Goal: Task Accomplishment & Management: Manage account settings

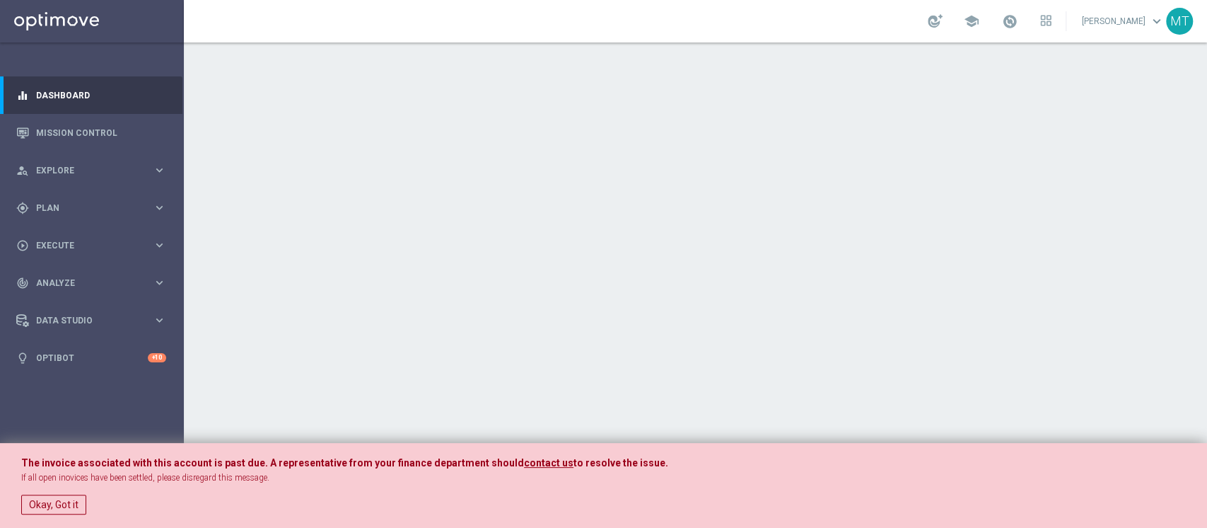
click at [48, 506] on button "Okay, Got it" at bounding box center [53, 504] width 65 height 20
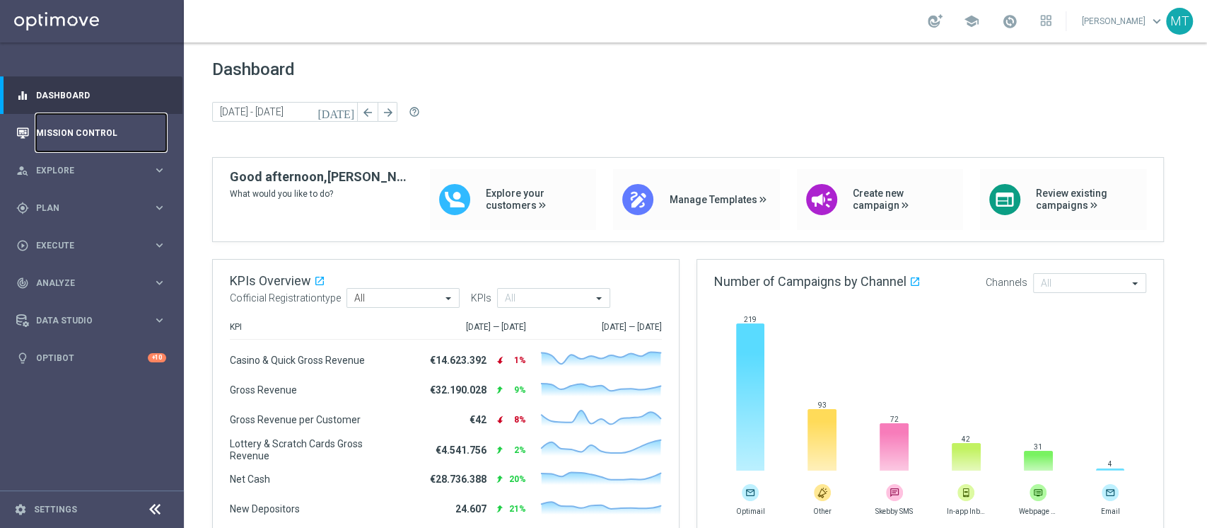
click at [102, 141] on link "Mission Control" at bounding box center [101, 132] width 130 height 37
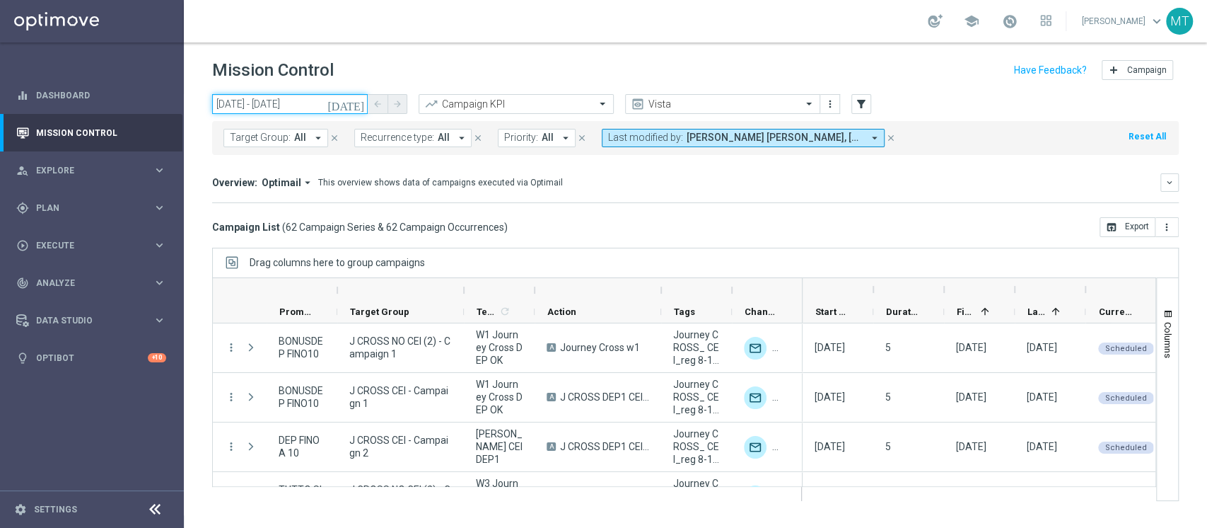
click at [264, 110] on input "[DATE] - [DATE]" at bounding box center [290, 104] width 156 height 20
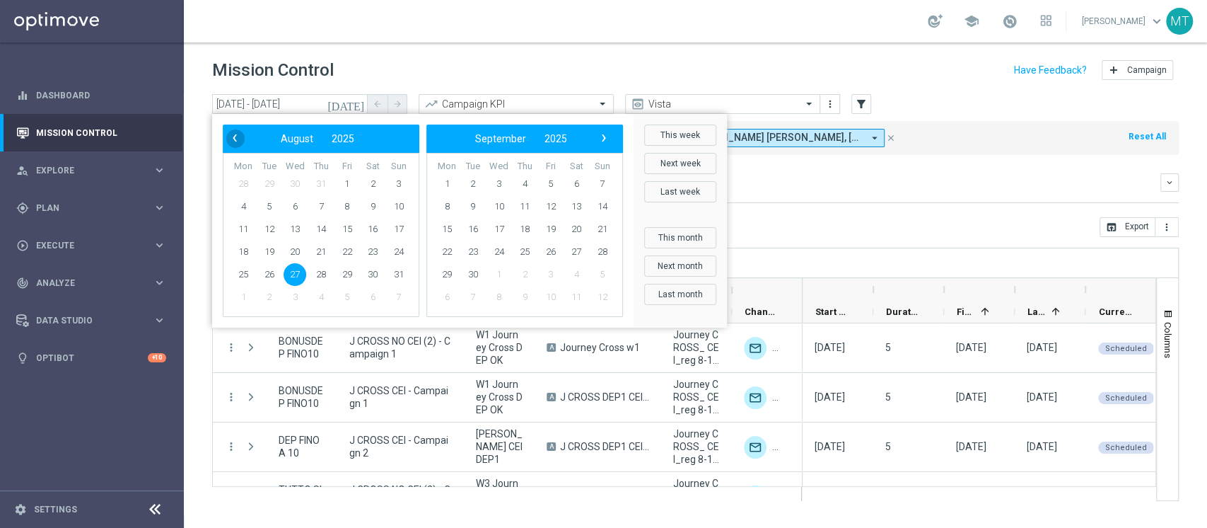
click at [233, 142] on span "‹" at bounding box center [235, 138] width 18 height 18
click at [498, 254] on span "18" at bounding box center [498, 251] width 23 height 23
click at [294, 257] on span "18" at bounding box center [295, 251] width 23 height 23
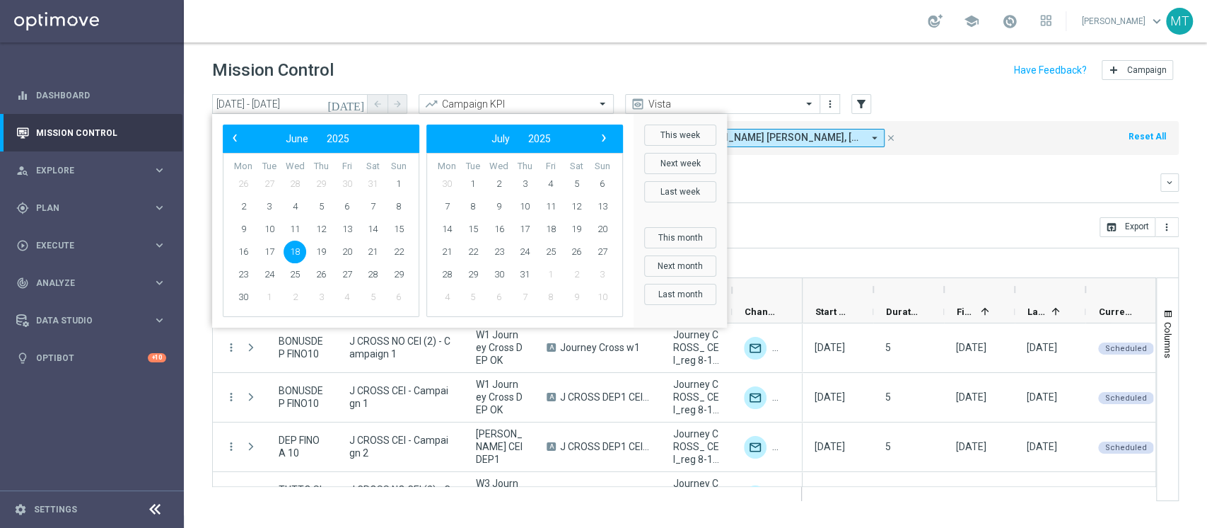
type input "[DATE] - [DATE]"
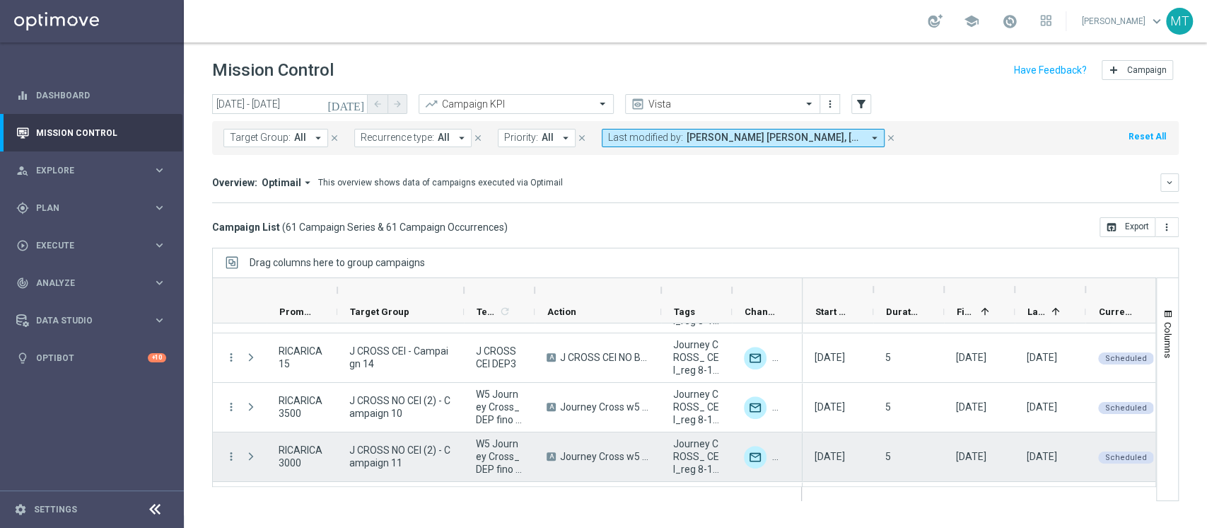
scroll to position [584, 0]
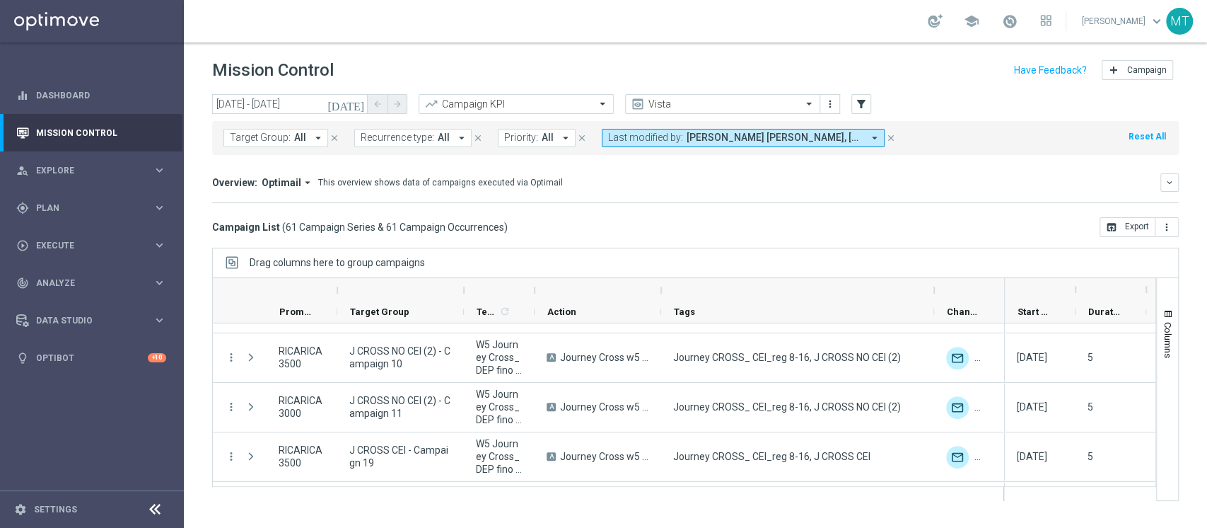
drag, startPoint x: 734, startPoint y: 286, endPoint x: 926, endPoint y: 295, distance: 191.9
click at [936, 295] on div at bounding box center [935, 290] width 6 height 23
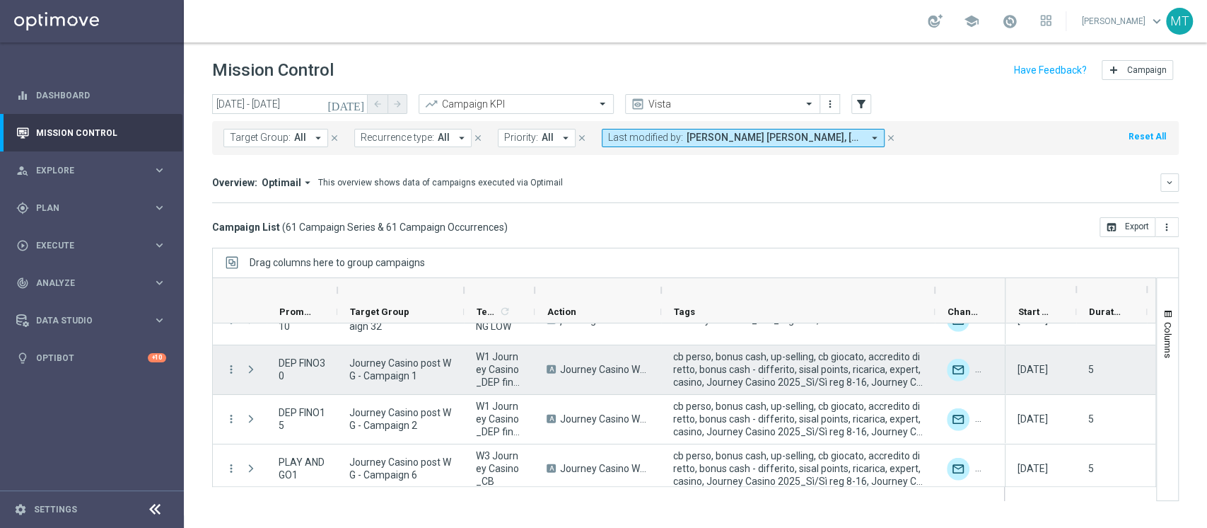
scroll to position [2354, 0]
drag, startPoint x: 345, startPoint y: 359, endPoint x: 408, endPoint y: 378, distance: 65.8
click at [408, 378] on div "Journey Casino post WG - Campaign 1" at bounding box center [400, 370] width 127 height 49
click at [395, 376] on span "Journey Casino post WG - Campaign 1" at bounding box center [400, 369] width 103 height 25
drag, startPoint x: 341, startPoint y: 359, endPoint x: 361, endPoint y: 375, distance: 26.2
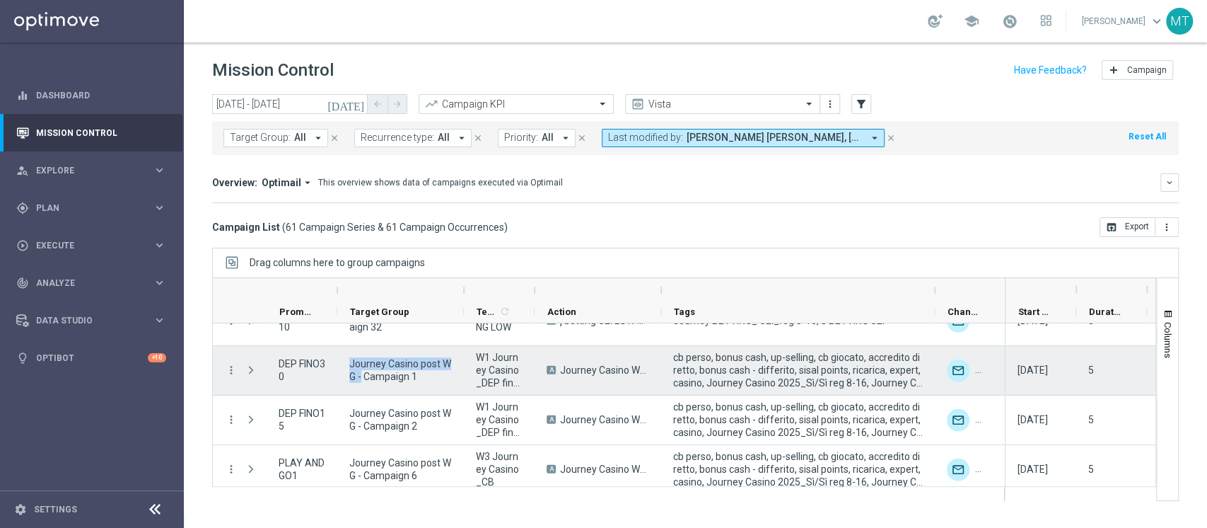
click at [361, 375] on div "Journey Casino post WG - Campaign 1" at bounding box center [400, 370] width 127 height 49
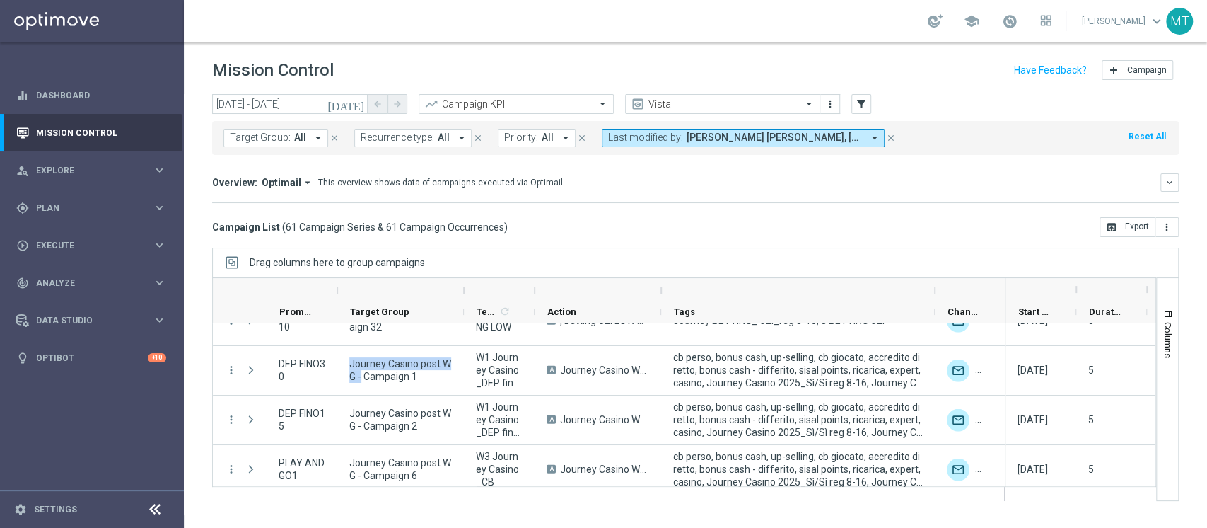
click at [261, 134] on span "Target Group:" at bounding box center [260, 138] width 61 height 12
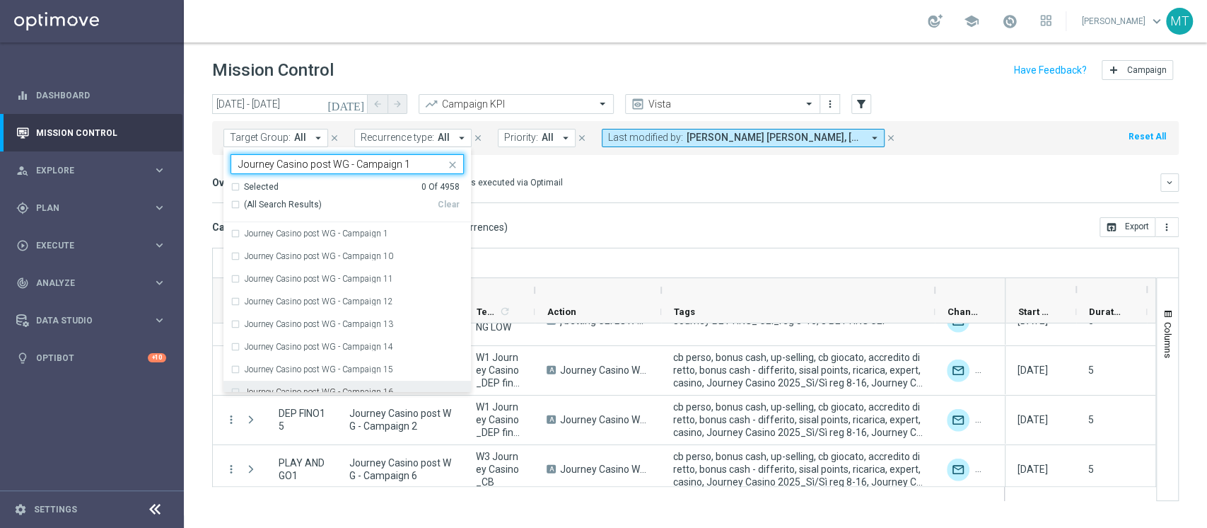
scroll to position [79, 0]
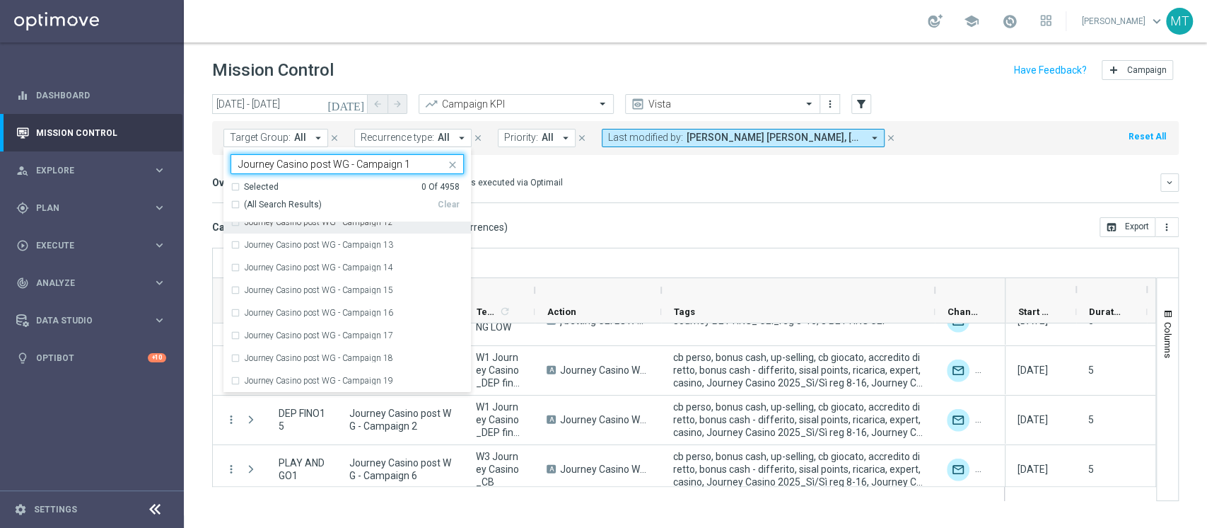
click at [279, 207] on span "(All Search Results)" at bounding box center [283, 205] width 78 height 12
type input "Journey Casino post WG - Campaign 1"
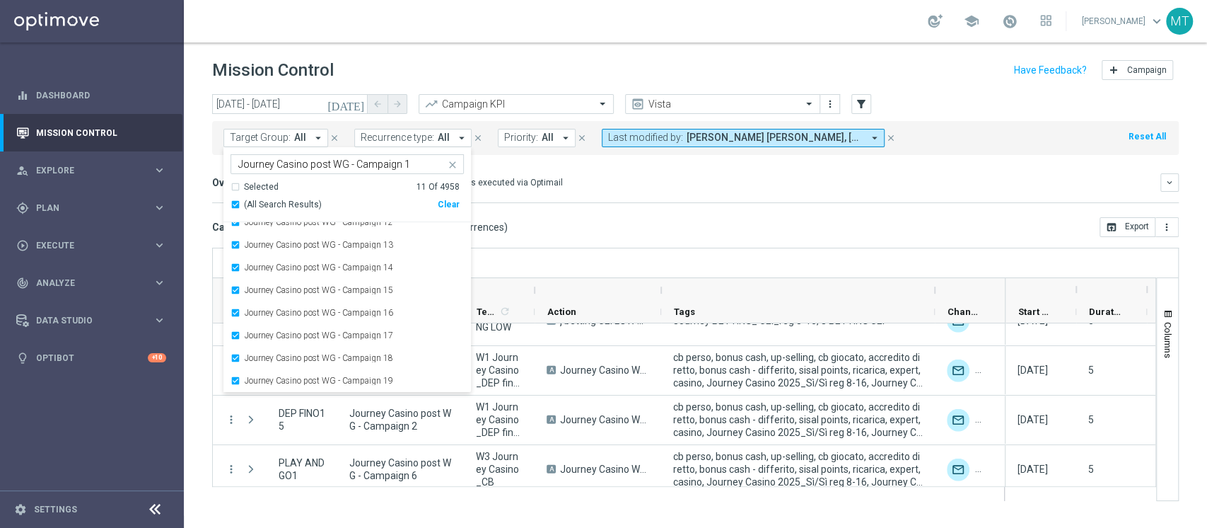
click at [613, 249] on div "Drag columns here to group campaigns" at bounding box center [695, 263] width 967 height 30
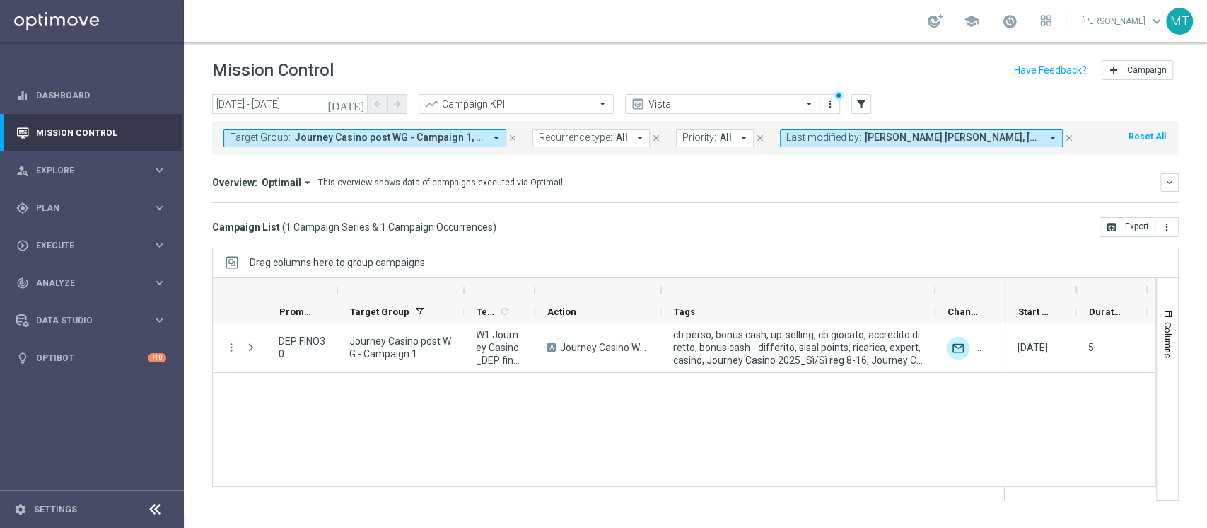
scroll to position [0, 0]
click at [155, 517] on icon at bounding box center [154, 509] width 17 height 17
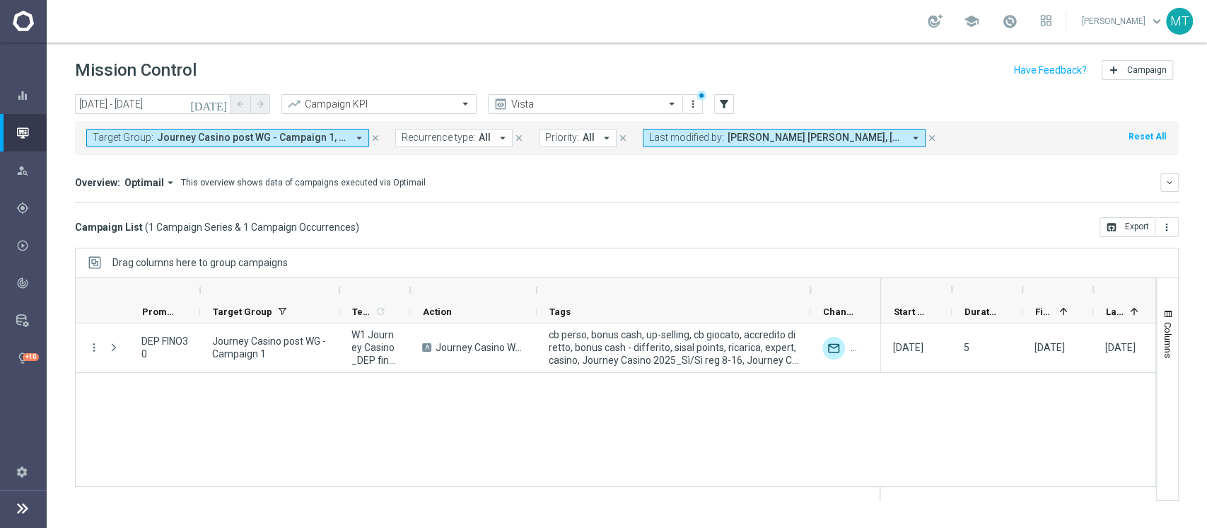
drag, startPoint x: 326, startPoint y: 297, endPoint x: 340, endPoint y: 297, distance: 13.4
click at [340, 297] on div at bounding box center [340, 290] width 6 height 23
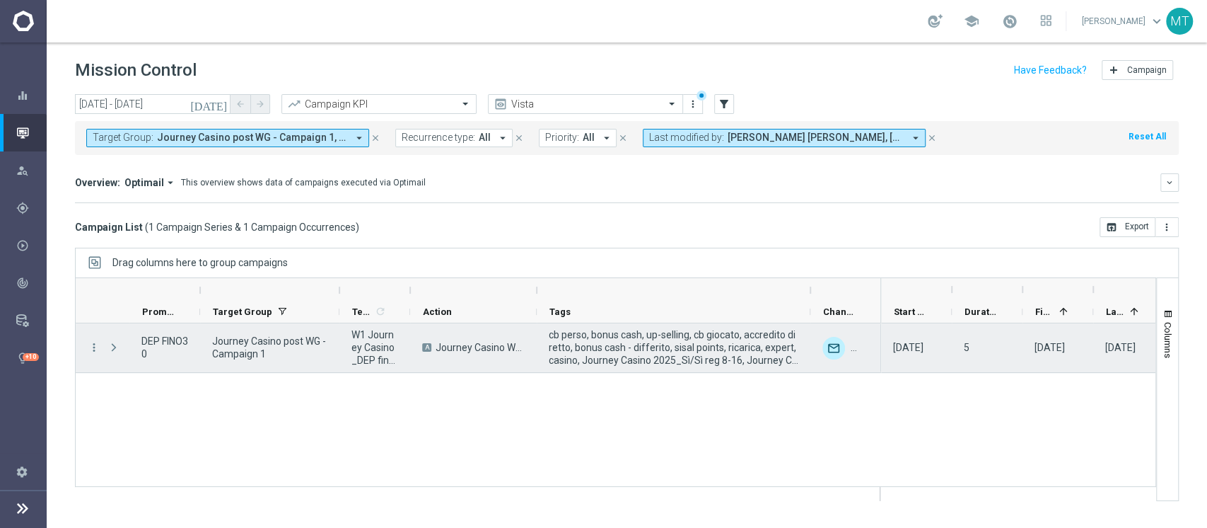
click at [217, 341] on span "Journey Casino post WG - Campaign 1" at bounding box center [269, 347] width 115 height 25
click at [231, 342] on span "Journey Casino post WG - Campaign 1" at bounding box center [269, 347] width 115 height 25
click at [242, 354] on span "Journey Casino post WG - Campaign 1" at bounding box center [269, 347] width 115 height 25
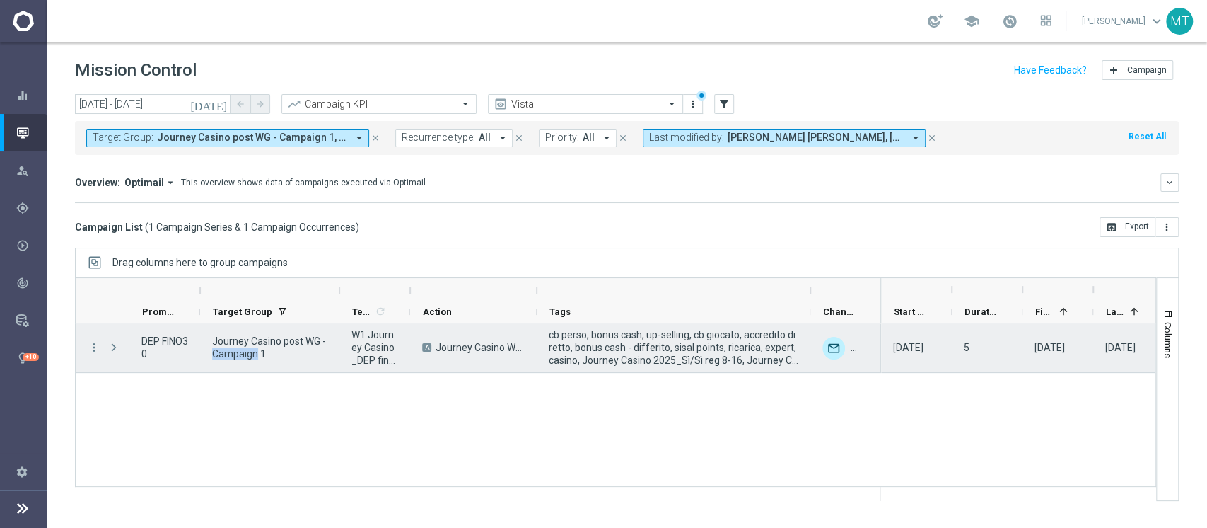
click at [242, 354] on span "Journey Casino post WG - Campaign 1" at bounding box center [269, 347] width 115 height 25
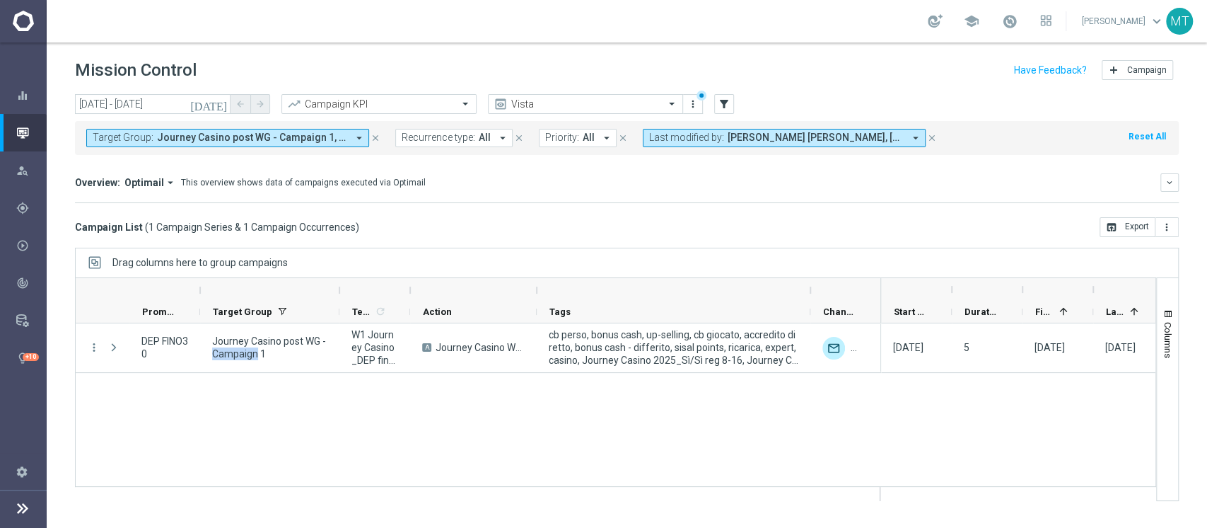
click at [602, 376] on div "more_vert DEP FINO30 Journey Casino post WG - Campaign 1 W1 Journey Casino_DEP …" at bounding box center [615, 404] width 1081 height 163
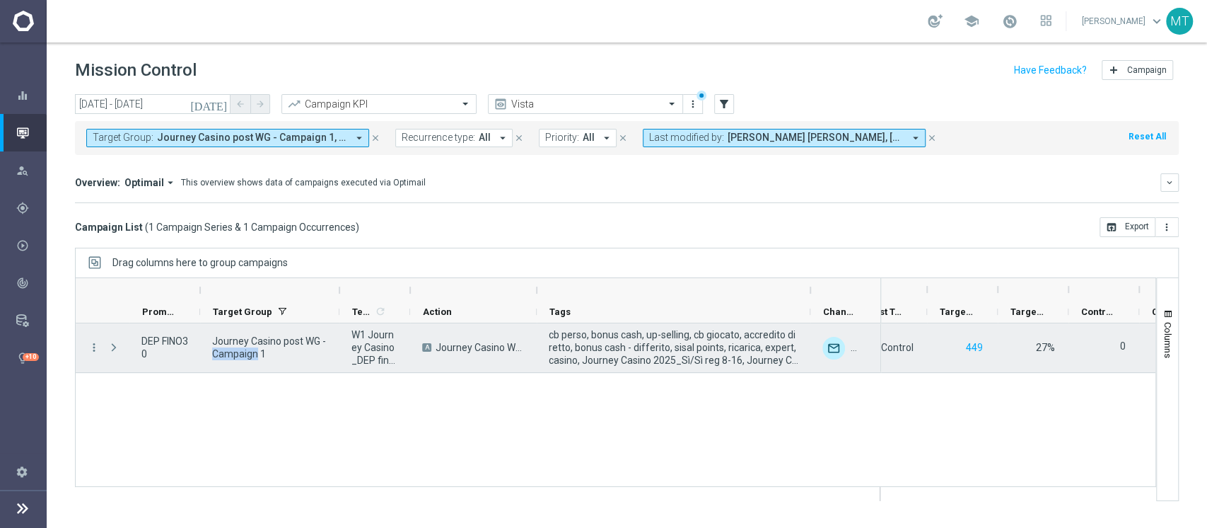
scroll to position [0, 381]
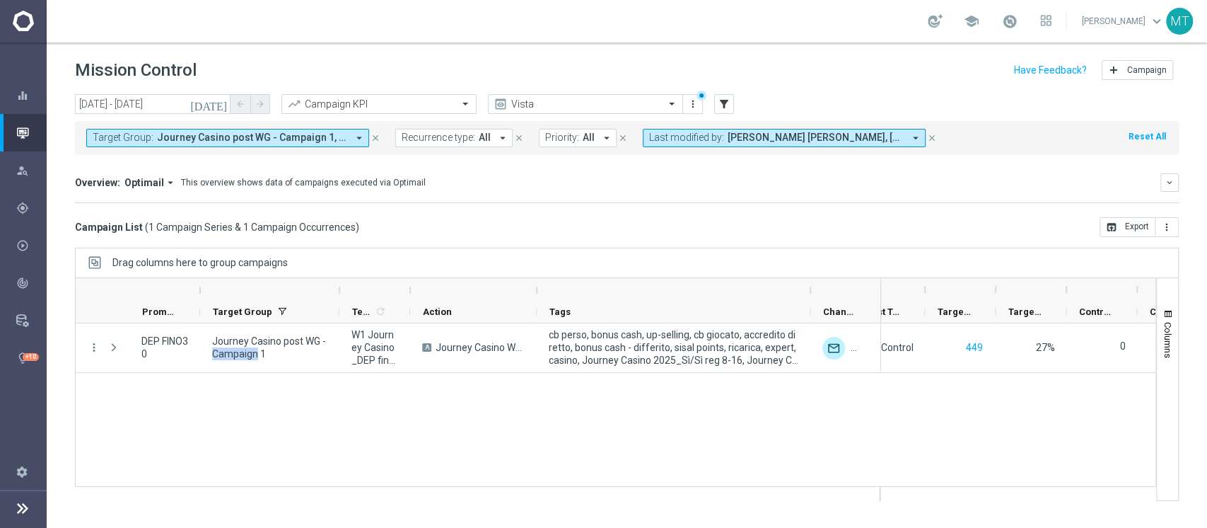
click at [501, 451] on div "more_vert DEP FINO30 Journey Casino post WG - Campaign 1 W1 Journey Casino_DEP …" at bounding box center [615, 404] width 1081 height 163
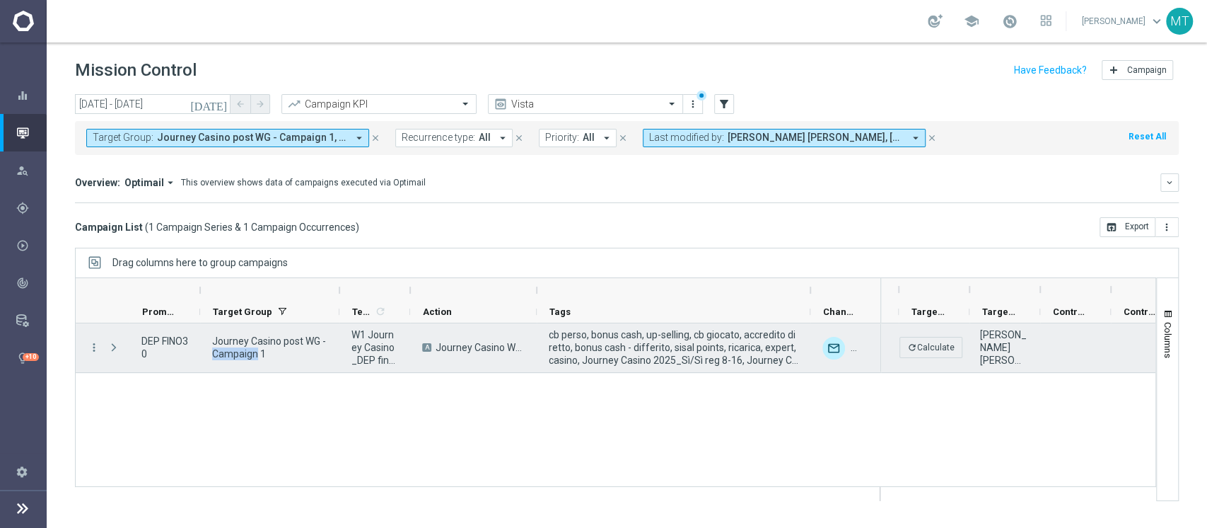
scroll to position [0, 0]
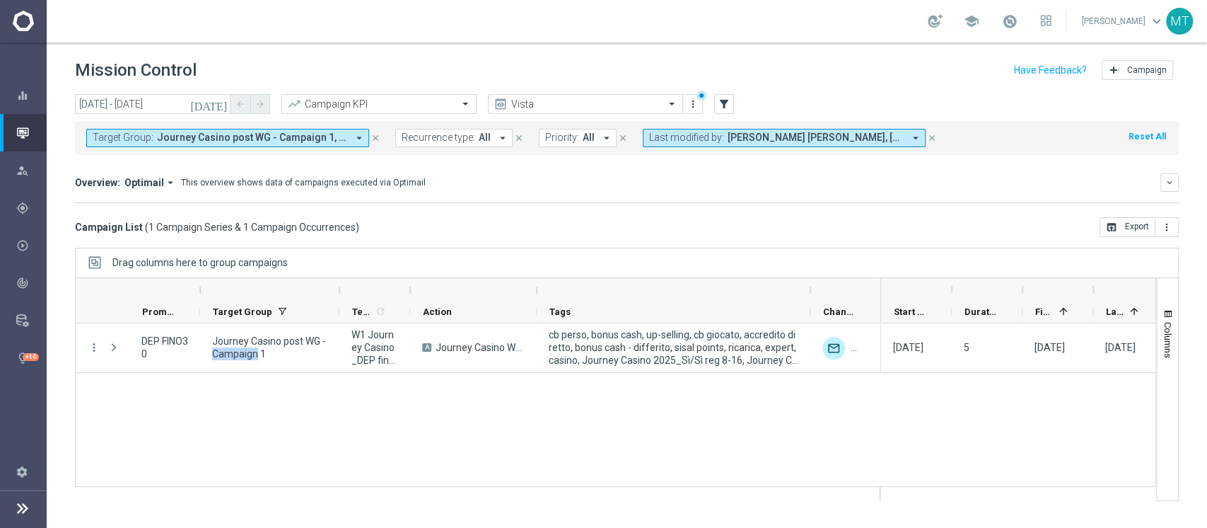
click at [204, 139] on span "Journey Casino post WG - Campaign 1, Journey Casino post WG - Campaign 10, Jour…" at bounding box center [252, 138] width 190 height 12
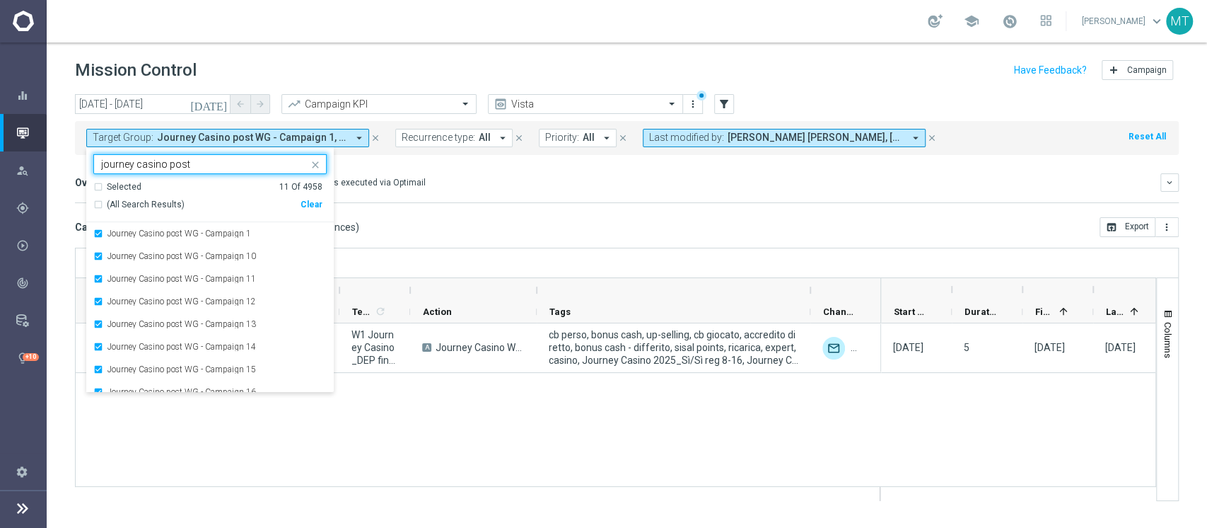
click at [138, 207] on span "(All Search Results)" at bounding box center [146, 205] width 78 height 12
type input "journey casino post"
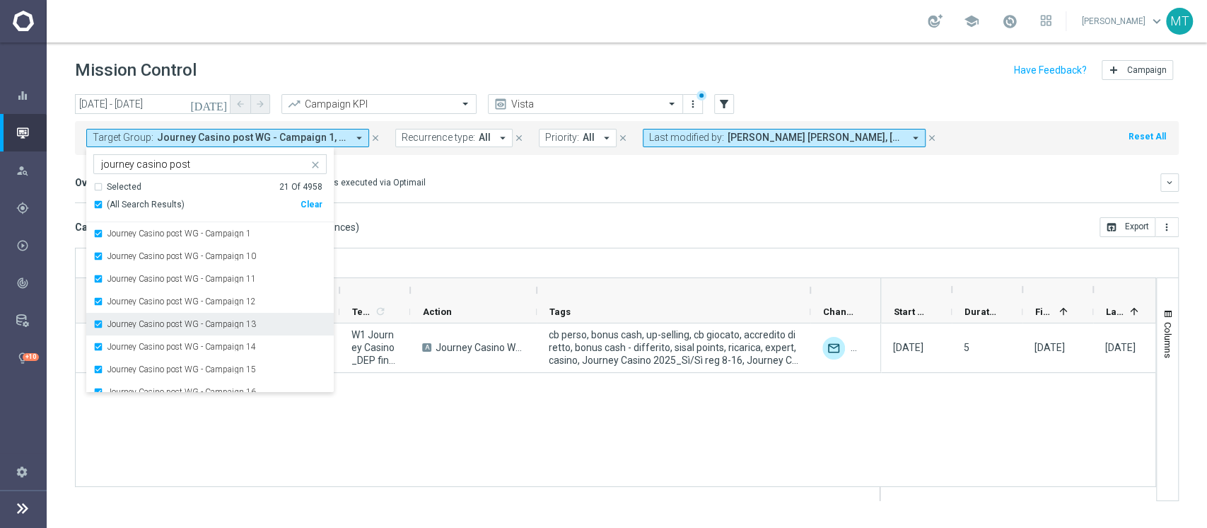
scroll to position [306, 0]
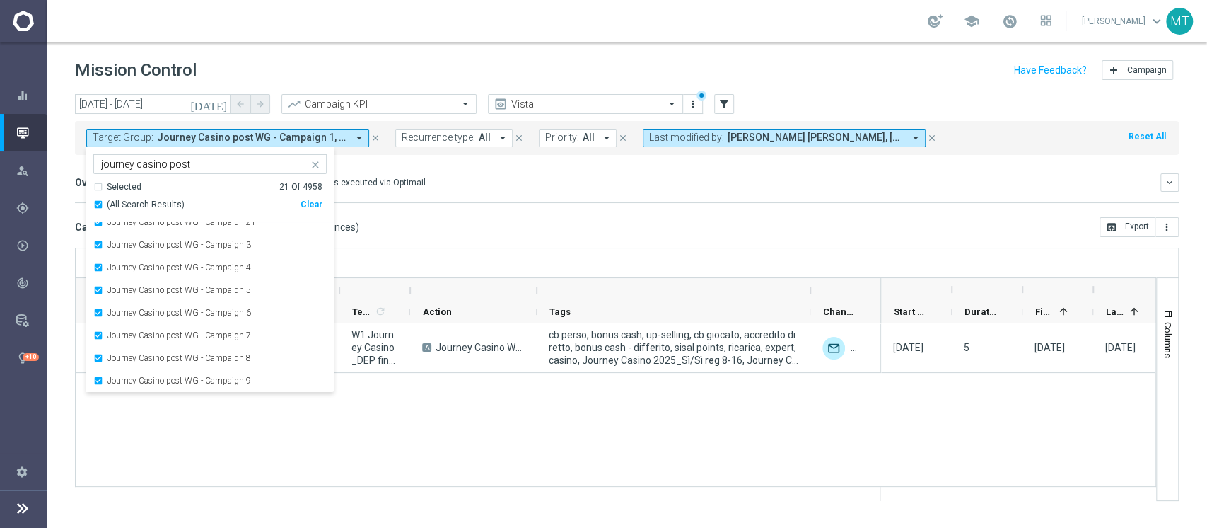
click at [284, 442] on div "more_vert DEP FINO30 Journey Casino post WG - Campaign 1 W1 Journey Casino_DEP …" at bounding box center [615, 404] width 1081 height 163
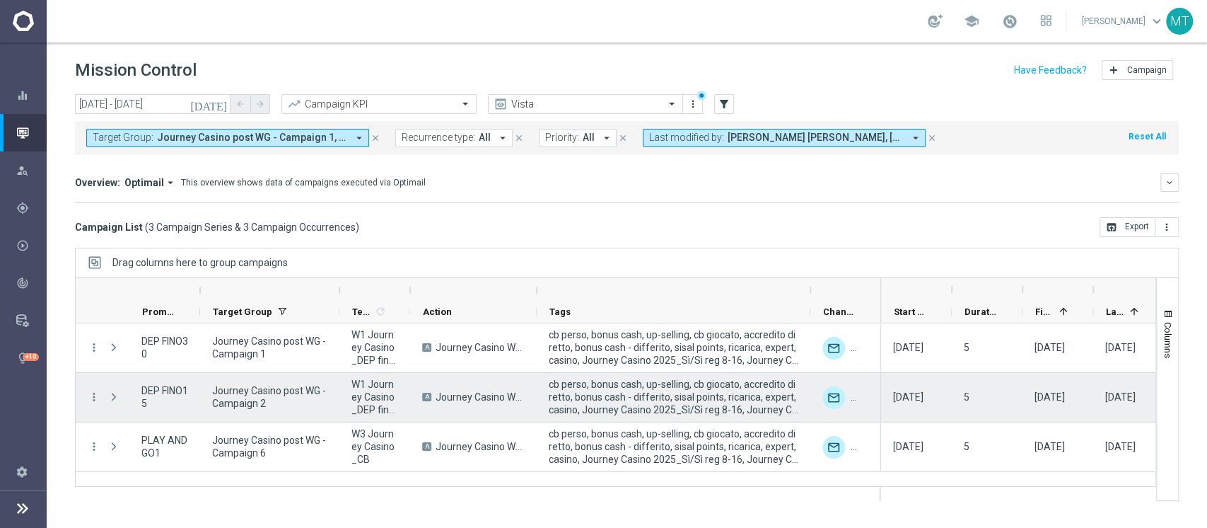
click at [608, 410] on span "cb perso, bonus cash, up-selling, cb giocato, accredito diretto, bonus cash - d…" at bounding box center [674, 397] width 250 height 38
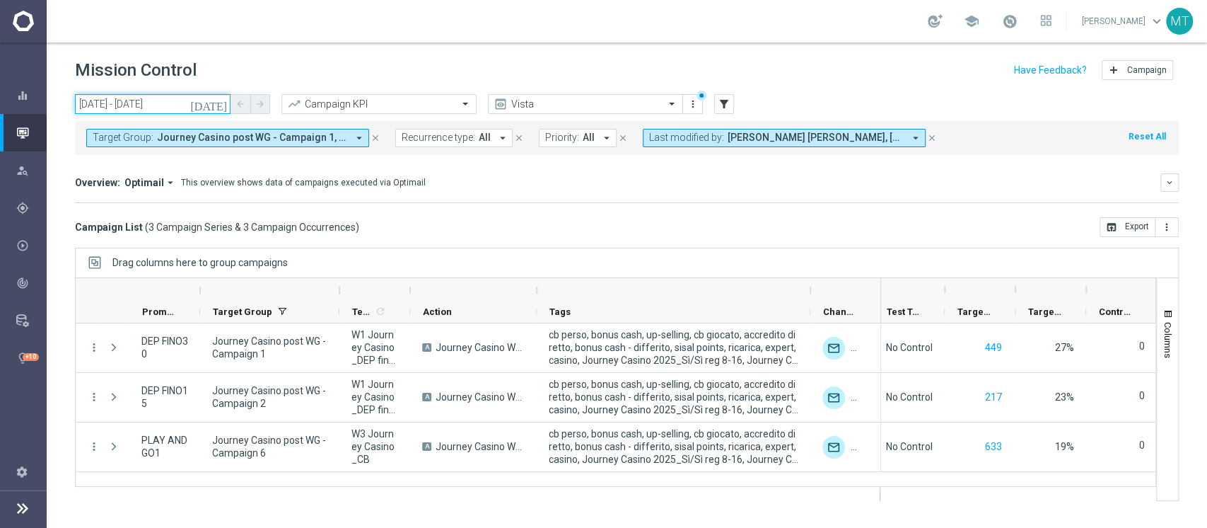
click at [153, 113] on input "[DATE] - [DATE]" at bounding box center [153, 104] width 156 height 20
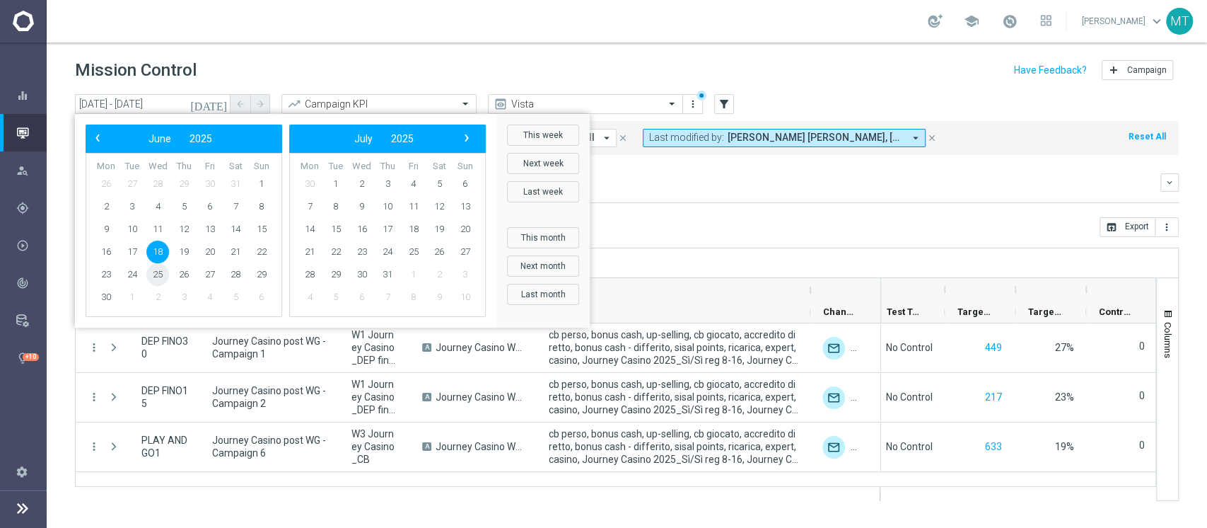
click at [157, 277] on span "25" at bounding box center [157, 274] width 23 height 23
type input "[DATE] - [DATE]"
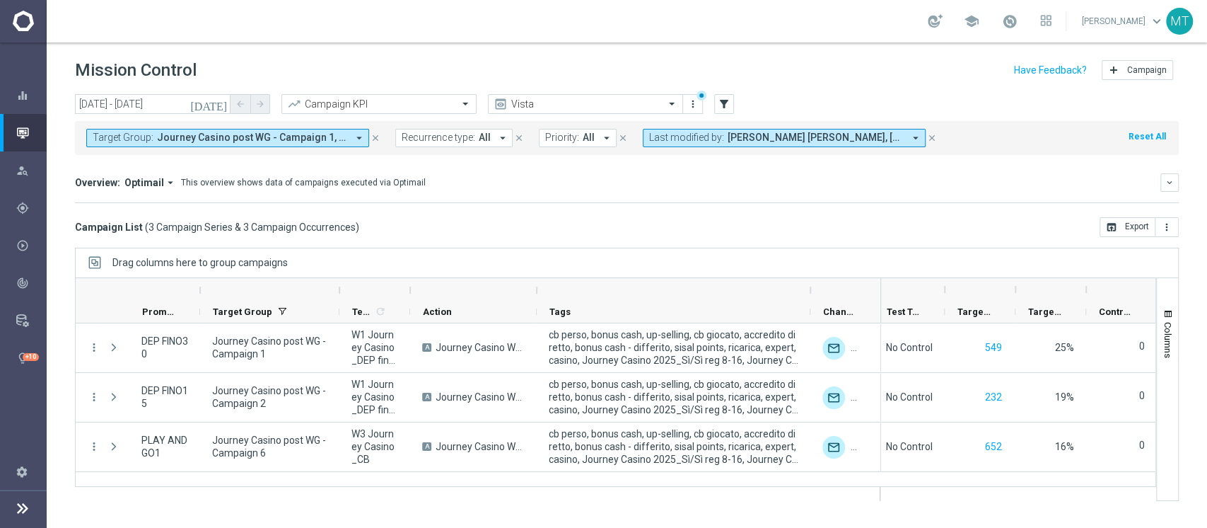
click at [186, 114] on div "[DATE] [DATE] - [DATE] arrow_back arrow_forward" at bounding box center [172, 104] width 195 height 21
click at [195, 142] on span "Journey Casino post WG - Campaign 1, Journey Casino post WG - Campaign 10, Jour…" at bounding box center [252, 138] width 190 height 12
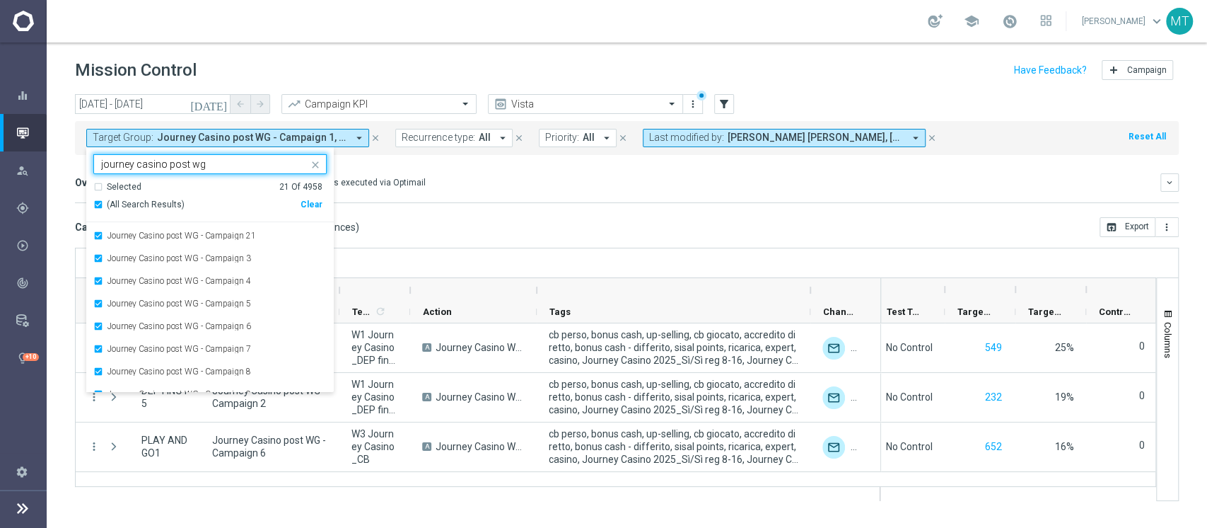
scroll to position [306, 0]
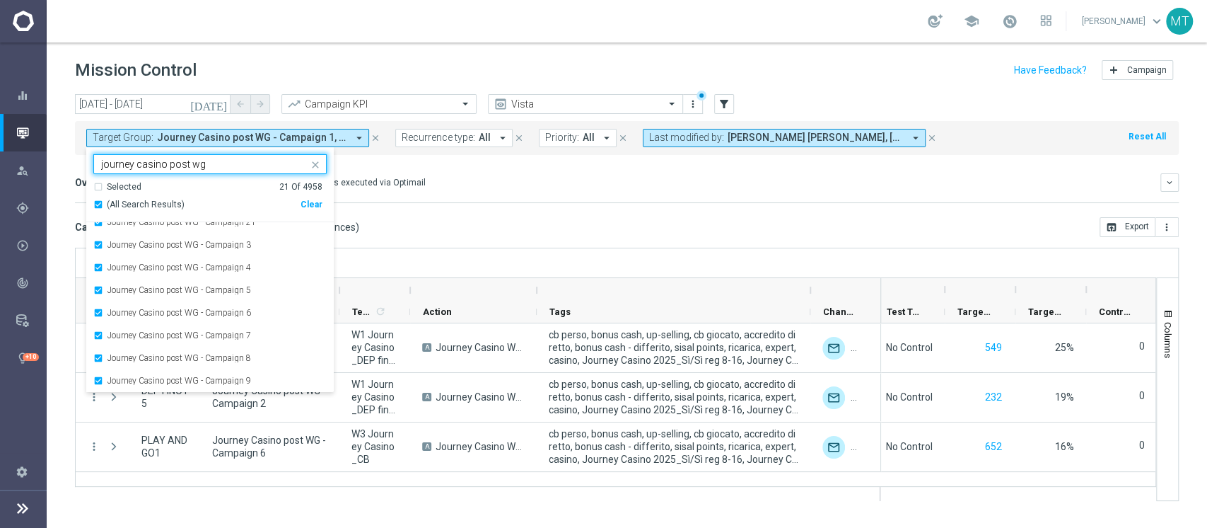
type input "journey casino post wg"
click at [388, 265] on div "Drag columns here to group campaigns" at bounding box center [627, 263] width 1104 height 30
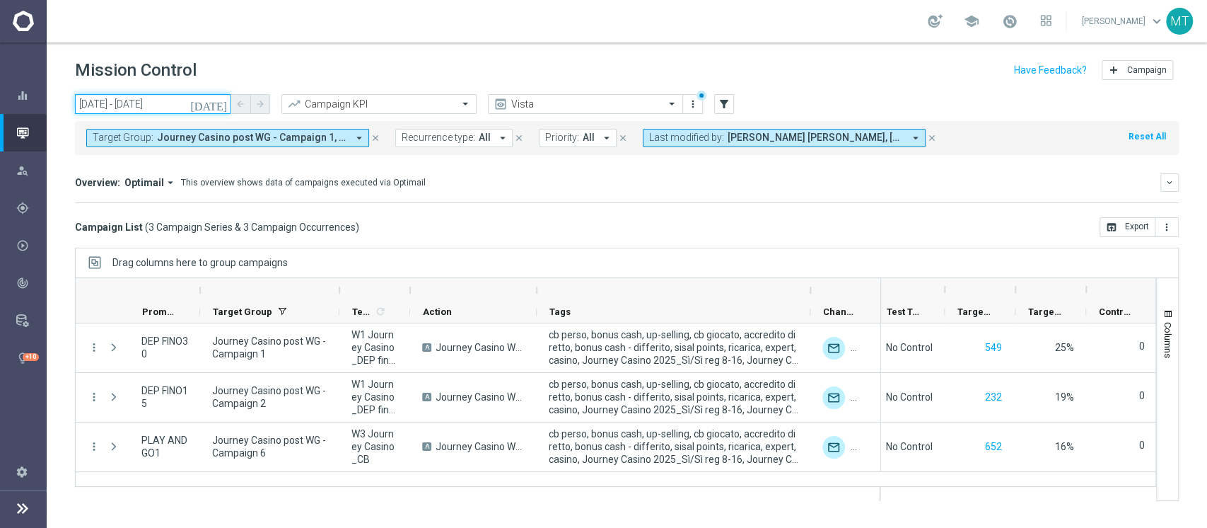
click at [158, 105] on input "[DATE] - [DATE]" at bounding box center [153, 104] width 156 height 20
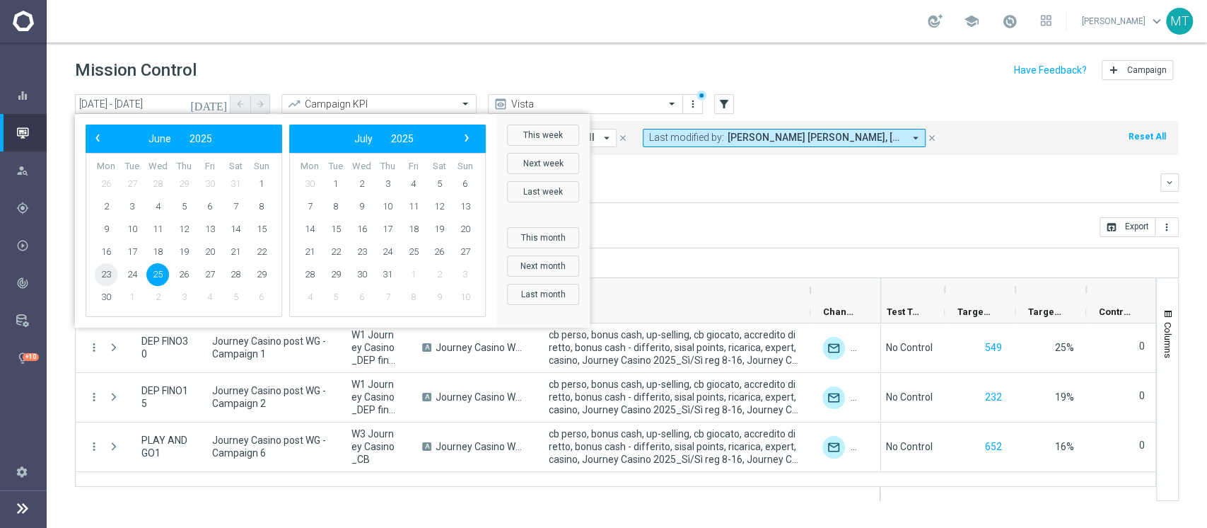
click at [109, 272] on span "23" at bounding box center [106, 274] width 23 height 23
click at [107, 254] on span "16" at bounding box center [106, 251] width 23 height 23
click at [256, 247] on span "22" at bounding box center [261, 251] width 23 height 23
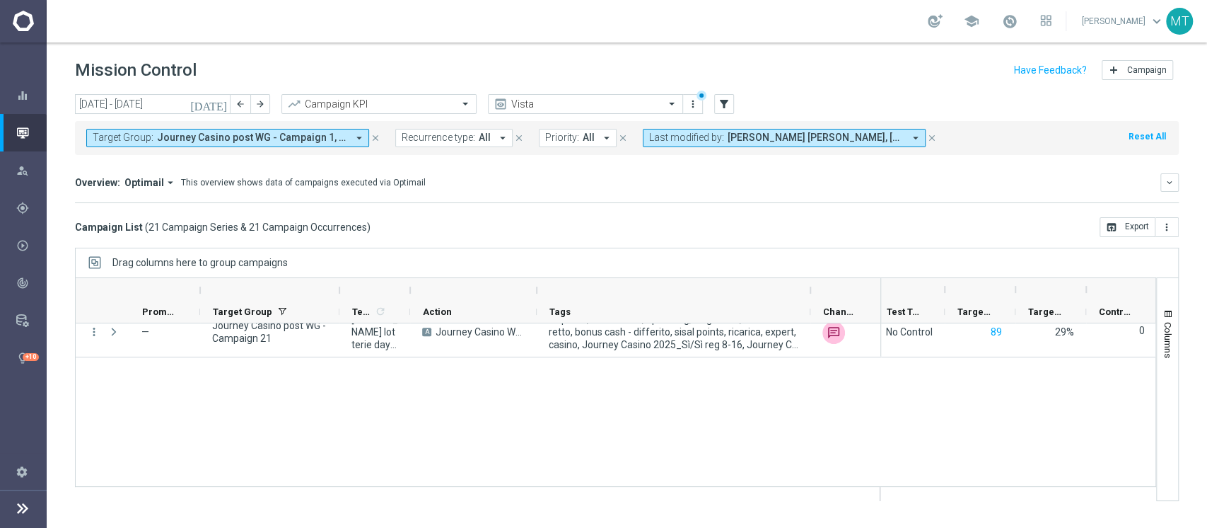
scroll to position [0, 0]
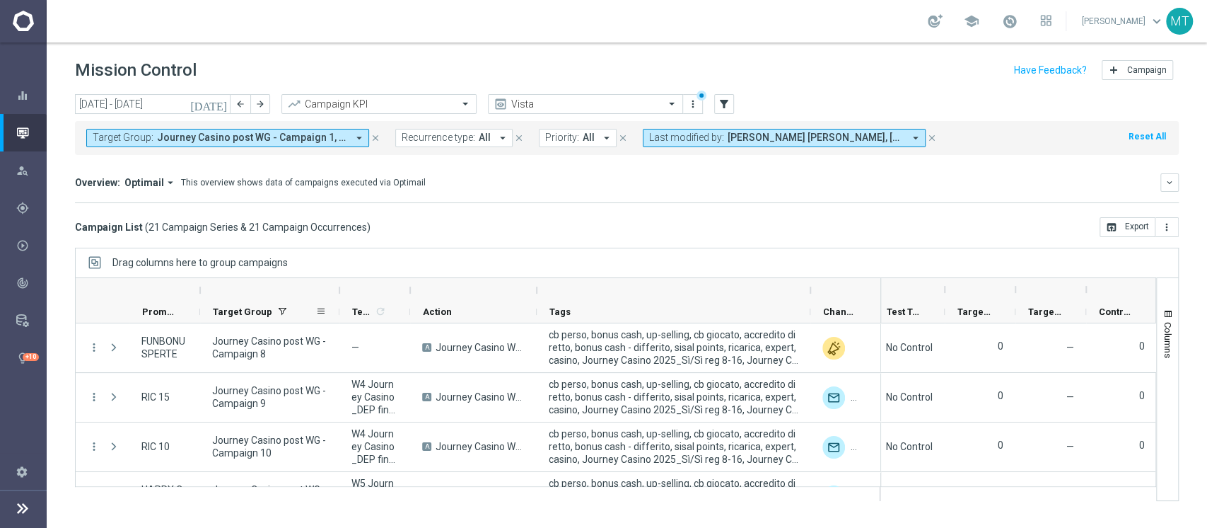
click at [224, 306] on span "Target Group" at bounding box center [242, 311] width 59 height 11
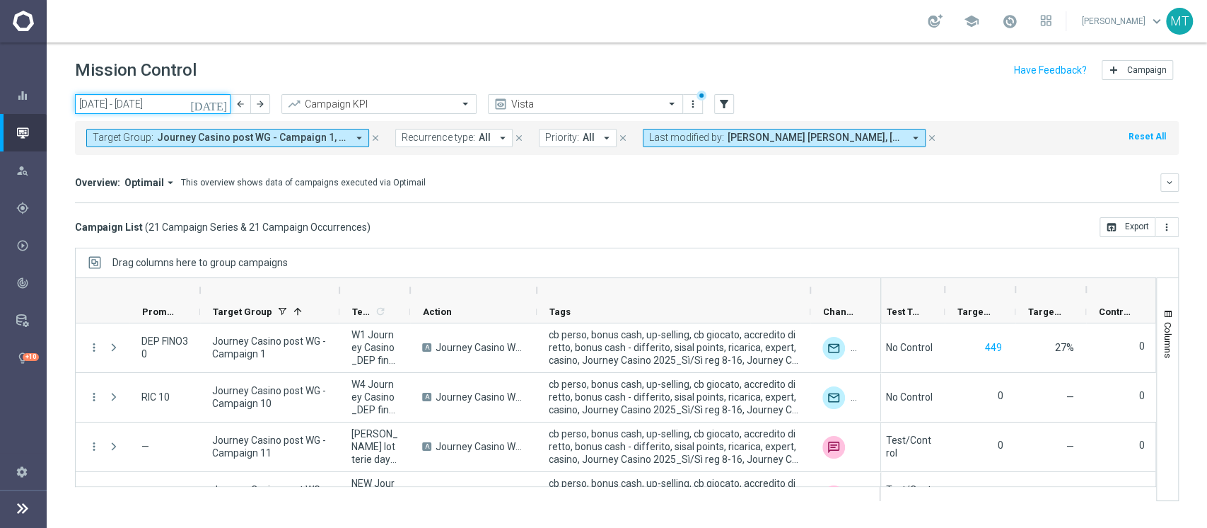
click at [152, 103] on input "[DATE] - [DATE]" at bounding box center [153, 104] width 156 height 20
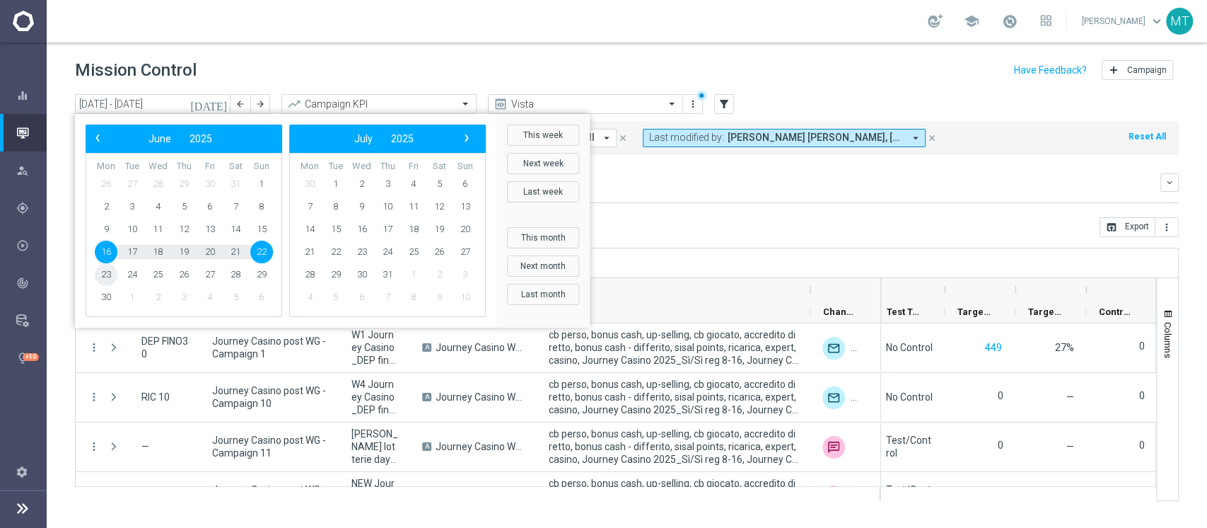
click at [110, 272] on span "23" at bounding box center [106, 274] width 23 height 23
click at [257, 275] on span "29" at bounding box center [261, 274] width 23 height 23
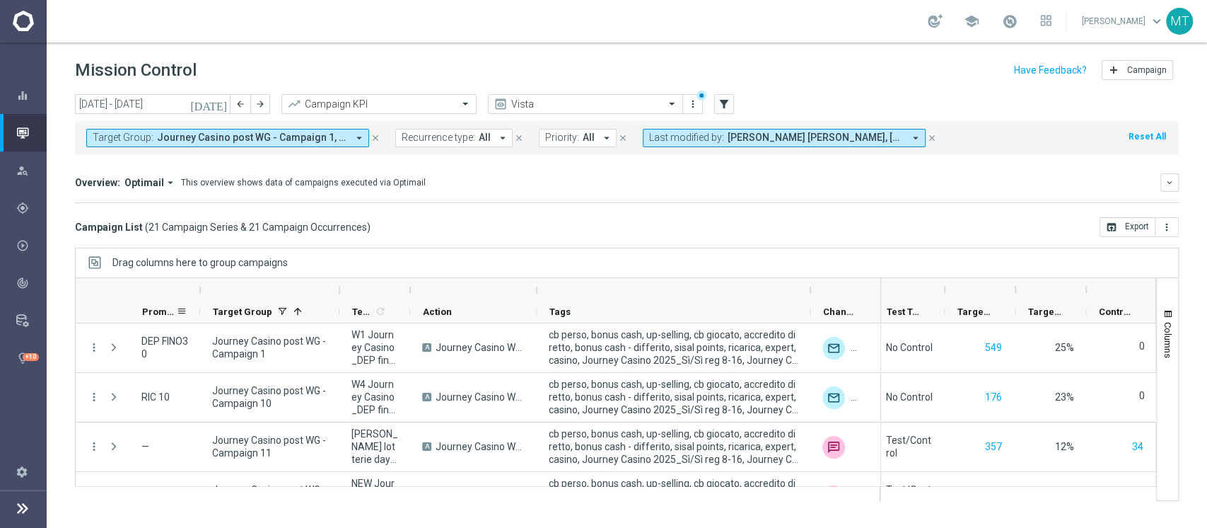
click at [154, 312] on span "Promotions" at bounding box center [159, 311] width 34 height 11
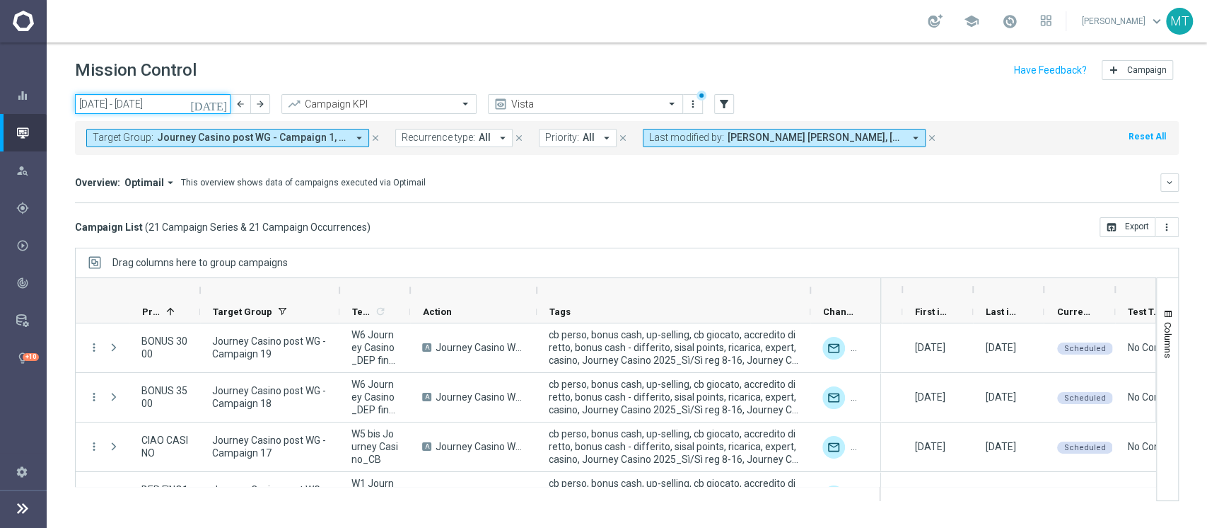
click at [163, 107] on input "[DATE] - [DATE]" at bounding box center [153, 104] width 156 height 20
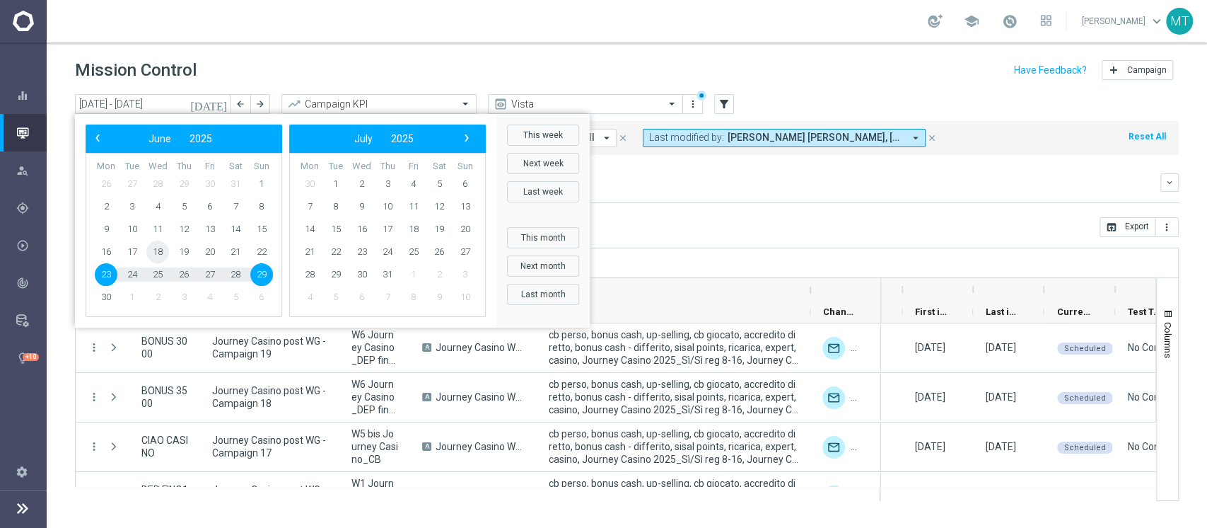
click at [151, 253] on span "18" at bounding box center [157, 251] width 23 height 23
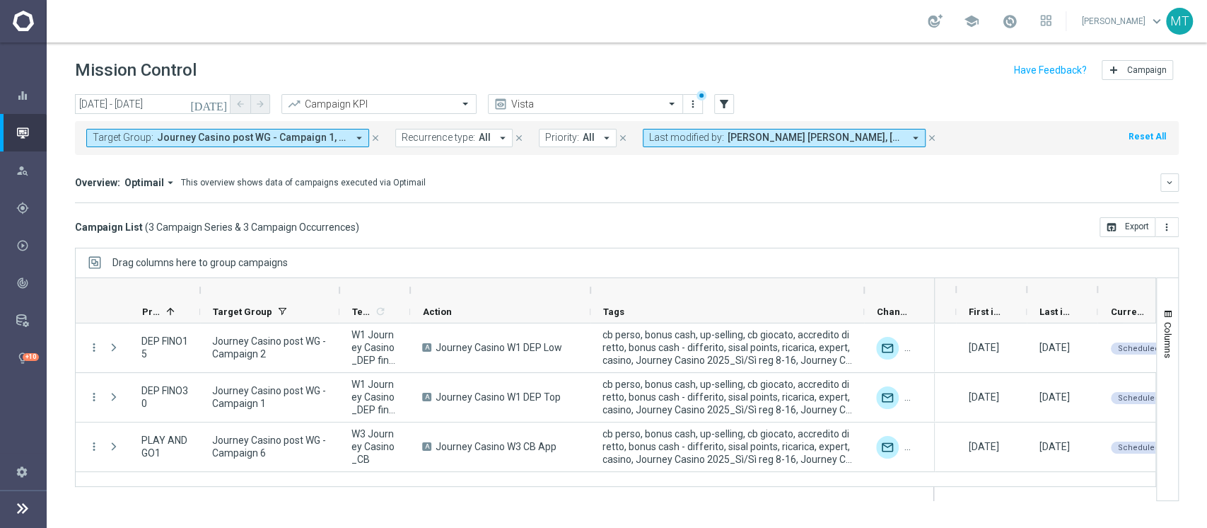
drag, startPoint x: 535, startPoint y: 289, endPoint x: 590, endPoint y: 294, distance: 54.8
click at [590, 294] on div at bounding box center [591, 290] width 6 height 23
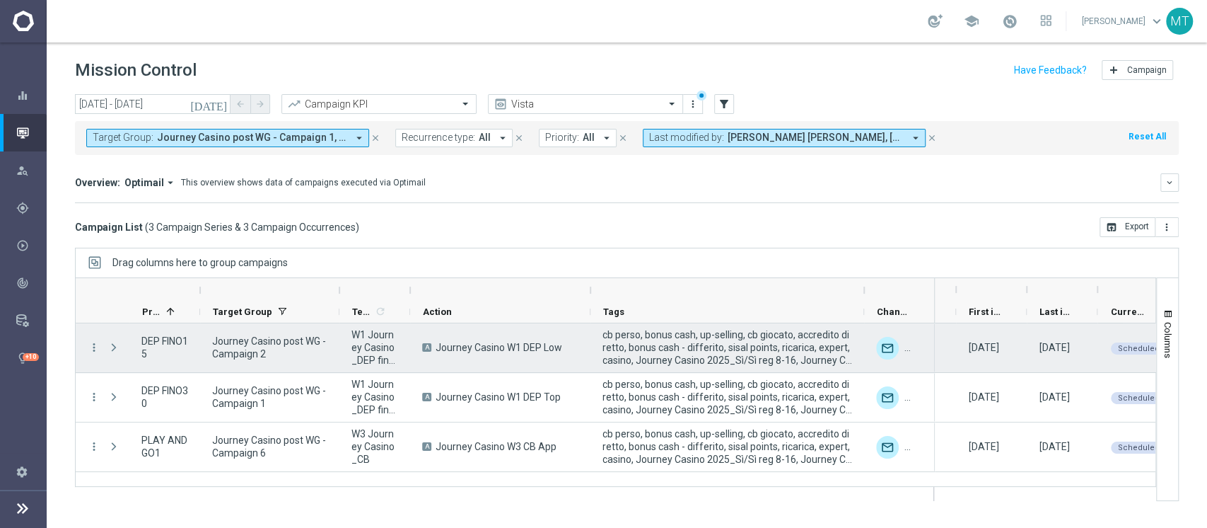
click at [163, 346] on span "DEP FINO15" at bounding box center [164, 347] width 47 height 25
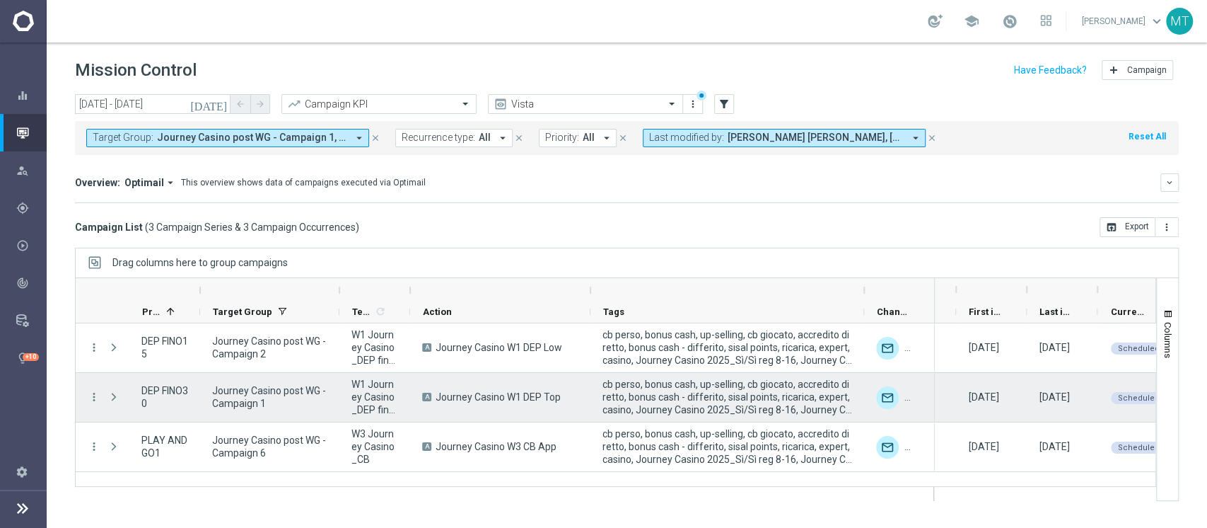
click at [155, 378] on div "DEP FINO30" at bounding box center [164, 397] width 71 height 49
click at [155, 401] on span "DEP FINO30" at bounding box center [164, 396] width 47 height 25
click at [162, 386] on span "DEP FINO30" at bounding box center [164, 396] width 47 height 25
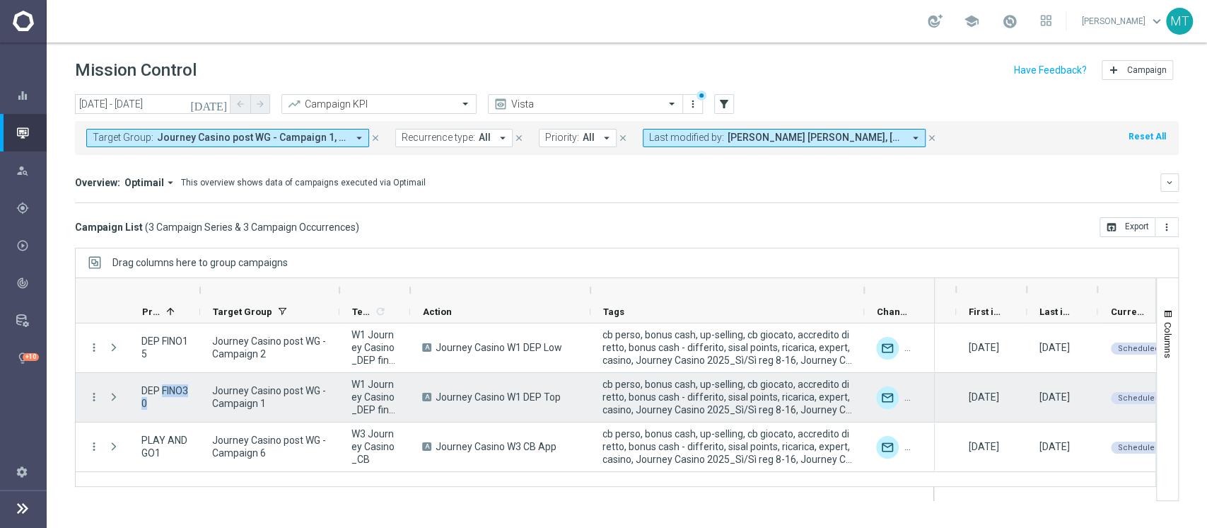
click at [162, 386] on span "DEP FINO30" at bounding box center [164, 396] width 47 height 25
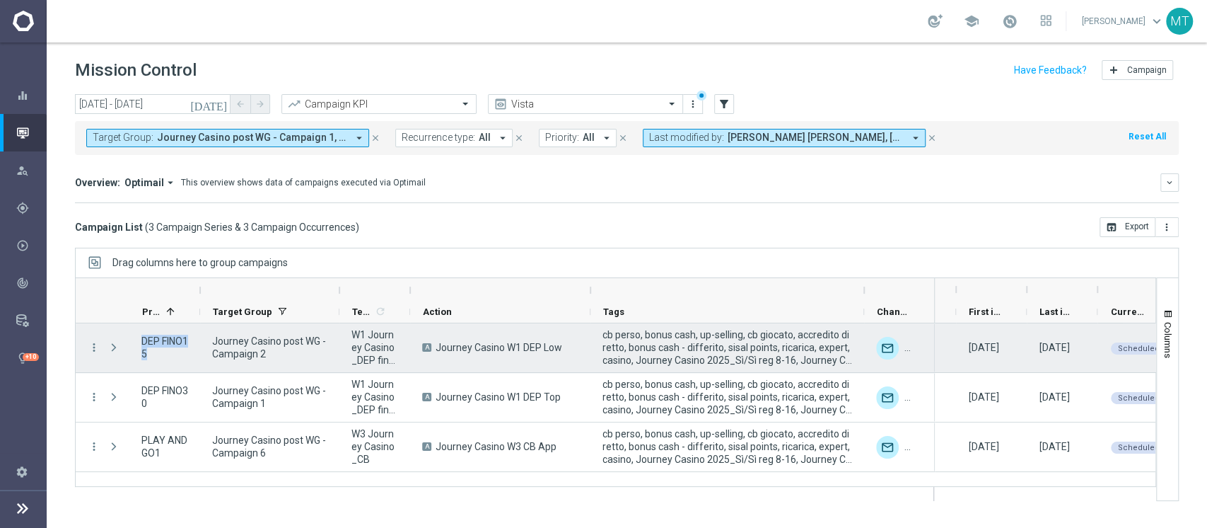
click at [168, 338] on span "DEP FINO15" at bounding box center [164, 347] width 47 height 25
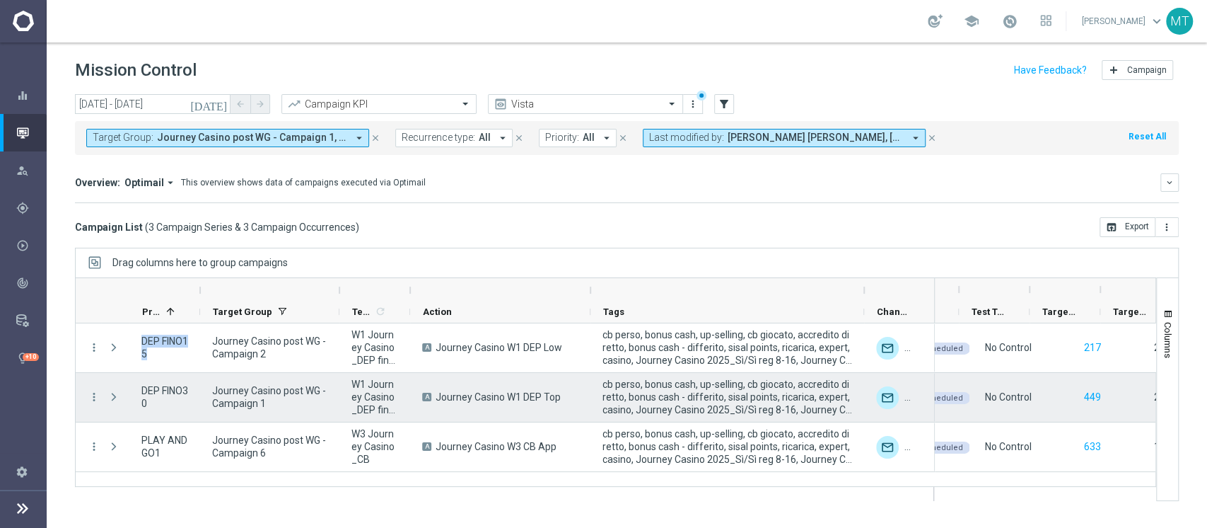
scroll to position [0, 333]
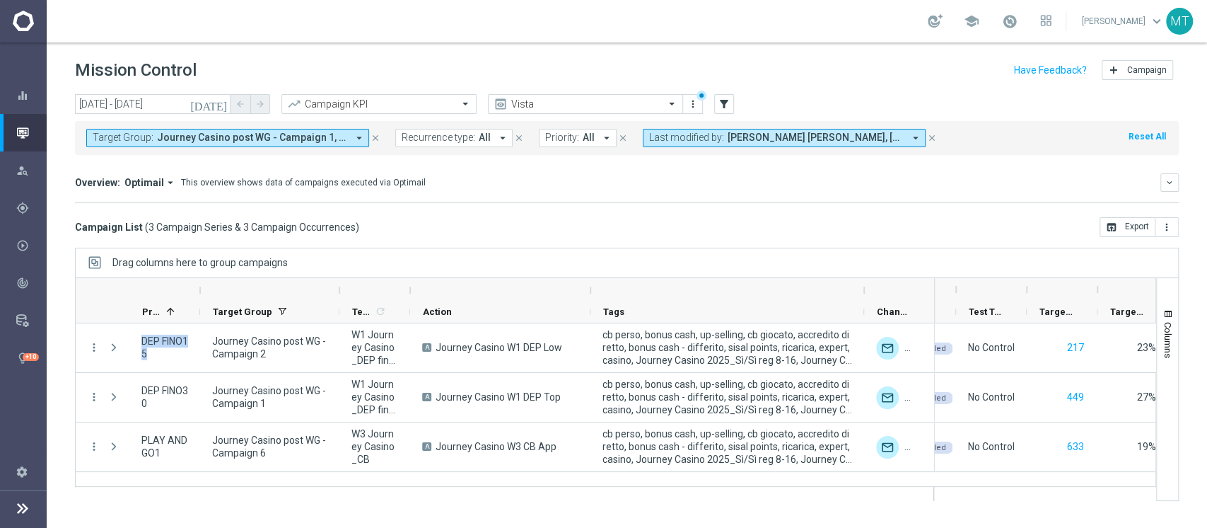
click at [1206, 30] on div "school [PERSON_NAME] keyboard_arrow_down MT" at bounding box center [627, 21] width 1161 height 42
click at [233, 313] on span "Target Group" at bounding box center [242, 311] width 59 height 11
click at [187, 97] on input "[DATE] - [DATE]" at bounding box center [153, 104] width 156 height 20
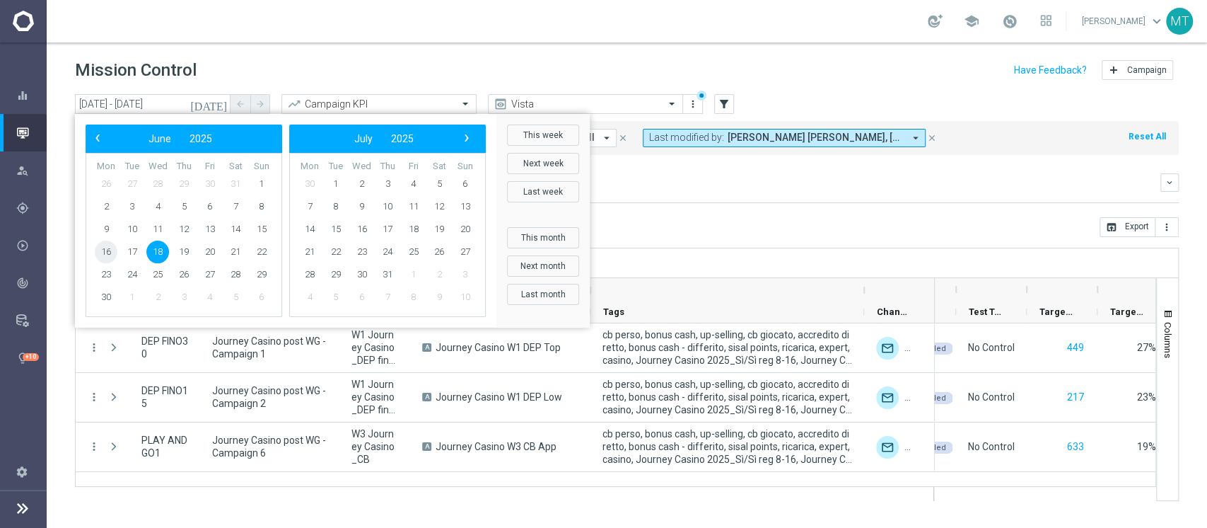
click at [116, 250] on span "16" at bounding box center [106, 251] width 23 height 23
click at [257, 252] on span "22" at bounding box center [261, 251] width 23 height 23
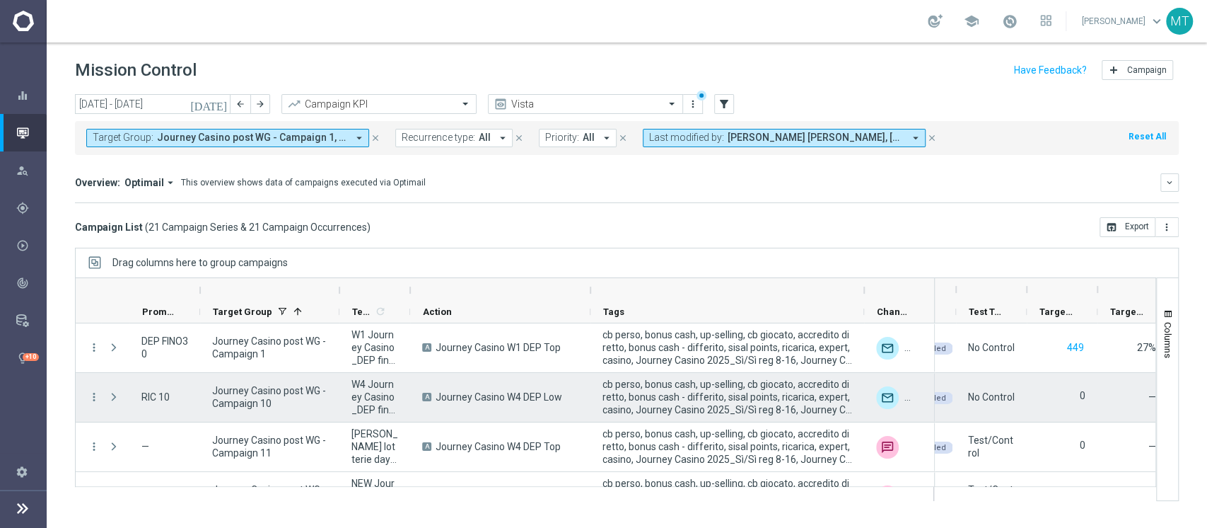
click at [277, 413] on div "Journey Casino post WG - Campaign 10" at bounding box center [269, 397] width 139 height 49
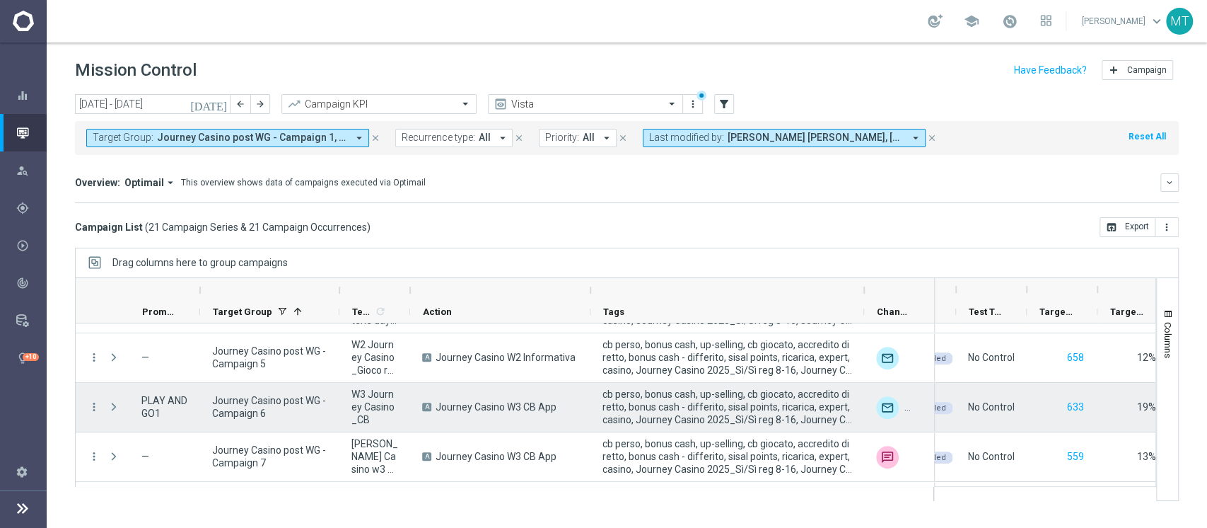
scroll to position [788, 0]
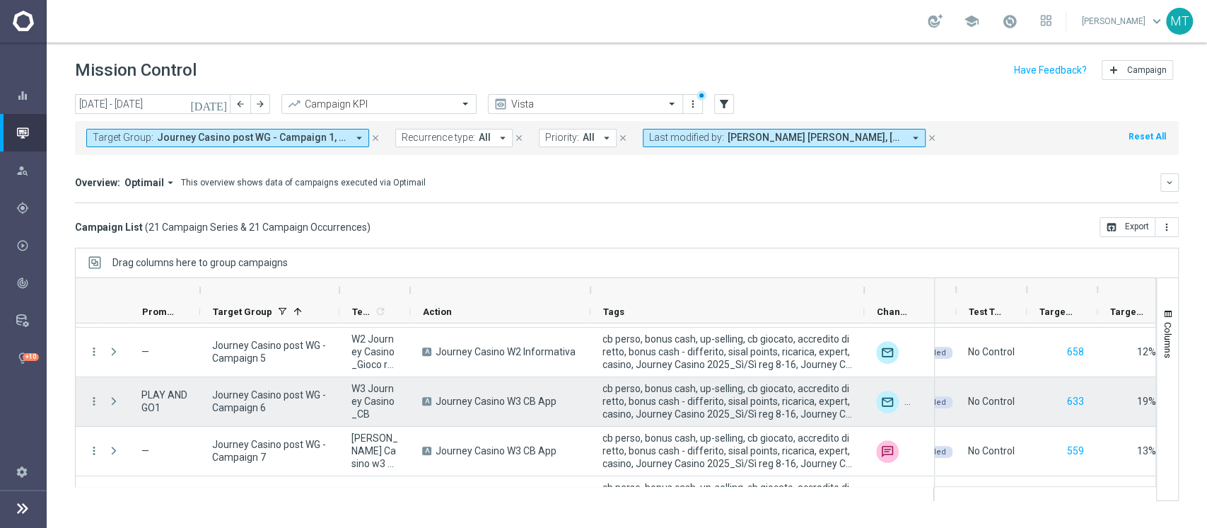
click at [526, 414] on div "A Journey Casino W3 CB App" at bounding box center [500, 401] width 180 height 49
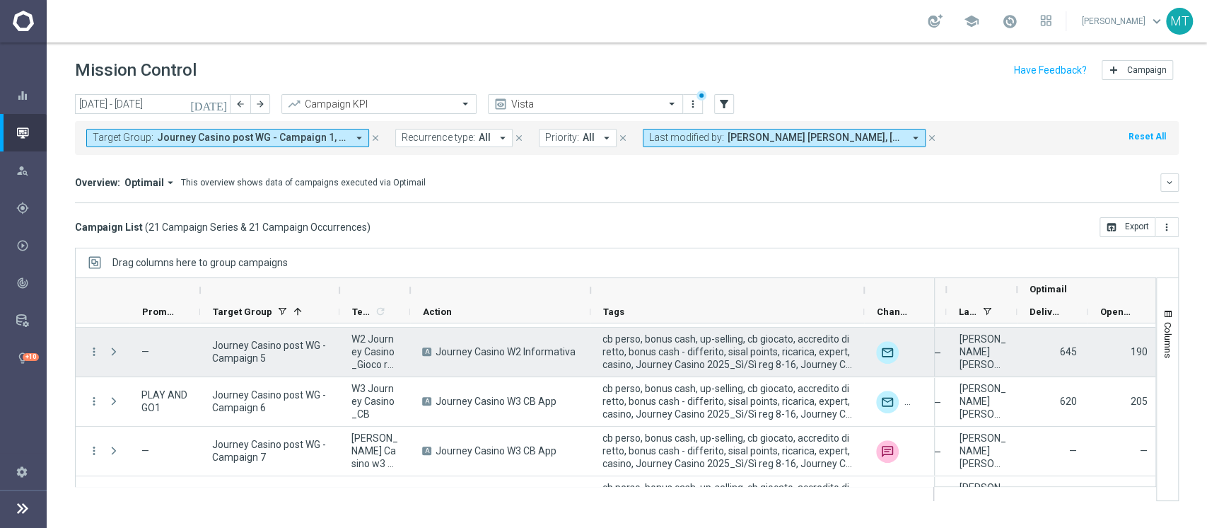
scroll to position [0, 770]
click at [236, 353] on span "Journey Casino post WG - Campaign 5" at bounding box center [269, 351] width 115 height 25
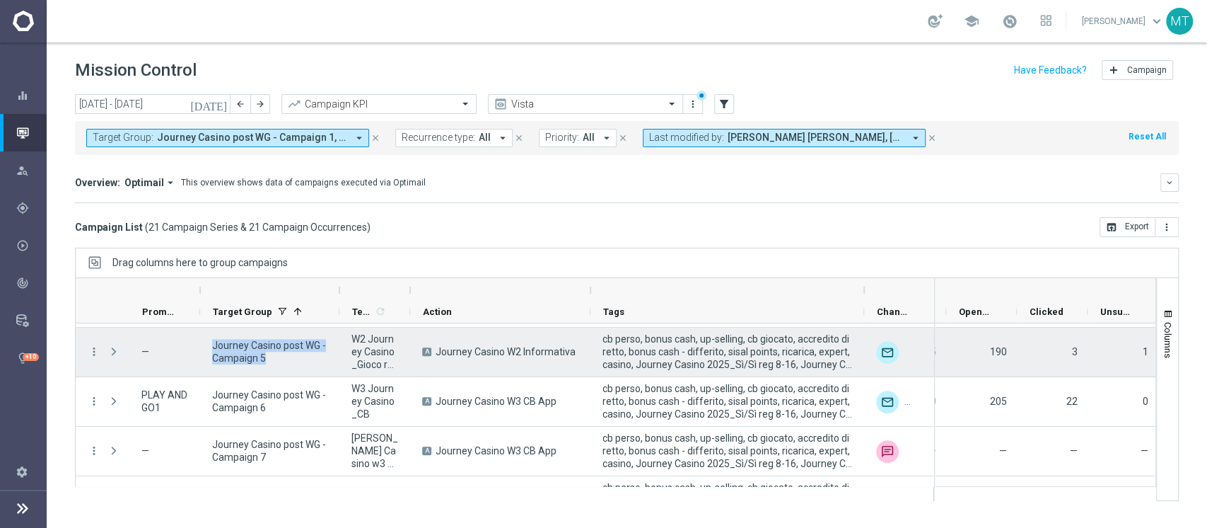
scroll to position [0, 1019]
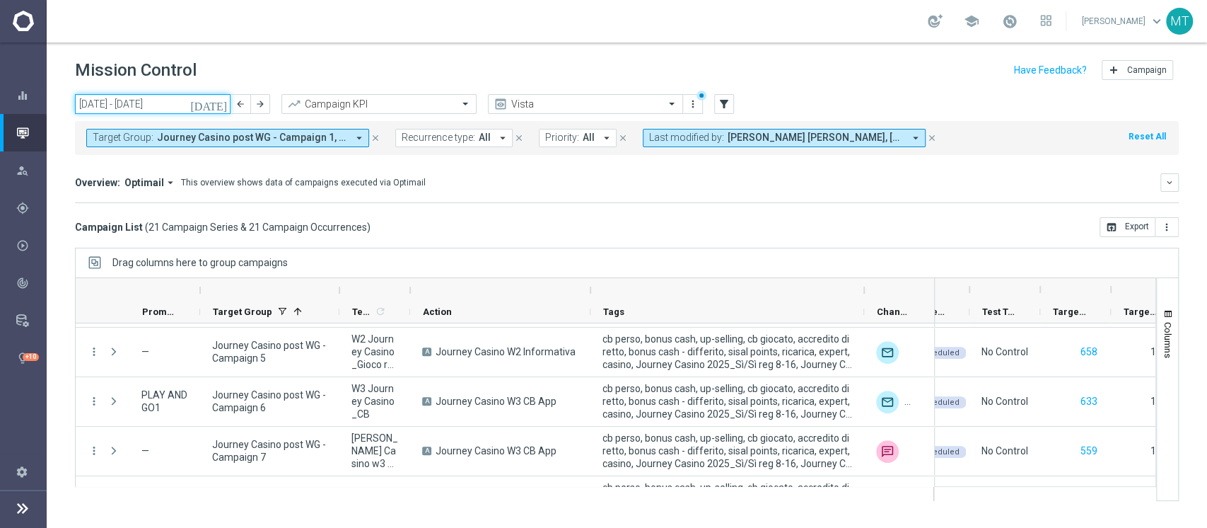
click at [160, 109] on input "[DATE] - [DATE]" at bounding box center [153, 104] width 156 height 20
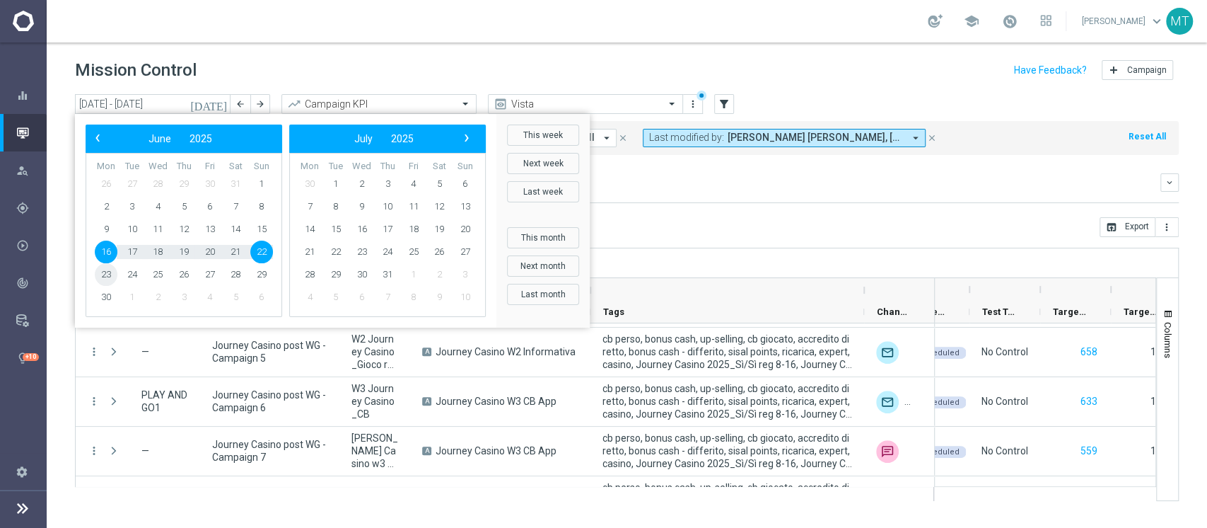
click at [106, 277] on span "23" at bounding box center [106, 274] width 23 height 23
click at [259, 274] on span "29" at bounding box center [261, 274] width 23 height 23
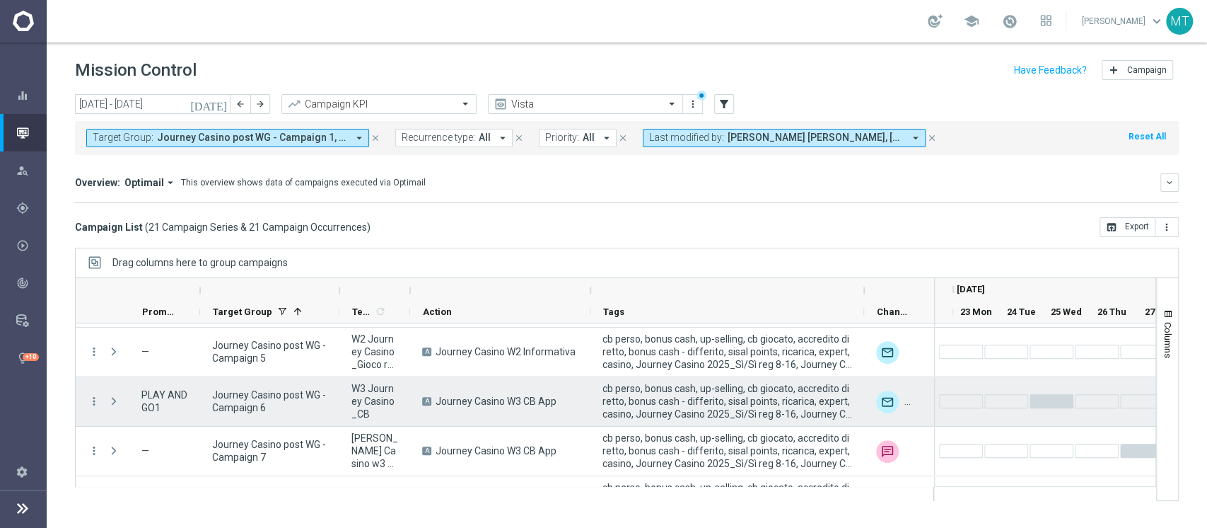
scroll to position [0, 1115]
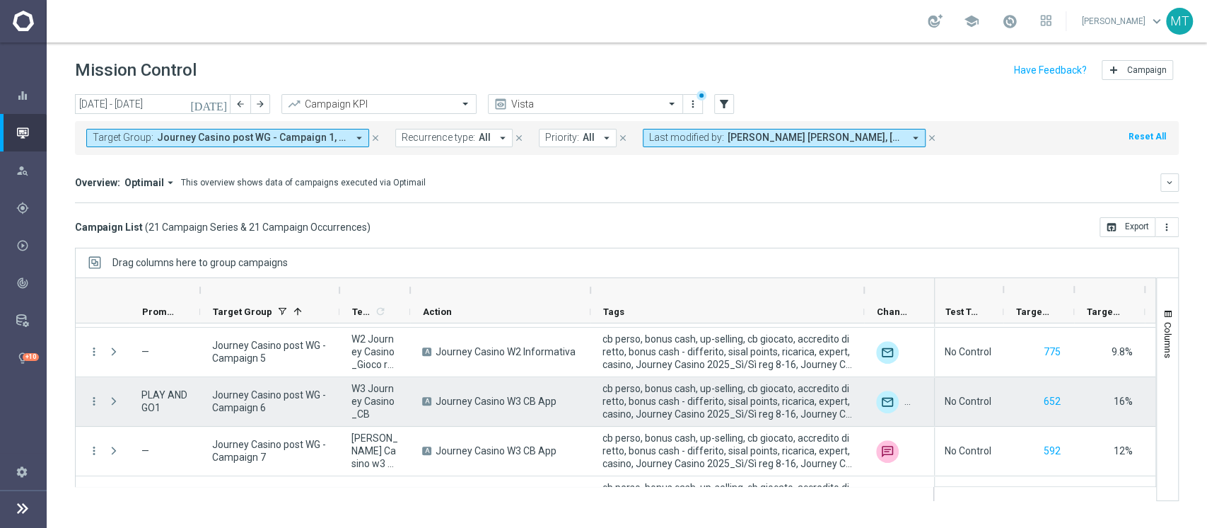
click at [150, 392] on span "PLAY AND GO1" at bounding box center [164, 400] width 47 height 25
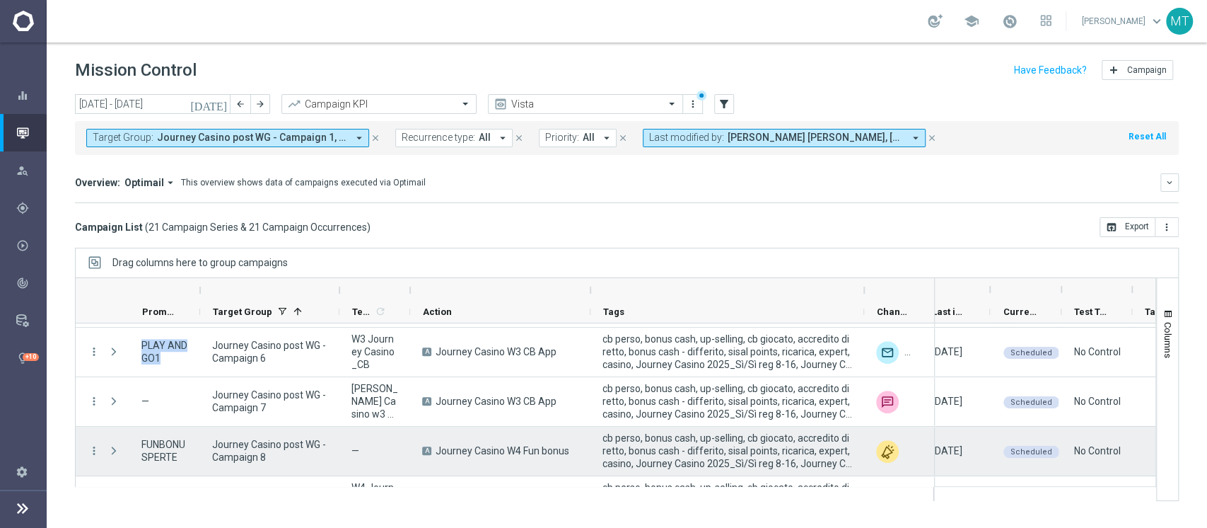
scroll to position [0, 0]
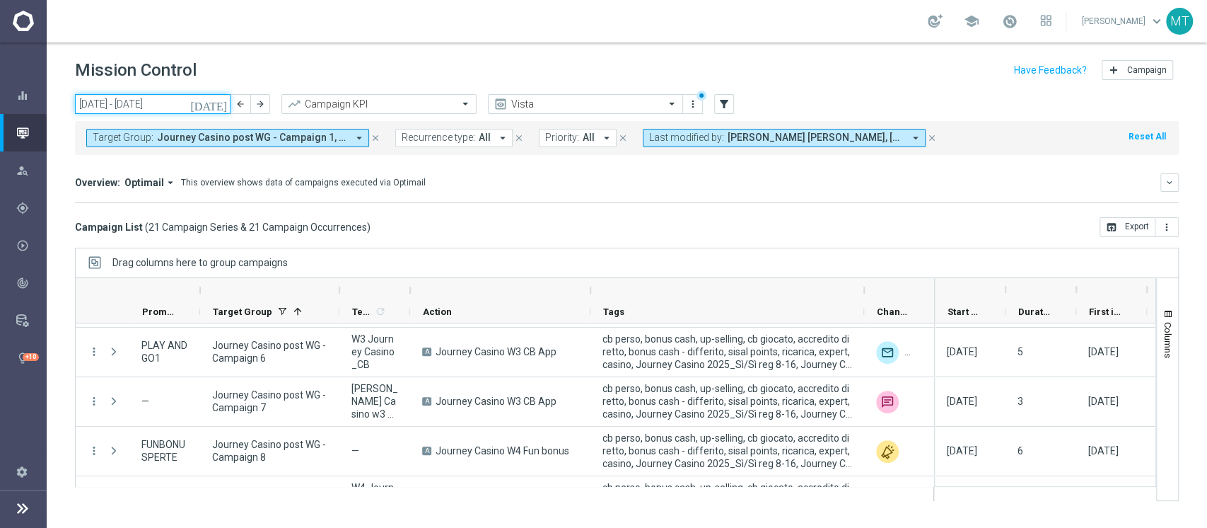
click at [179, 106] on input "[DATE] - [DATE]" at bounding box center [153, 104] width 156 height 20
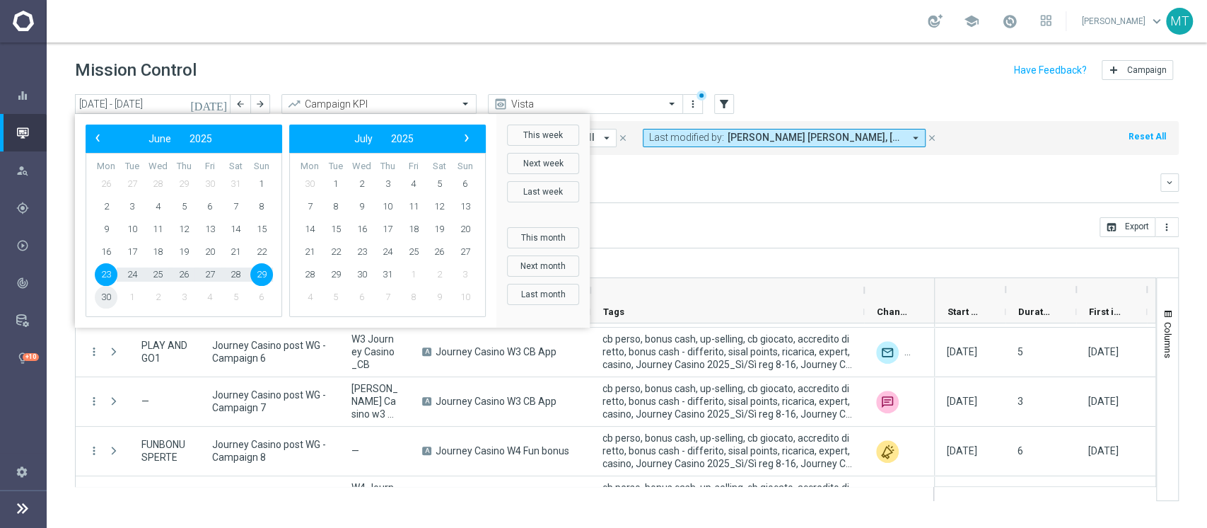
click at [106, 295] on span "30" at bounding box center [106, 297] width 23 height 23
click at [464, 187] on span "6" at bounding box center [465, 184] width 23 height 23
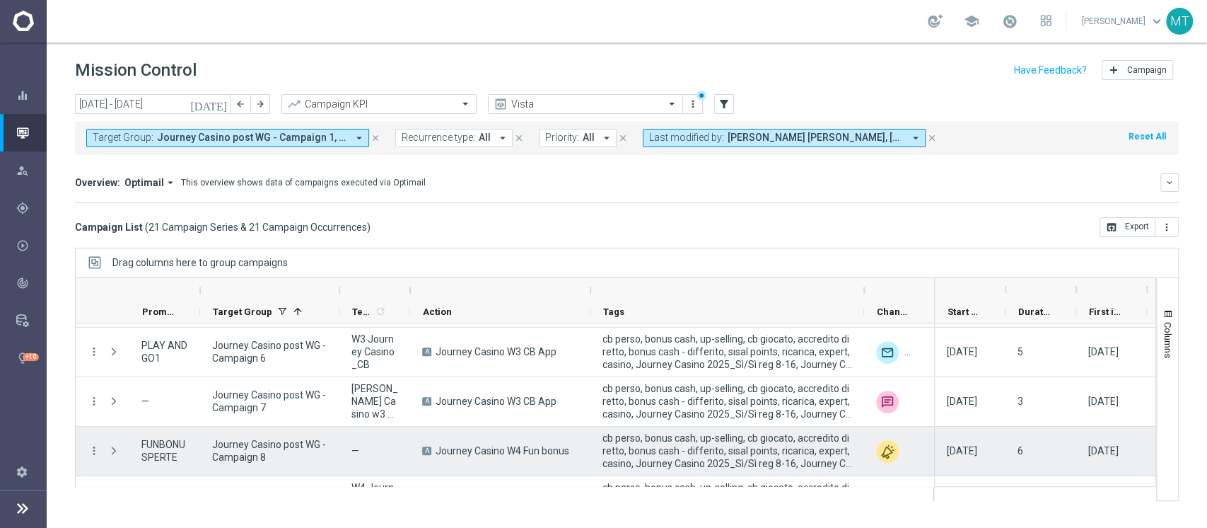
click at [180, 444] on span "FUNBONUSPERTE" at bounding box center [164, 450] width 47 height 25
click at [604, 435] on span "cb perso, bonus cash, up-selling, cb giocato, accredito diretto, bonus cash - d…" at bounding box center [728, 450] width 250 height 38
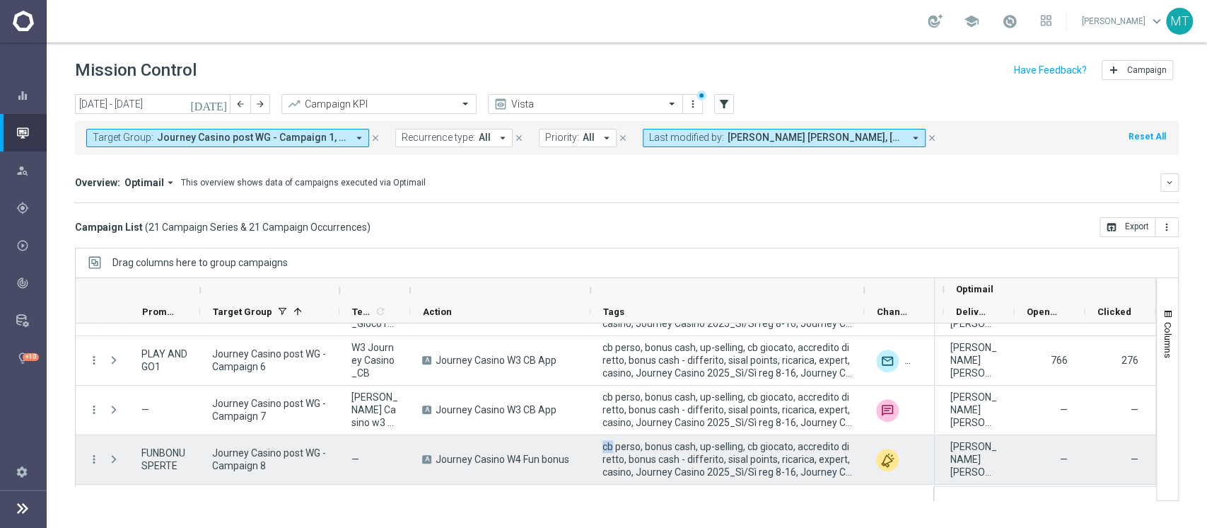
scroll to position [0, 852]
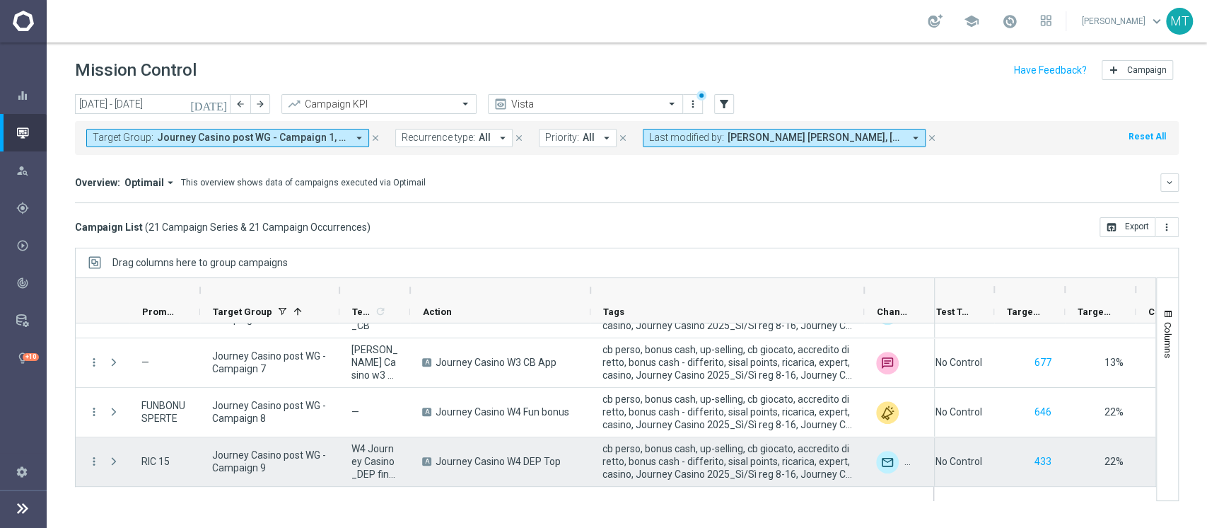
click at [157, 462] on span "RIC 15" at bounding box center [155, 461] width 28 height 13
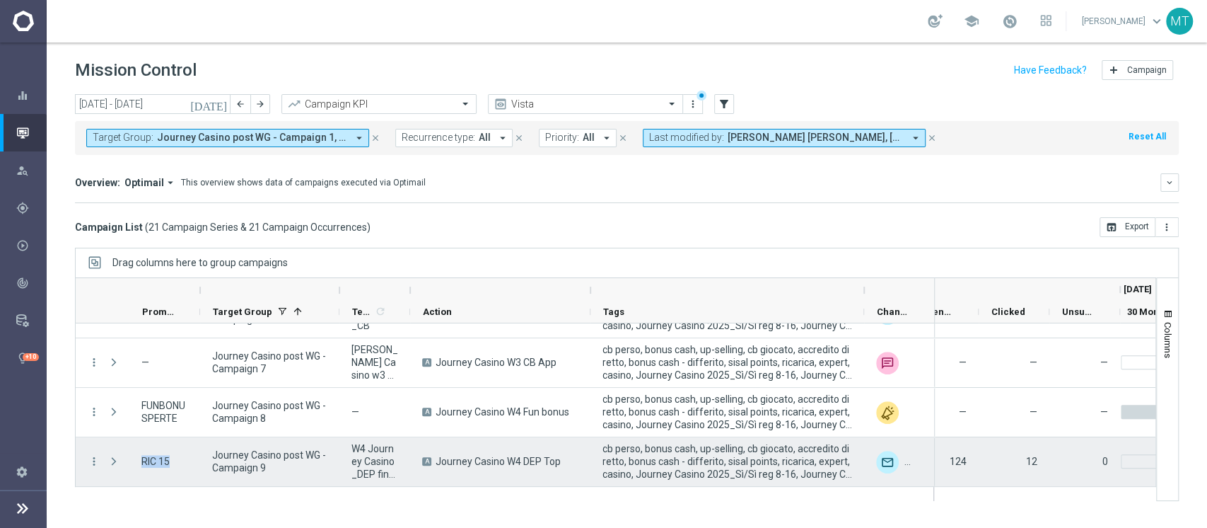
click at [1052, 459] on div "0" at bounding box center [1085, 461] width 71 height 49
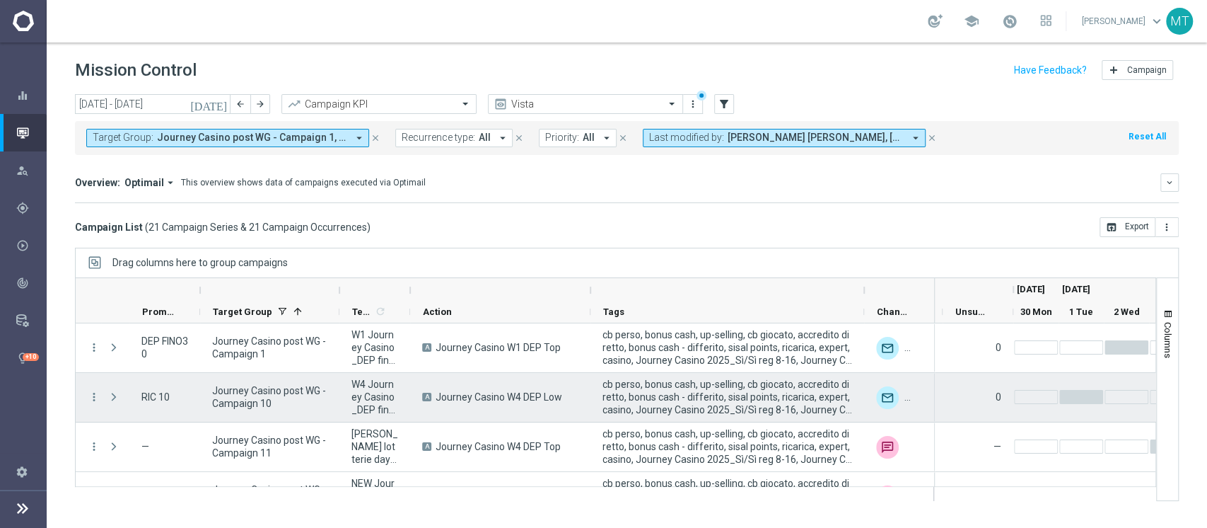
click at [153, 393] on span "RIC 10" at bounding box center [155, 396] width 28 height 13
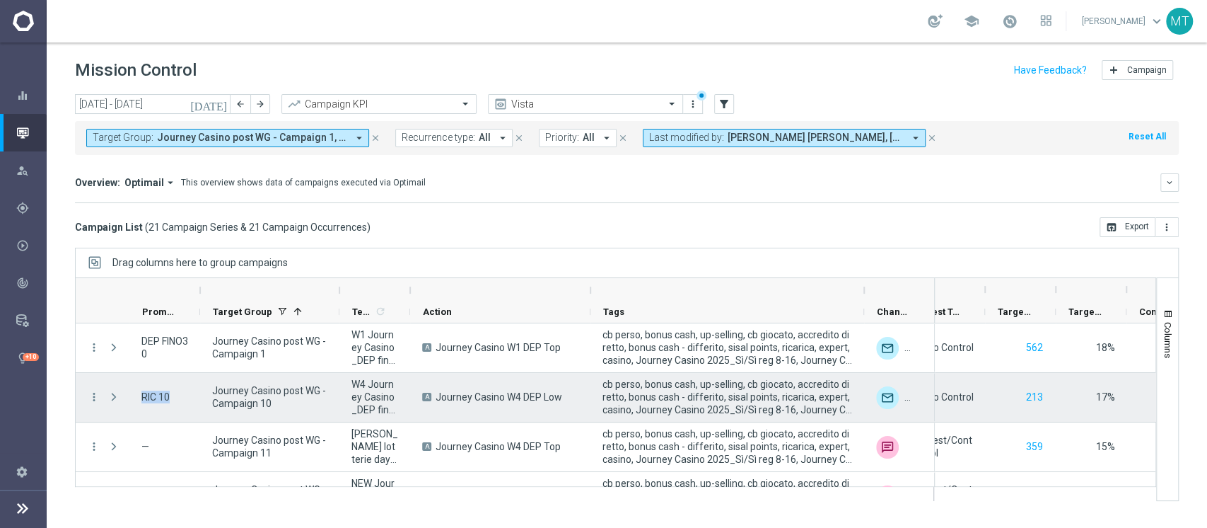
click at [1038, 416] on div "213" at bounding box center [1021, 397] width 71 height 49
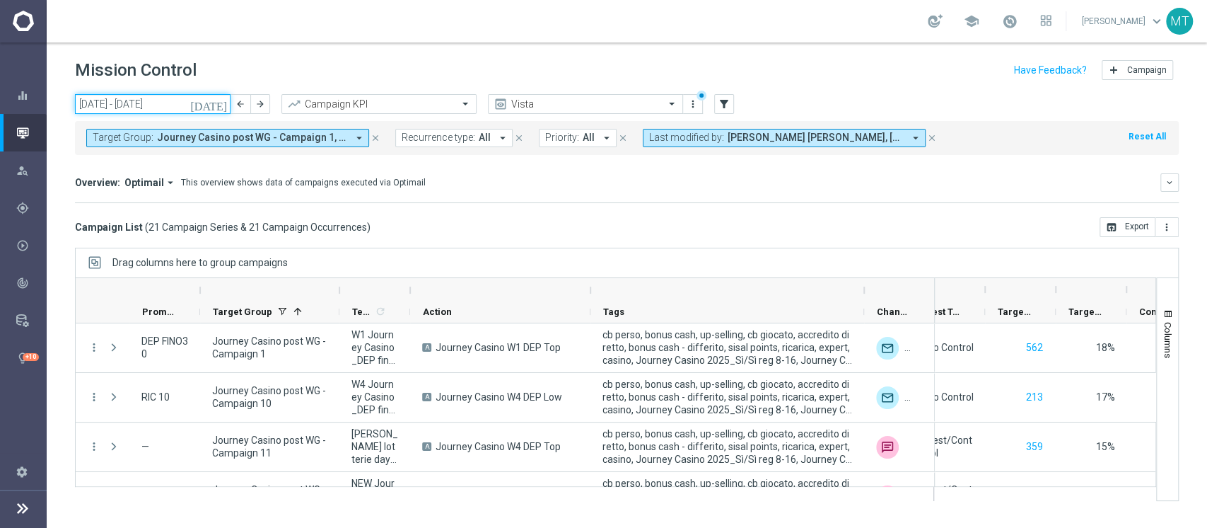
click at [173, 104] on input "[DATE] - [DATE]" at bounding box center [153, 104] width 156 height 20
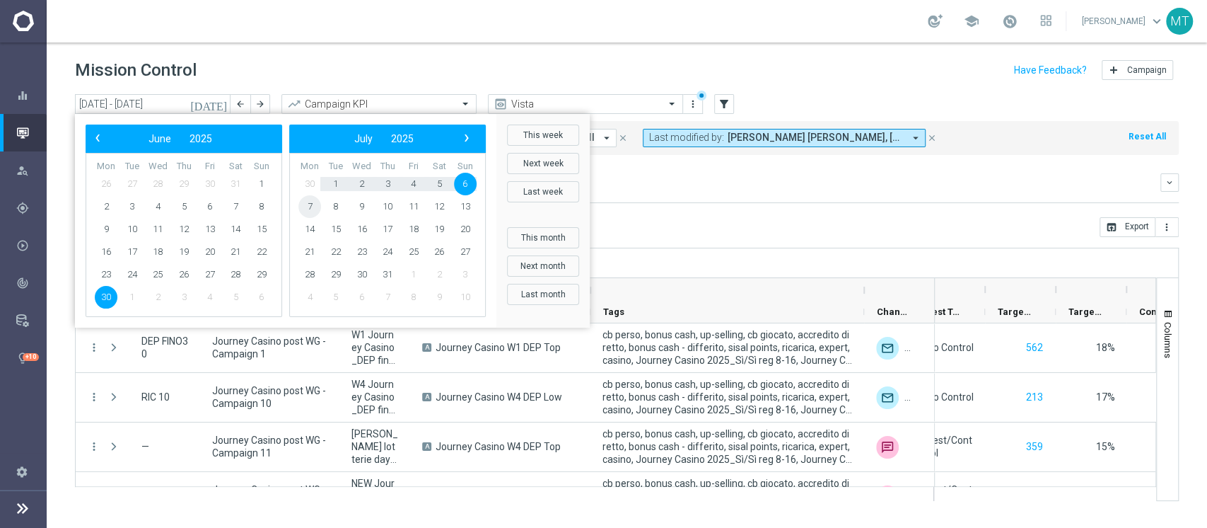
click at [309, 197] on span "7" at bounding box center [309, 206] width 23 height 23
click at [253, 202] on span "13" at bounding box center [261, 206] width 23 height 23
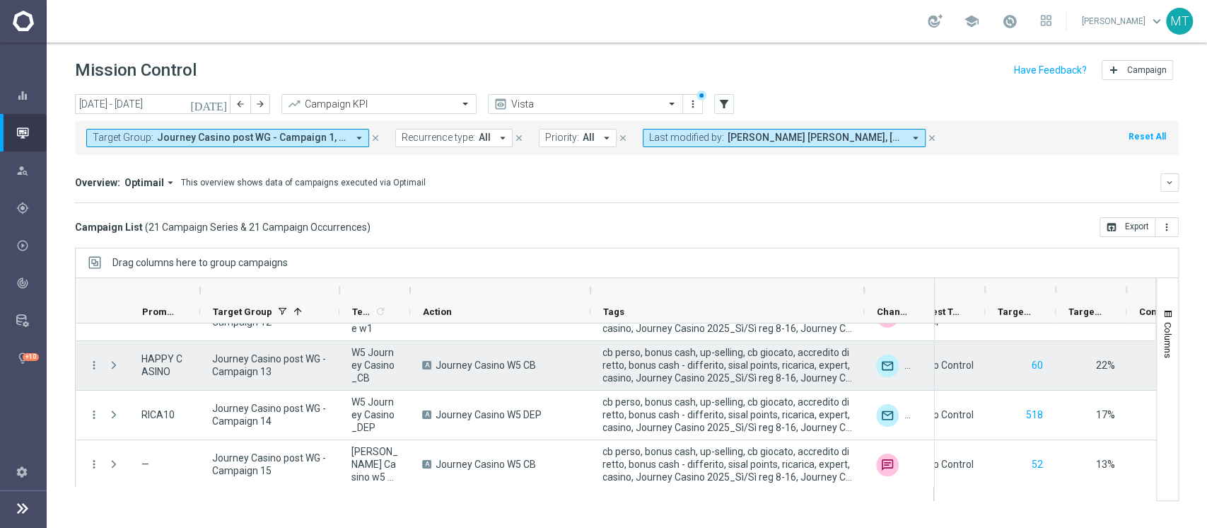
click at [146, 371] on span "HAPPY CASINO" at bounding box center [164, 364] width 47 height 25
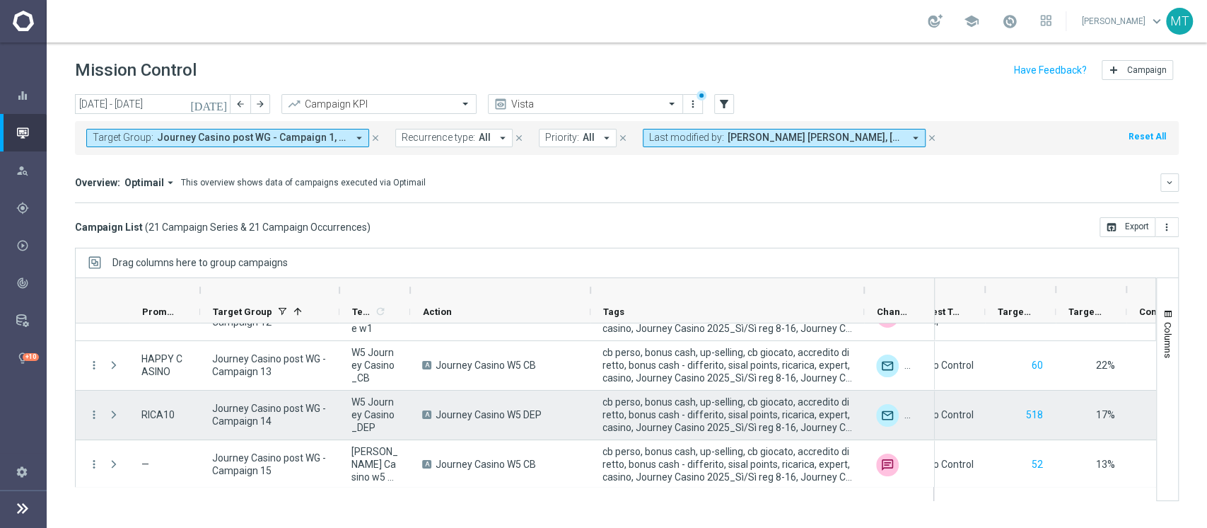
click at [163, 415] on span "RICA10" at bounding box center [157, 414] width 33 height 13
click at [514, 408] on span "Journey Casino W5 DEP" at bounding box center [489, 414] width 106 height 13
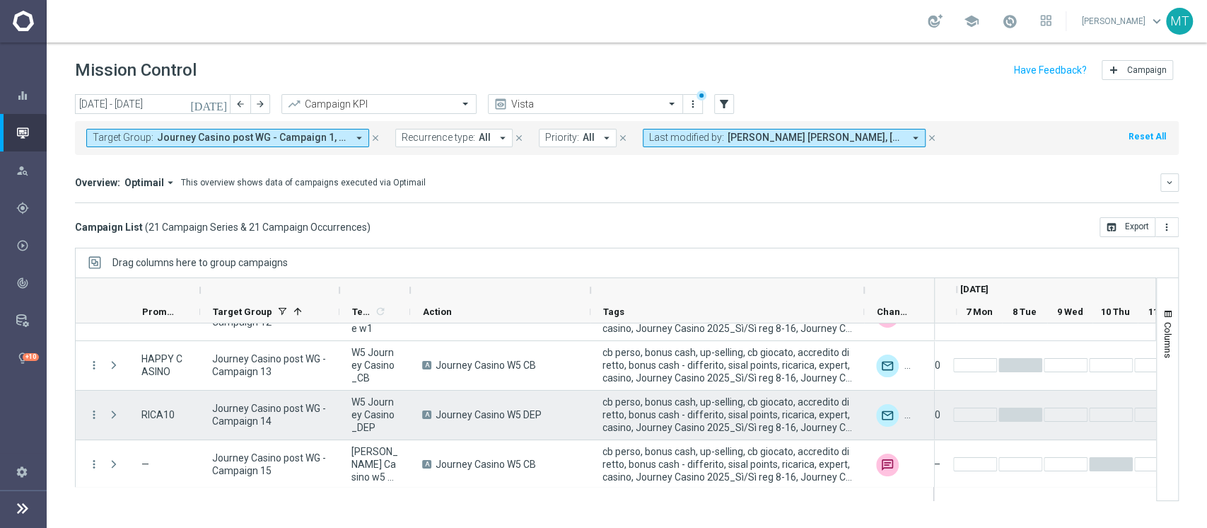
scroll to position [0, 1114]
click at [560, 436] on div "A Journey Casino W5 DEP" at bounding box center [500, 414] width 180 height 49
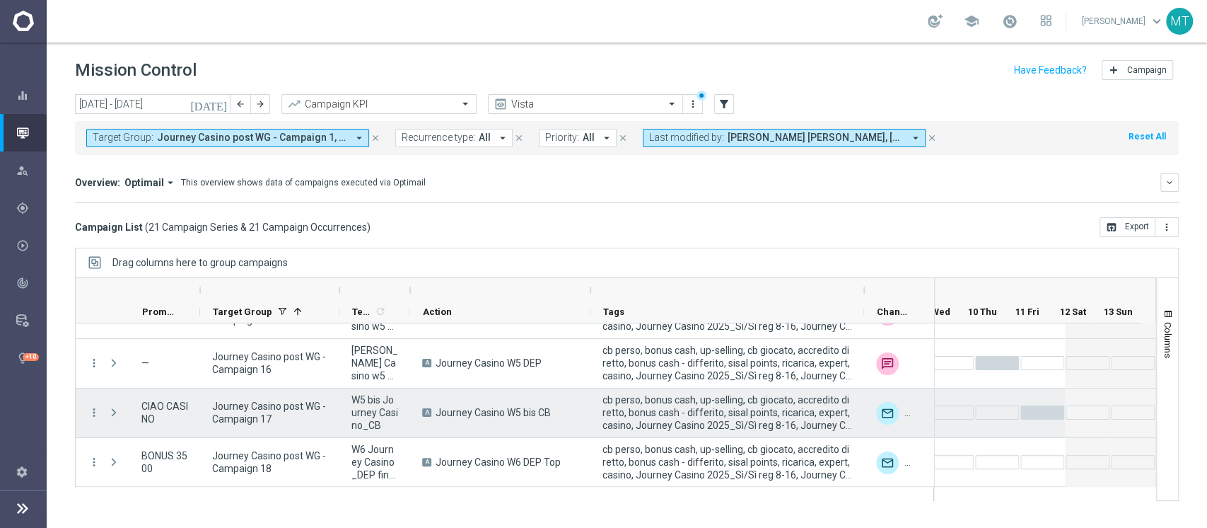
scroll to position [0, 1246]
click at [675, 388] on div "cb perso, bonus cash, up-selling, cb giocato, accredito diretto, bonus cash - d…" at bounding box center [728, 412] width 274 height 49
click at [153, 414] on span "CIAO CASINO" at bounding box center [164, 412] width 47 height 25
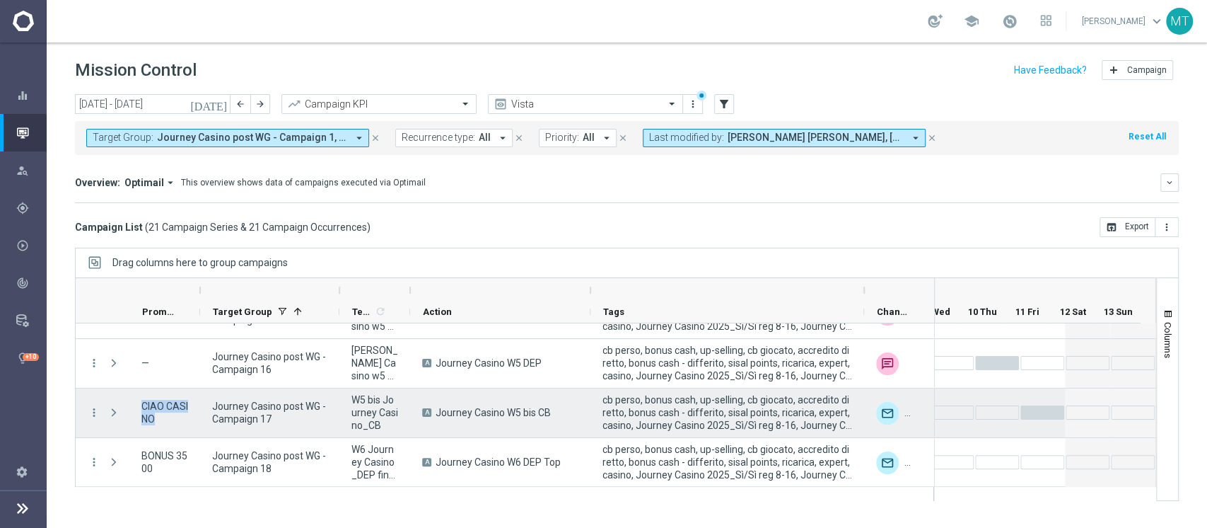
click at [953, 409] on div "Press SPACE to select this row." at bounding box center [952, 412] width 44 height 14
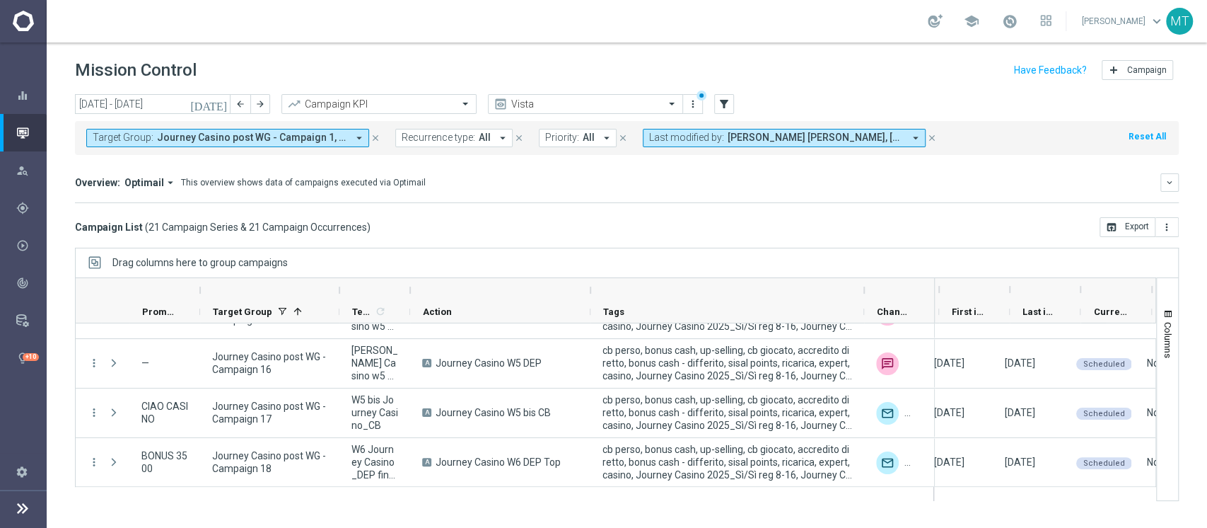
scroll to position [0, 135]
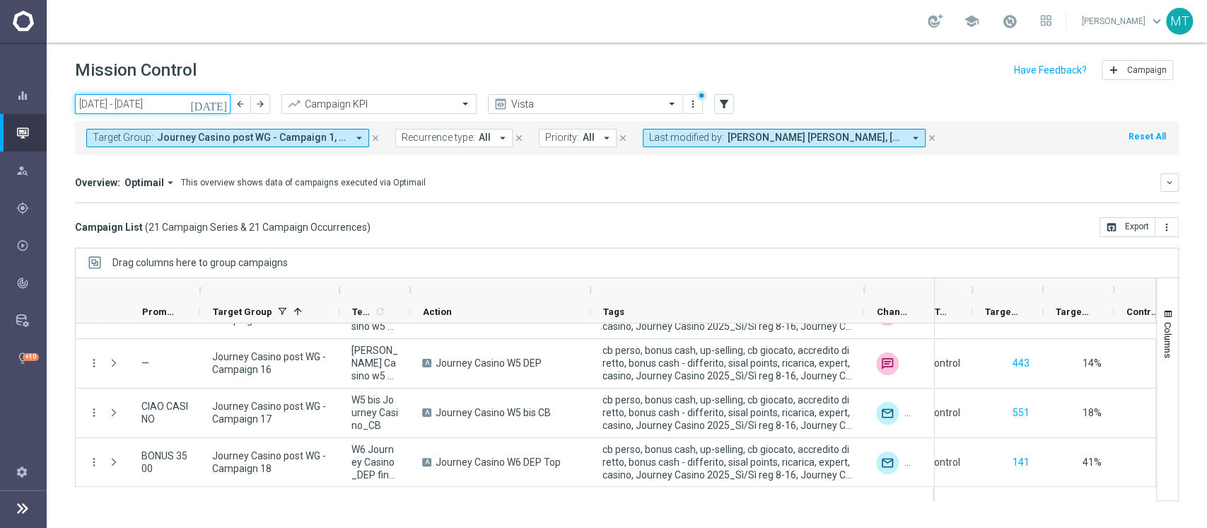
click at [156, 106] on input "[DATE] - [DATE]" at bounding box center [153, 104] width 156 height 20
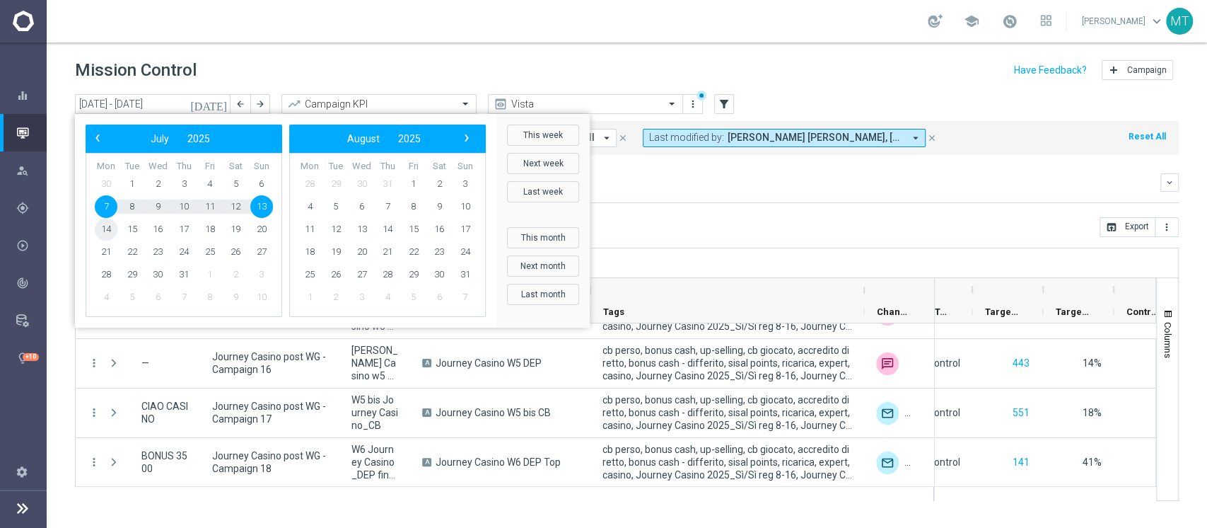
click at [113, 223] on span "14" at bounding box center [106, 229] width 23 height 23
click at [261, 225] on span "20" at bounding box center [261, 229] width 23 height 23
type input "[DATE] - [DATE]"
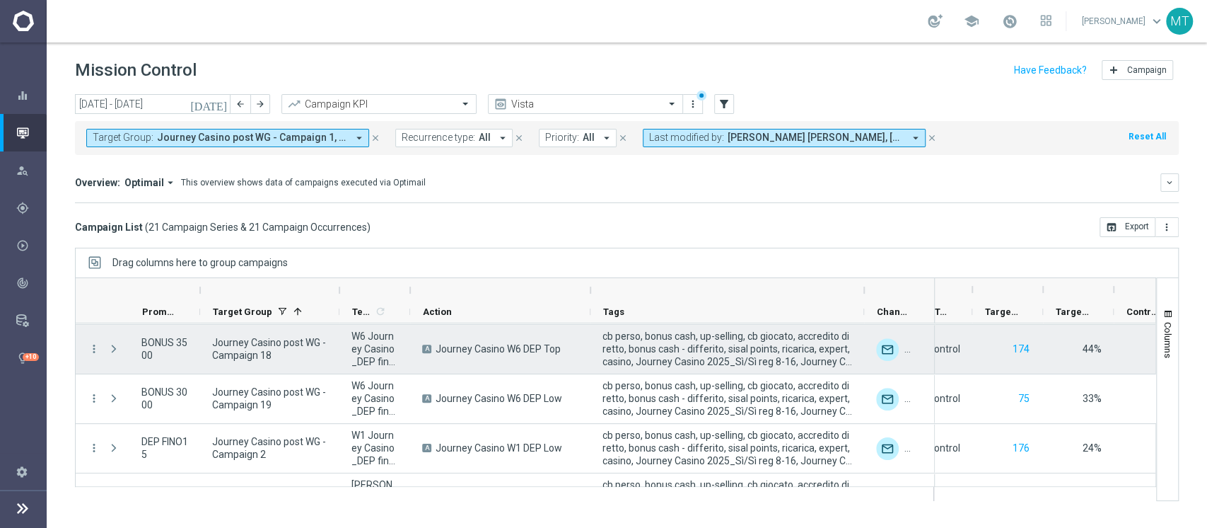
click at [156, 349] on span "BONUS 3500" at bounding box center [164, 348] width 47 height 25
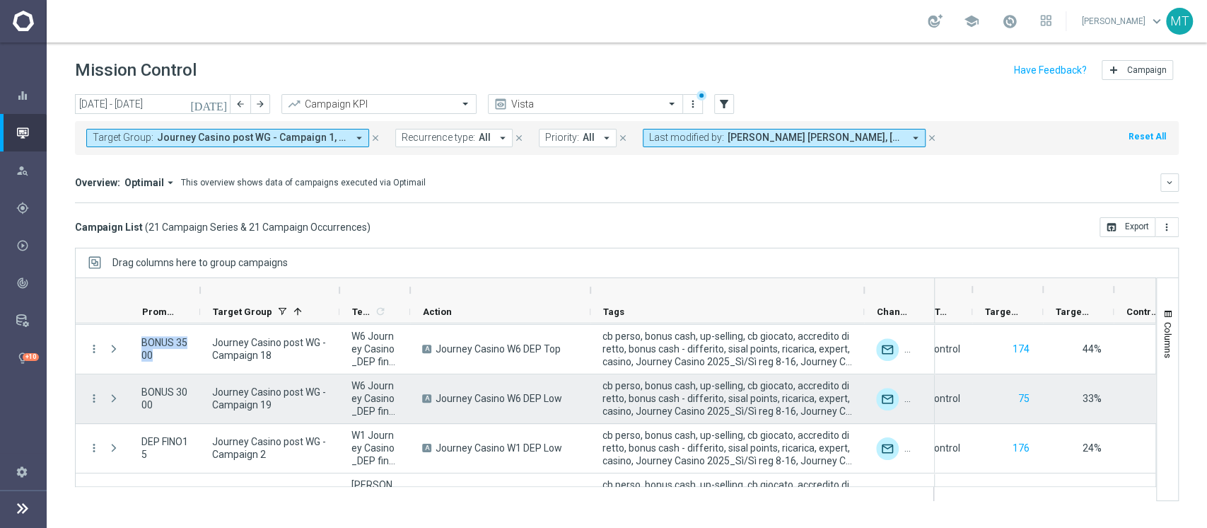
click at [169, 398] on span "BONUS 3000" at bounding box center [164, 397] width 47 height 25
click at [992, 412] on div "75" at bounding box center [1008, 398] width 71 height 49
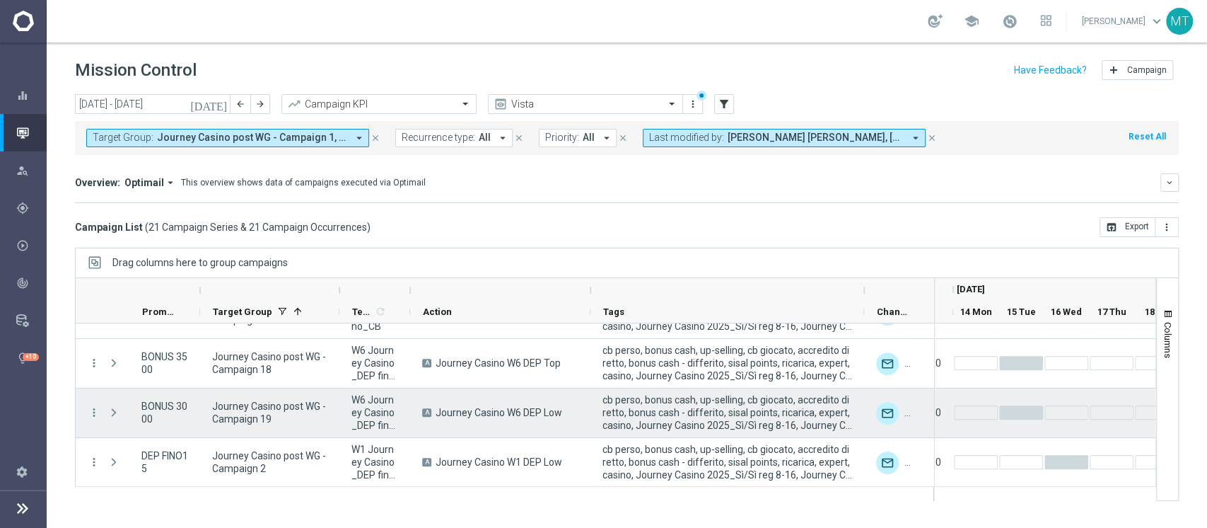
scroll to position [429, 0]
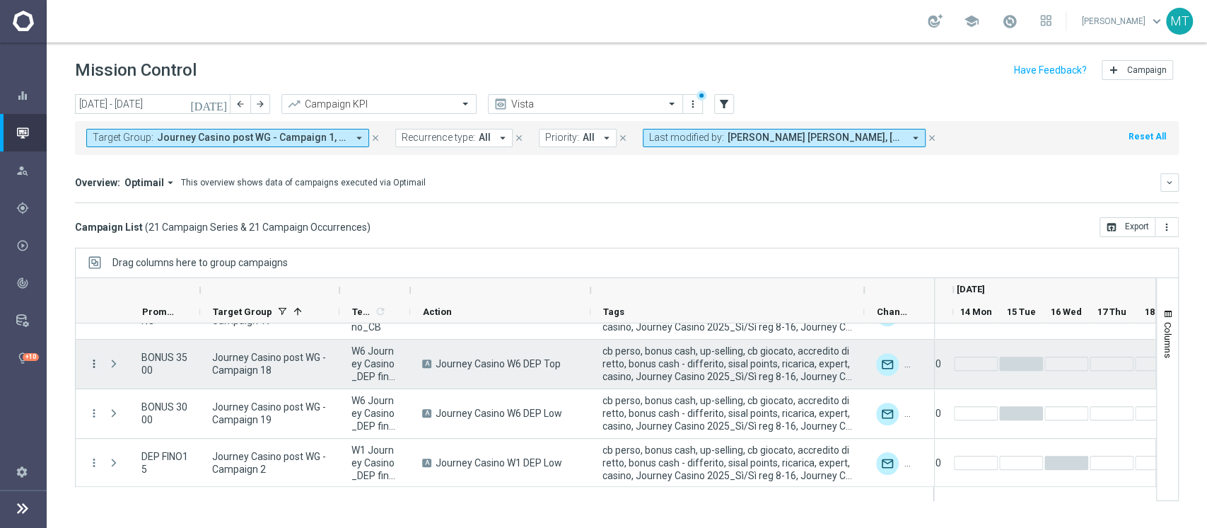
click at [91, 362] on icon "more_vert" at bounding box center [94, 363] width 13 height 13
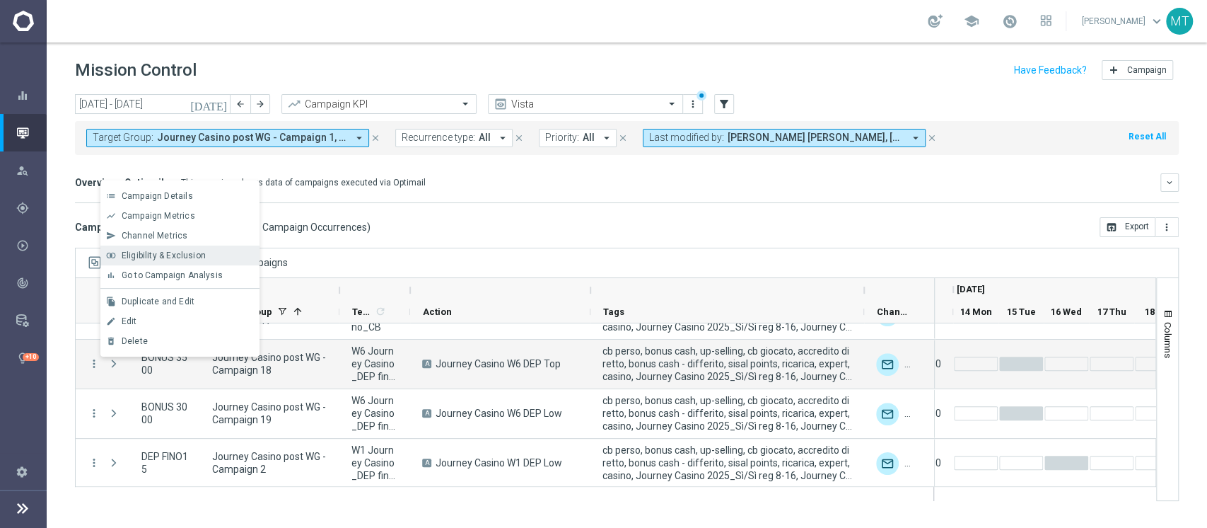
click at [155, 246] on div "join_inner Eligibility & Exclusion" at bounding box center [179, 255] width 159 height 20
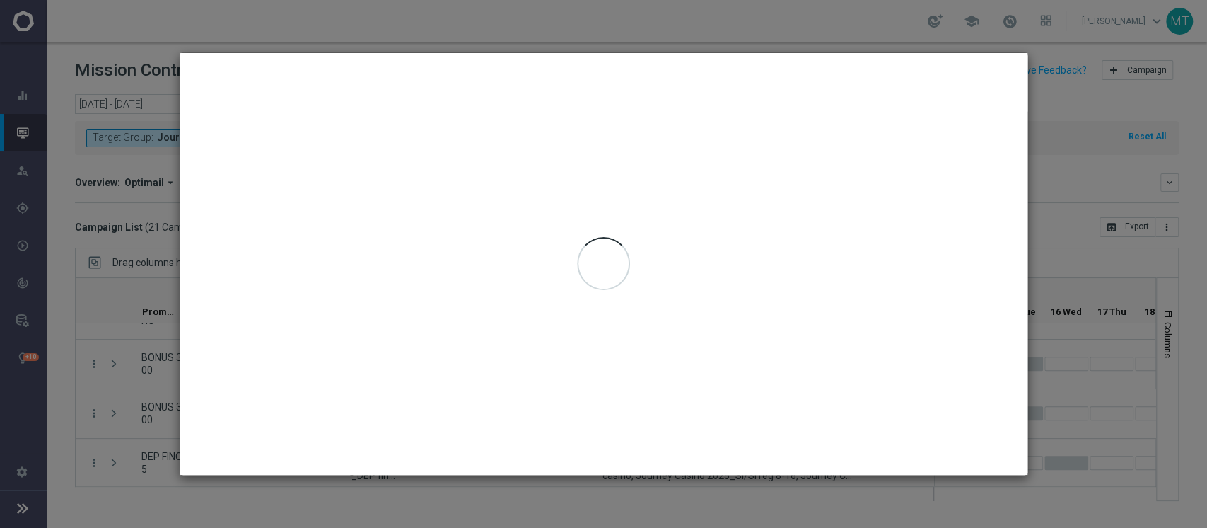
type input "[DATE] - [DATE]"
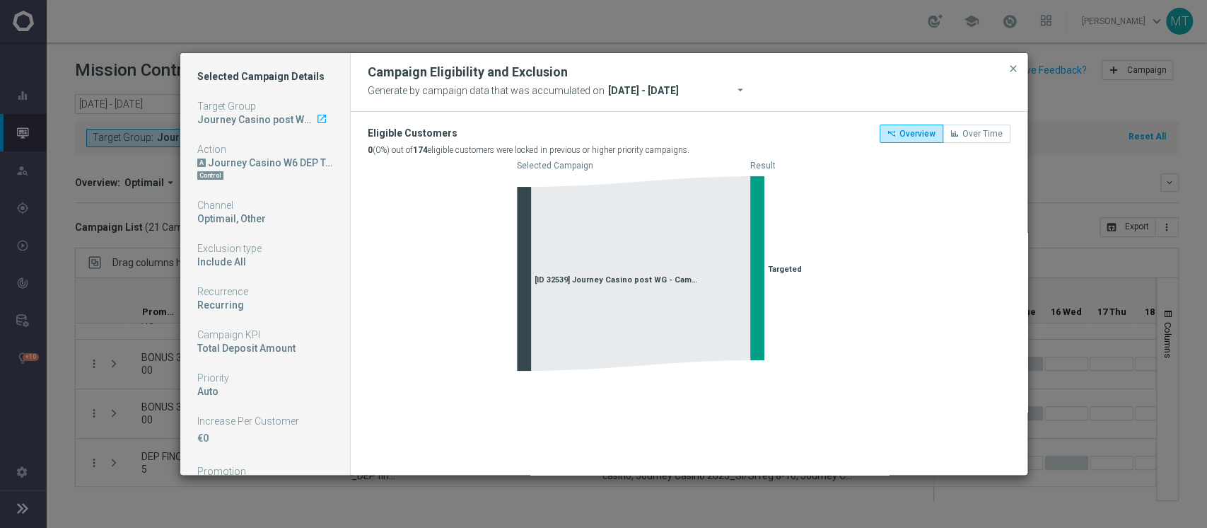
click at [124, 298] on modal-container "Selected Campaign Details Target Group Journey Casino post WG - Campaign 18 lau…" at bounding box center [603, 264] width 1207 height 528
click at [1010, 66] on span "close" at bounding box center [1013, 68] width 11 height 11
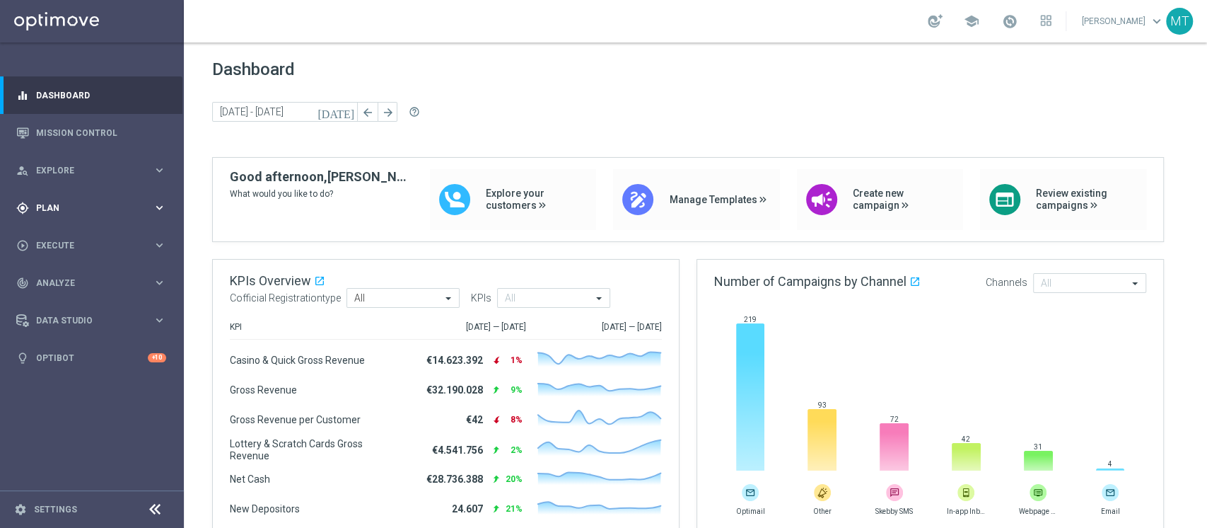
click at [68, 226] on div "play_circle_outline Execute keyboard_arrow_right" at bounding box center [91, 244] width 182 height 37
click at [80, 205] on span "Plan" at bounding box center [94, 208] width 117 height 8
click at [60, 291] on div "Streams" at bounding box center [110, 300] width 146 height 21
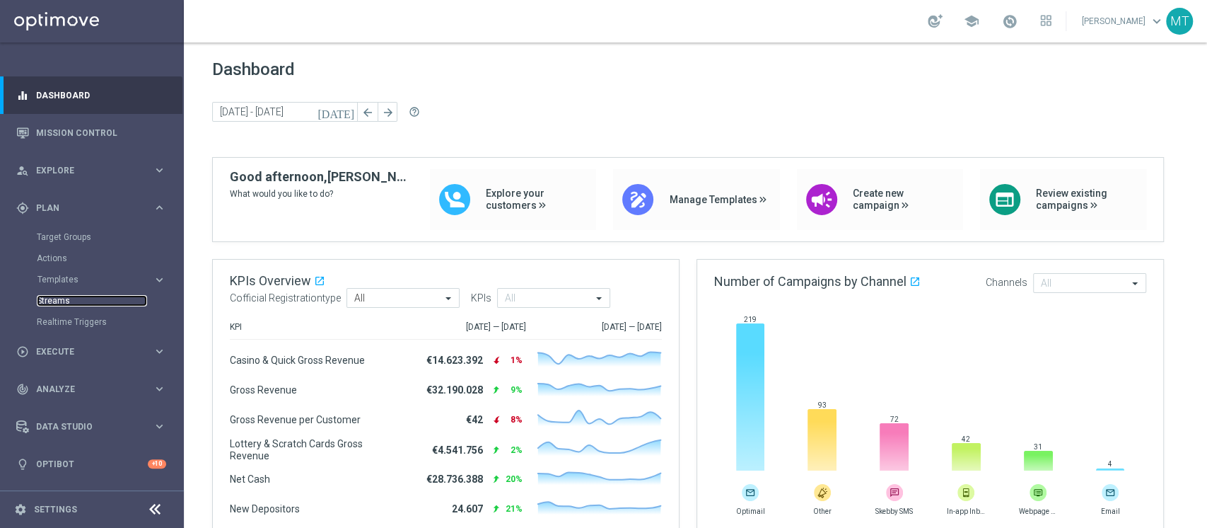
click at [47, 303] on link "Streams" at bounding box center [92, 300] width 110 height 11
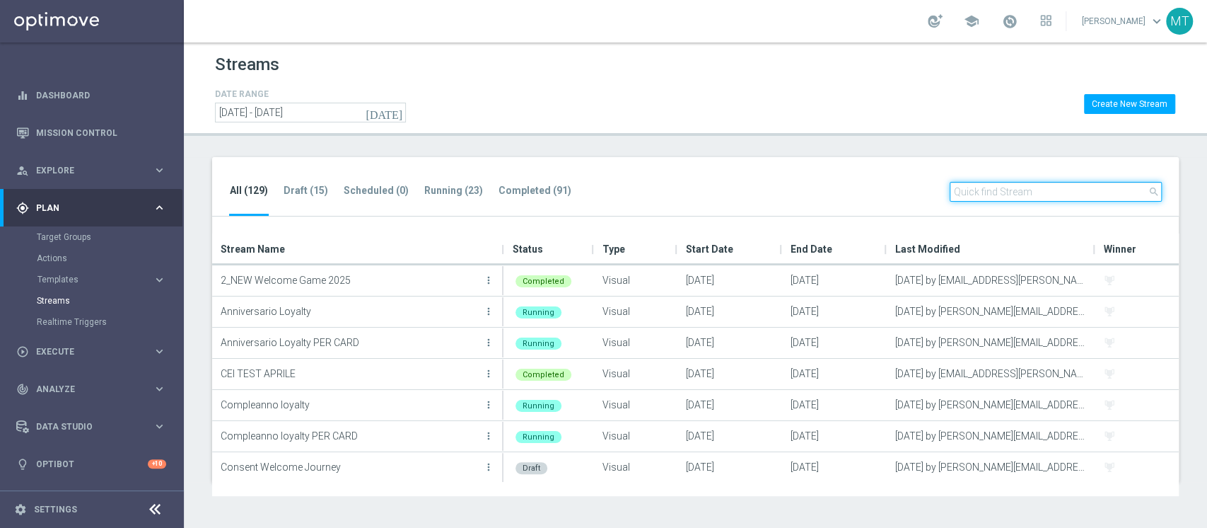
click at [1014, 197] on input "text" at bounding box center [1056, 192] width 212 height 20
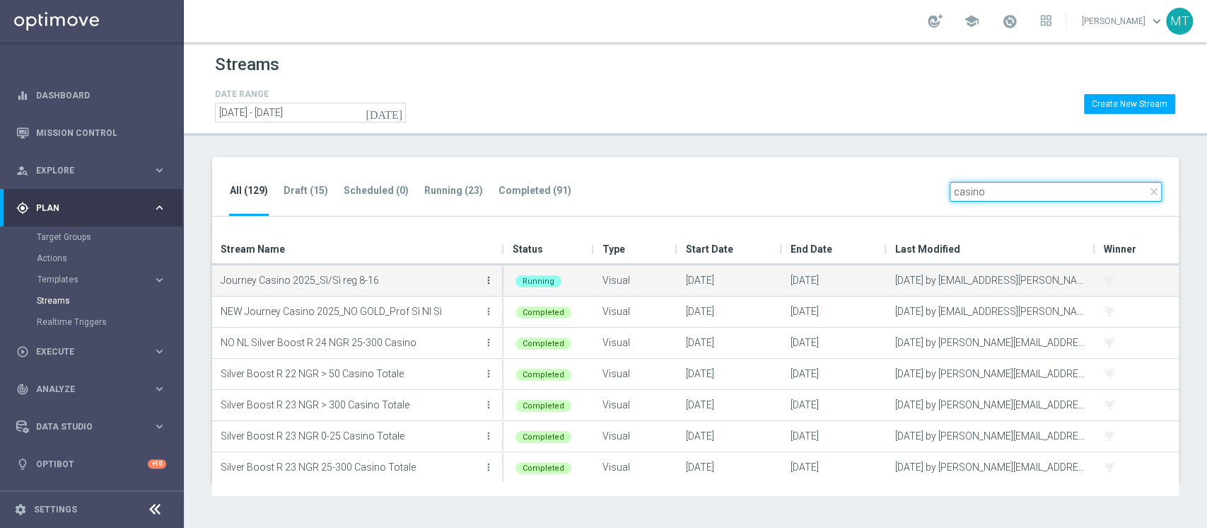
type input "casino"
click at [486, 275] on icon "more_vert" at bounding box center [488, 279] width 11 height 11
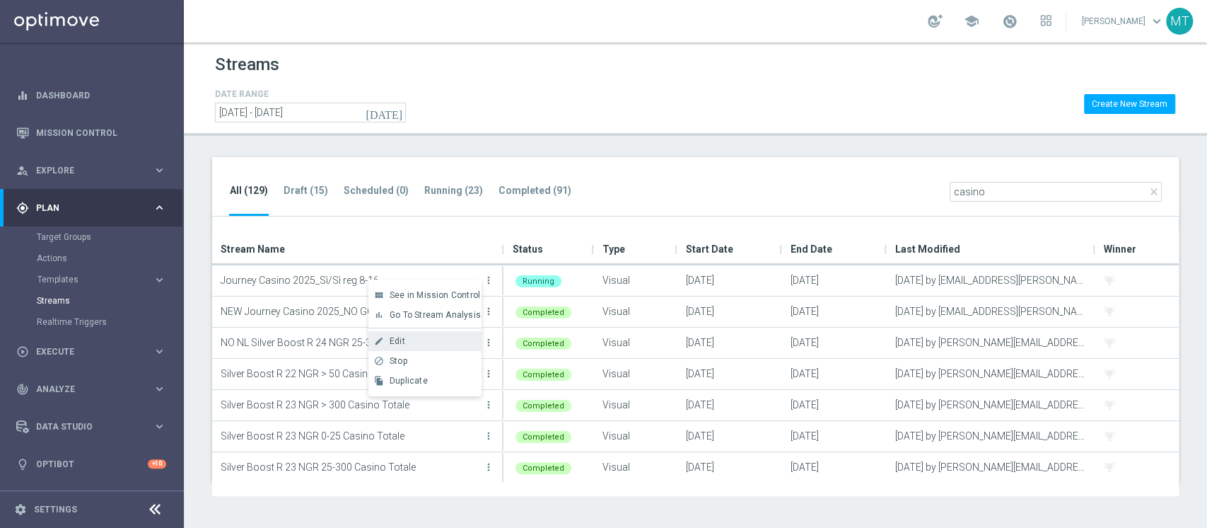
click at [427, 348] on div "create Edit" at bounding box center [425, 341] width 113 height 20
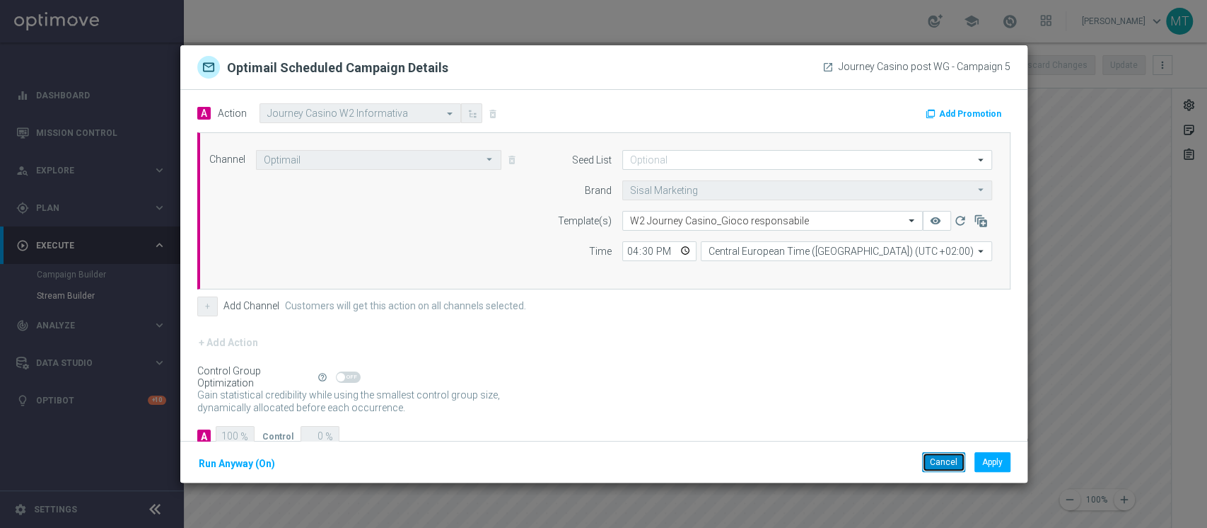
click at [936, 460] on button "Cancel" at bounding box center [943, 462] width 43 height 20
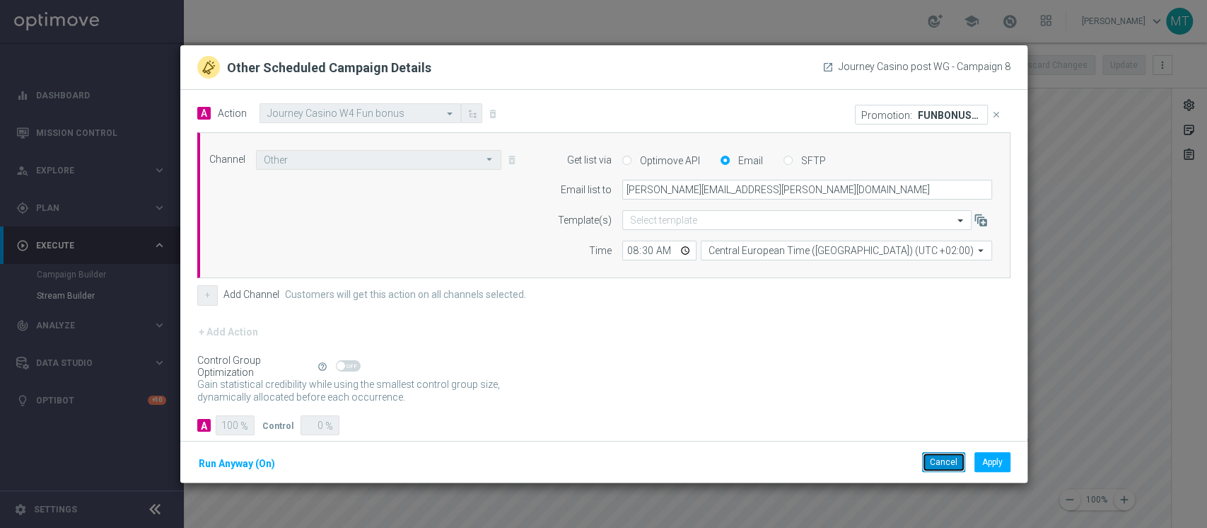
click at [936, 456] on button "Cancel" at bounding box center [943, 462] width 43 height 20
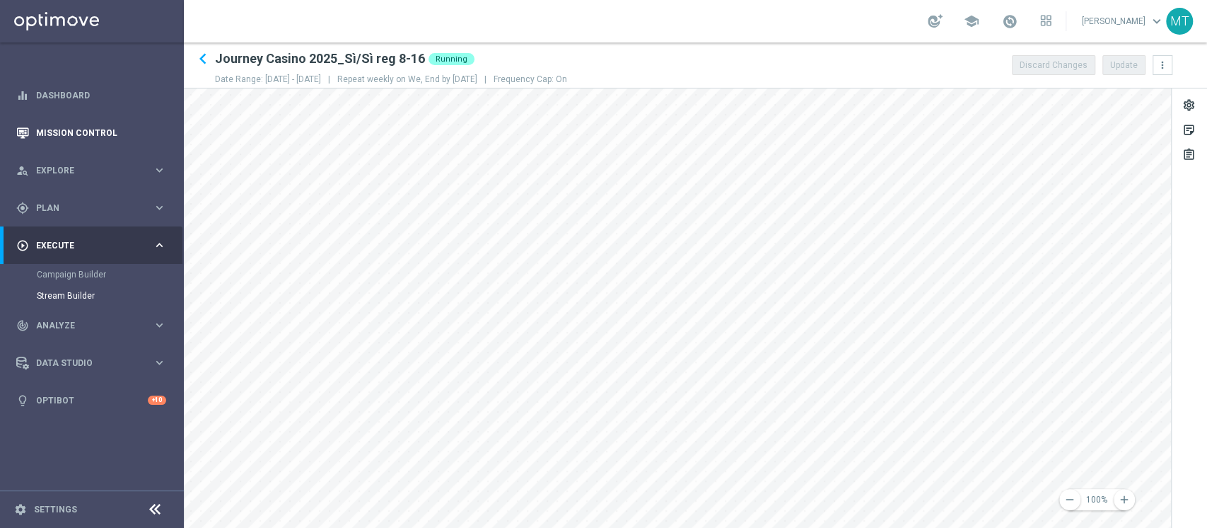
click at [158, 136] on main "equalizer Dashboard Mission Control" at bounding box center [603, 264] width 1207 height 528
click at [147, 179] on main "equalizer Dashboard Mission Control" at bounding box center [603, 264] width 1207 height 528
click at [85, 187] on div "person_search Explore keyboard_arrow_right" at bounding box center [91, 169] width 182 height 37
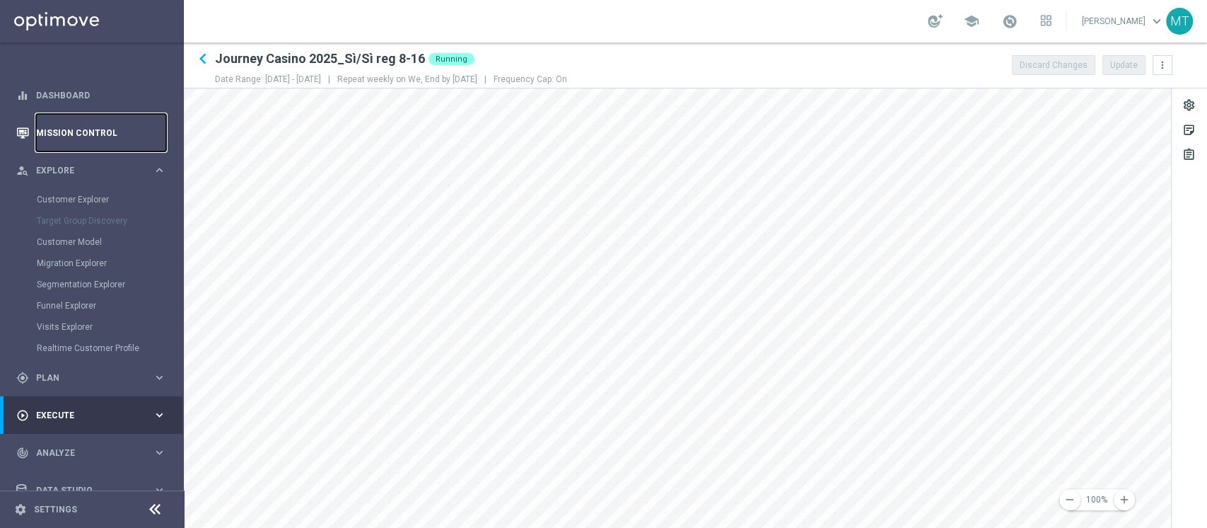
click at [84, 131] on link "Mission Control" at bounding box center [101, 132] width 130 height 37
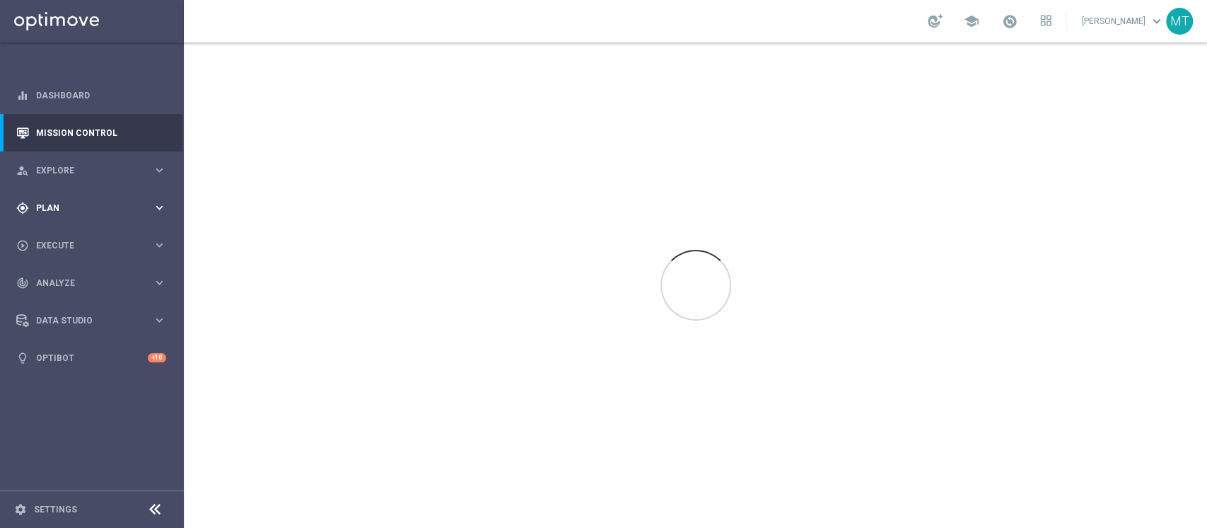
click at [60, 202] on div "gps_fixed Plan" at bounding box center [84, 208] width 137 height 13
click at [62, 240] on link "Target Groups" at bounding box center [92, 236] width 110 height 11
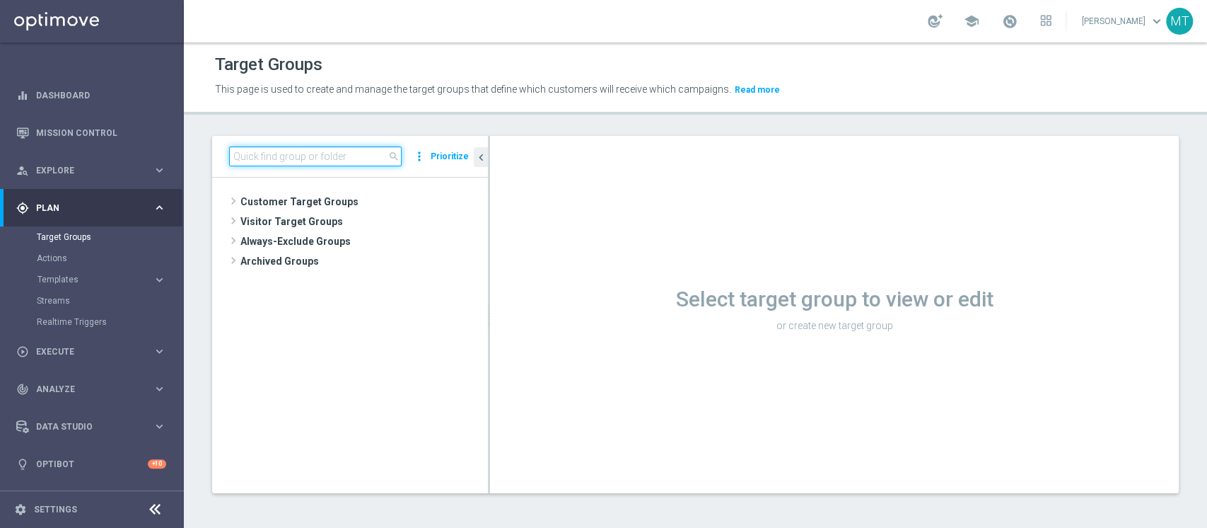
click at [308, 161] on input at bounding box center [315, 156] width 173 height 20
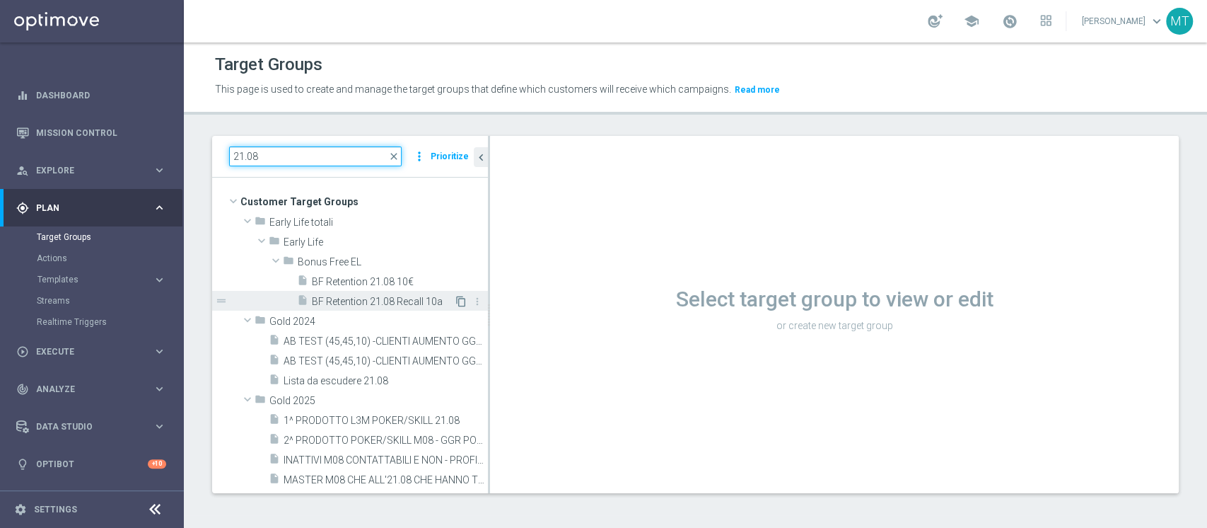
type input "21.08"
click at [456, 301] on icon "content_copy" at bounding box center [461, 301] width 11 height 11
click at [431, 297] on span "BF Retention 21.08 Recall 10a" at bounding box center [383, 302] width 142 height 12
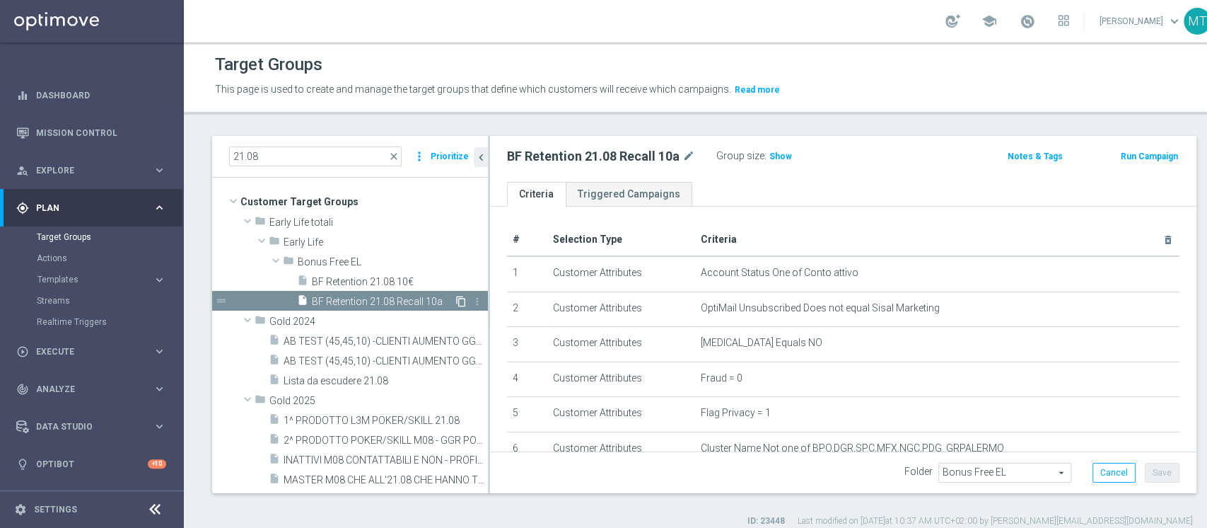
click at [456, 303] on icon "content_copy" at bounding box center [461, 301] width 11 height 11
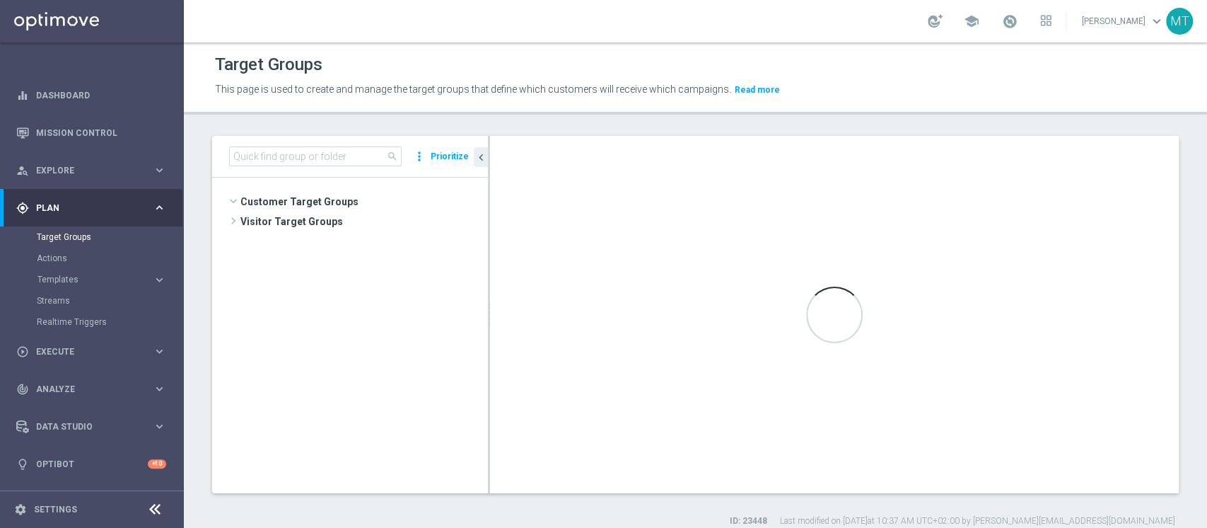
scroll to position [1405, 0]
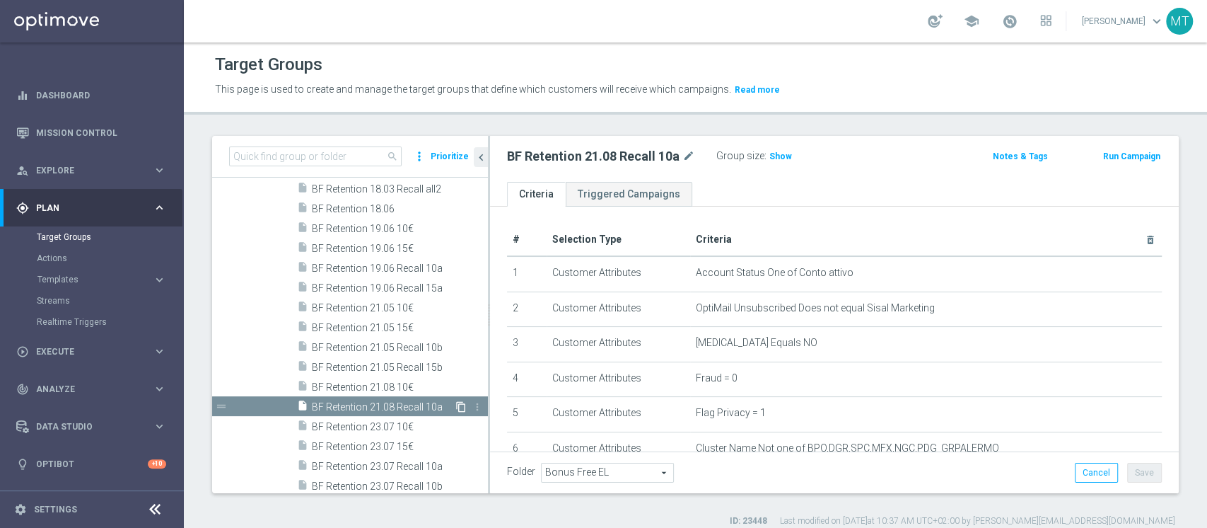
click at [456, 410] on icon "content_copy" at bounding box center [461, 406] width 11 height 11
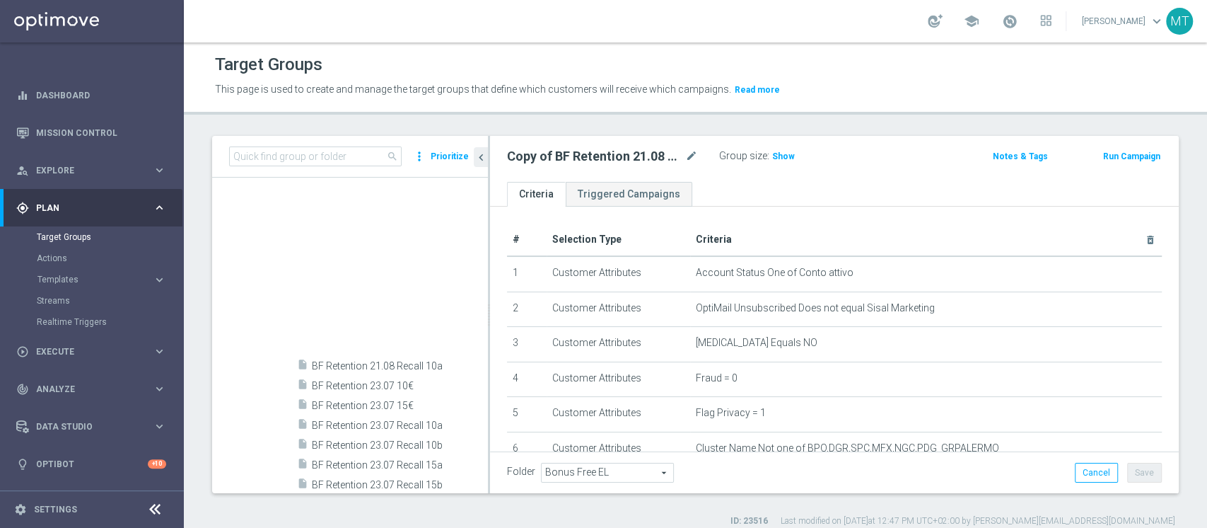
scroll to position [1902, 0]
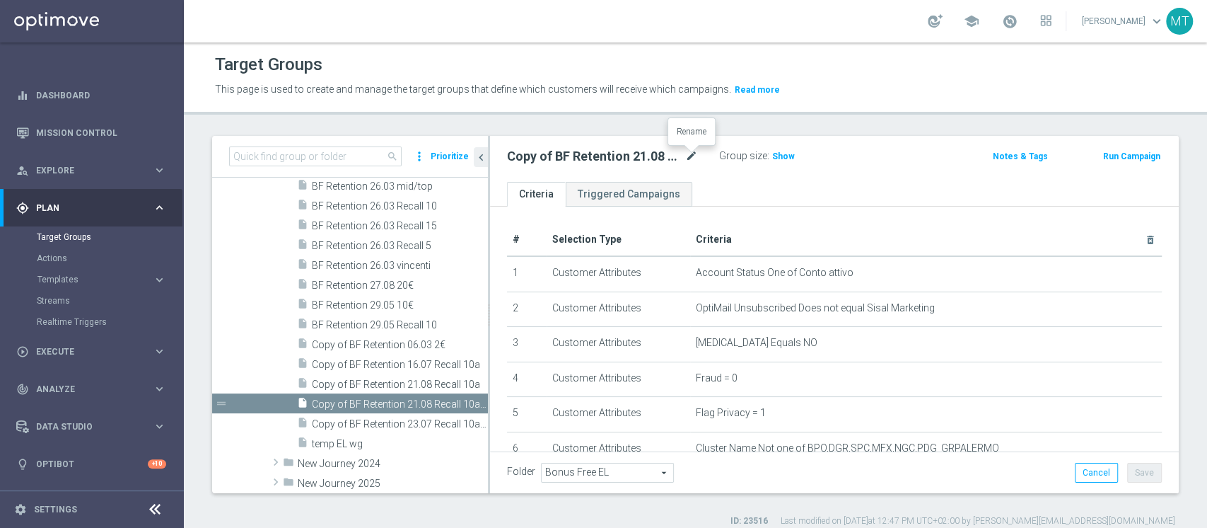
click at [696, 155] on icon "mode_edit" at bounding box center [691, 156] width 13 height 17
click at [545, 154] on input "Copy of BF Retention 21.08 Recall 10a (1)" at bounding box center [602, 158] width 191 height 20
click at [578, 151] on input "BF Retention 21.08 Recall 10a (1)" at bounding box center [602, 158] width 191 height 20
type input "BF Retention 27.08 Recall 20a"
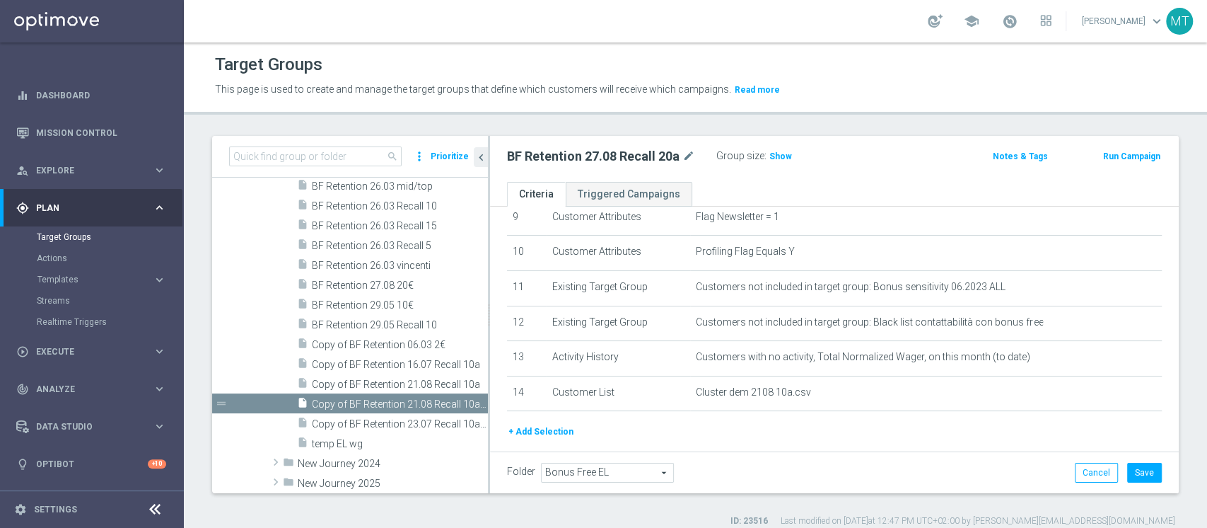
scroll to position [339, 0]
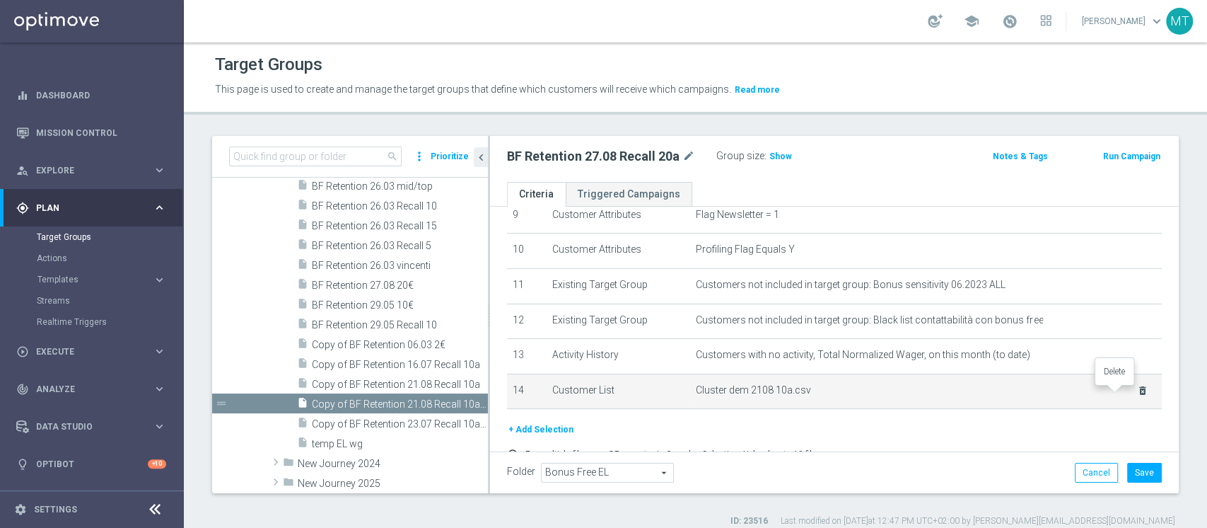
click at [1137, 396] on icon "delete_forever" at bounding box center [1142, 390] width 11 height 11
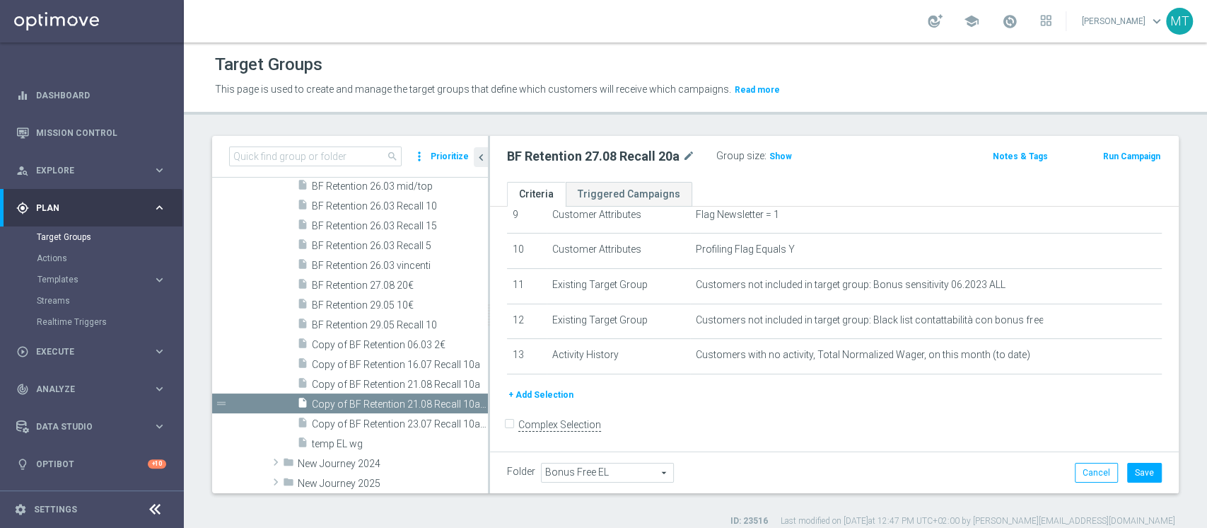
click at [546, 398] on button "+ Add Selection" at bounding box center [541, 395] width 68 height 16
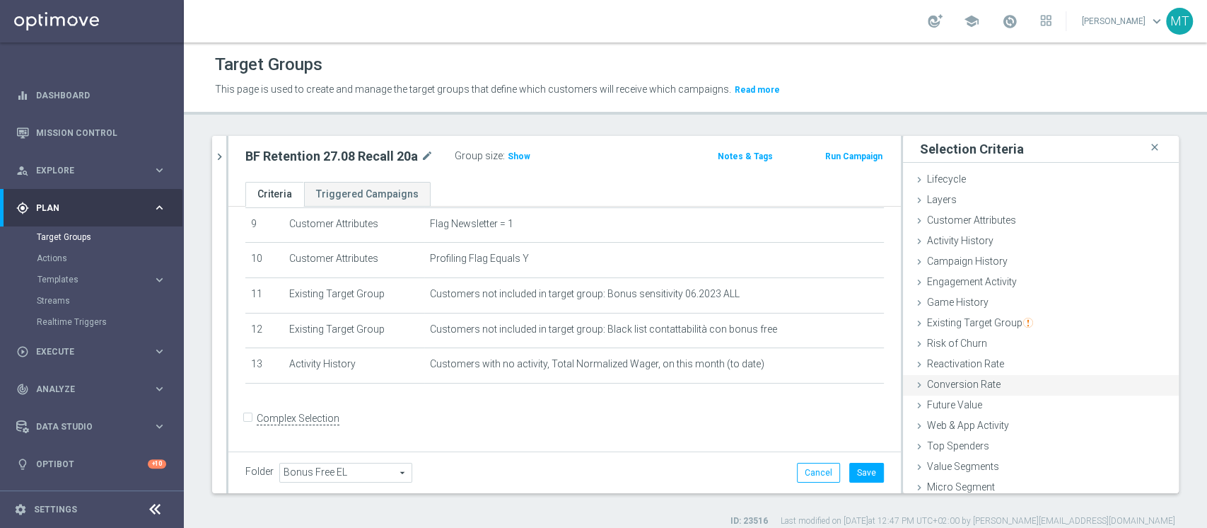
scroll to position [26, 0]
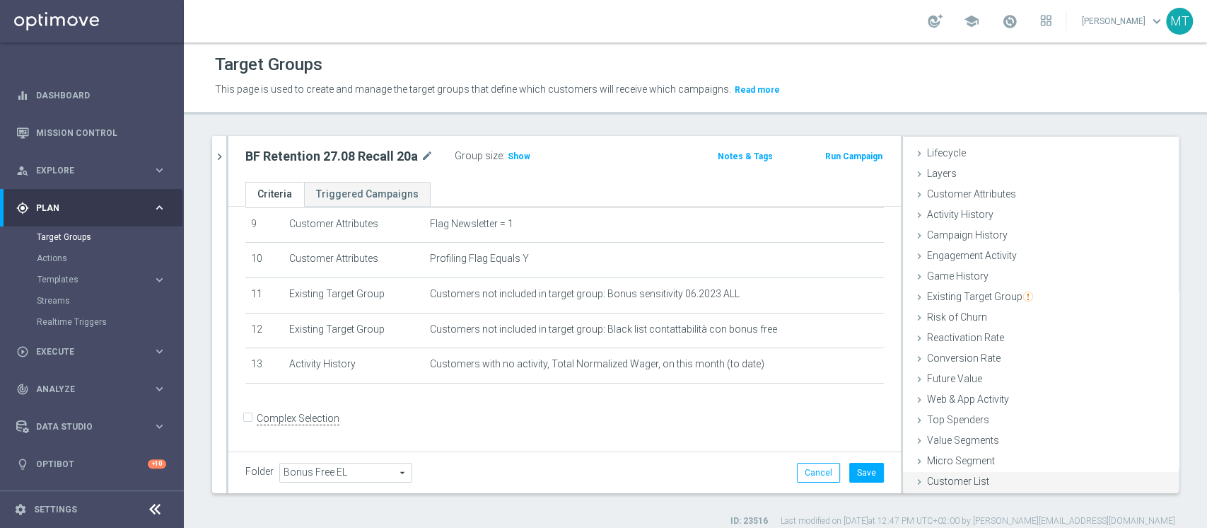
click at [969, 487] on div "Customer List done" at bounding box center [1041, 482] width 276 height 21
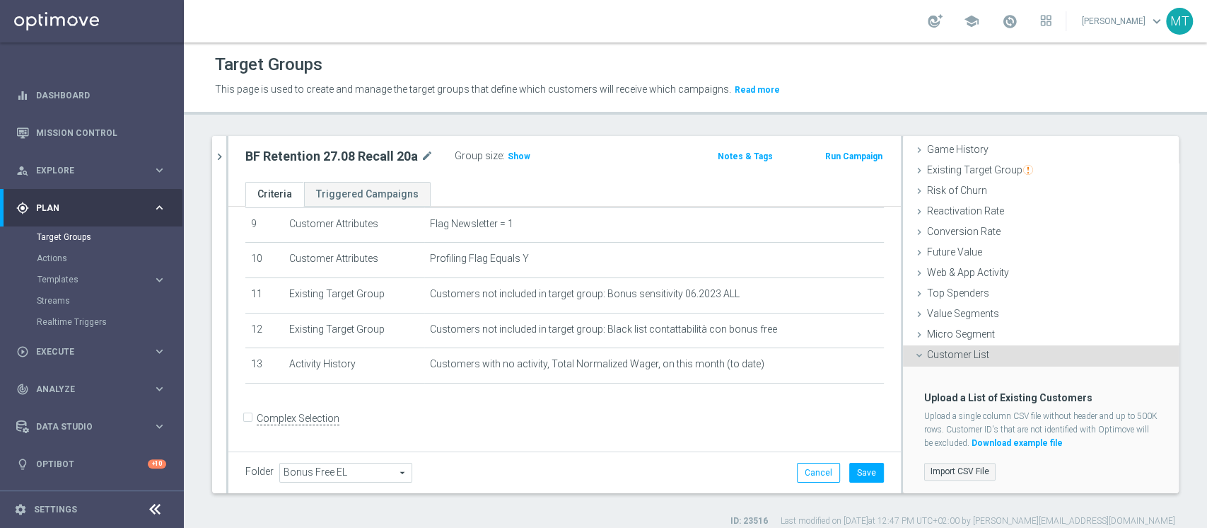
click at [954, 463] on label "Import CSV File" at bounding box center [959, 472] width 71 height 18
click at [0, 0] on input "Import CSV File" at bounding box center [0, 0] width 0 height 0
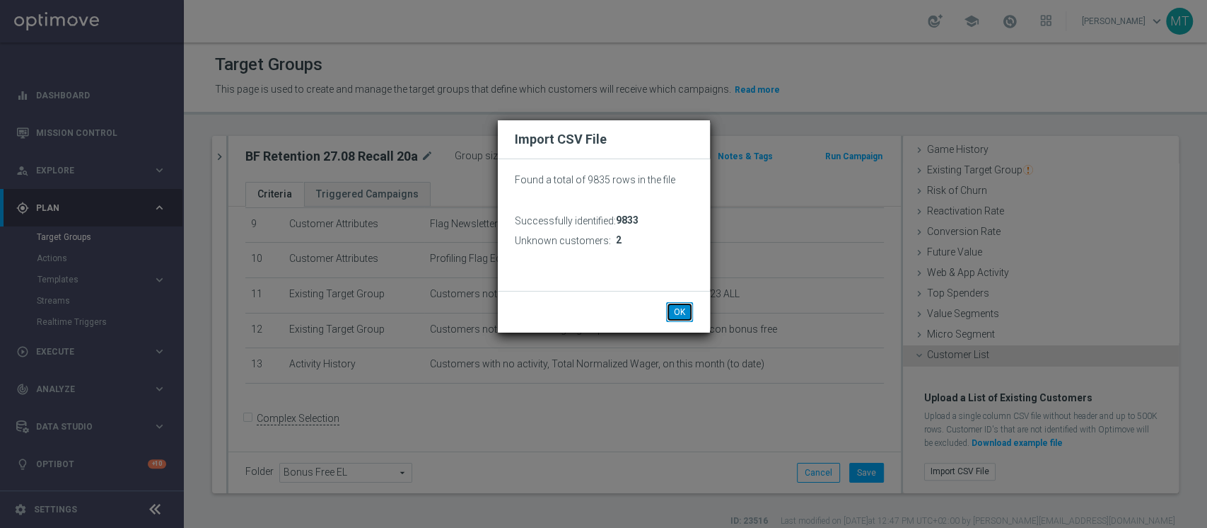
click at [687, 311] on button "OK" at bounding box center [679, 312] width 27 height 20
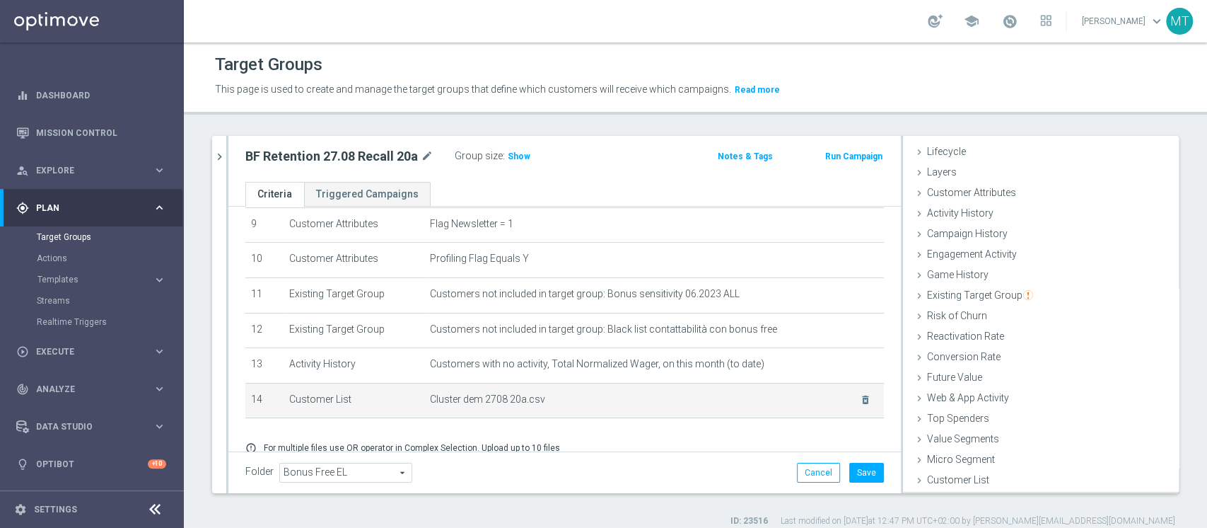
scroll to position [26, 0]
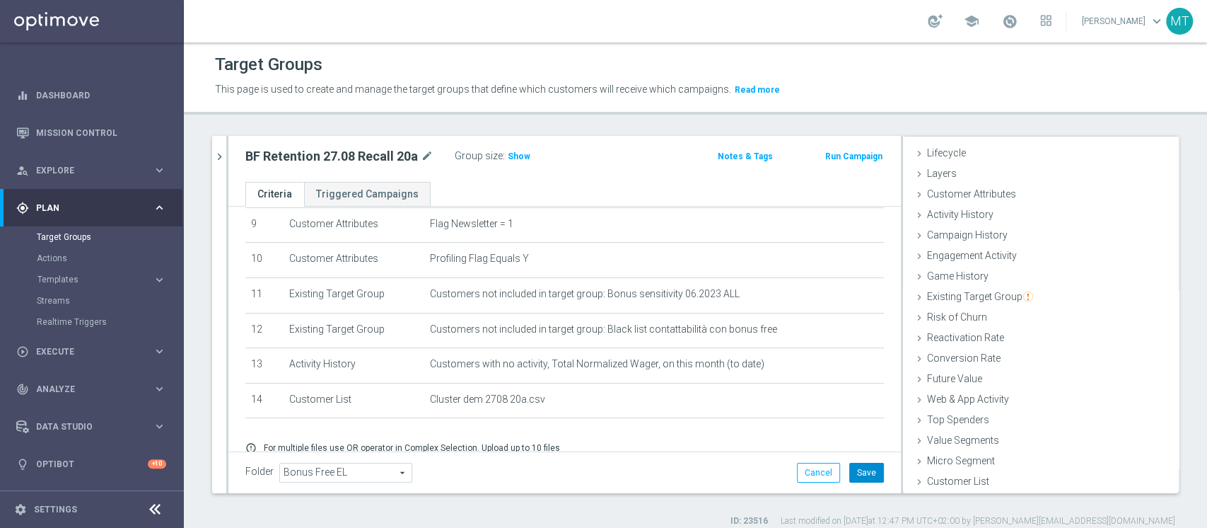
click at [853, 478] on button "Save" at bounding box center [866, 473] width 35 height 20
click at [516, 163] on h3 "Show" at bounding box center [518, 157] width 25 height 16
click at [388, 159] on h2 "BF Retention 27.08 Recall 20a" at bounding box center [331, 156] width 173 height 17
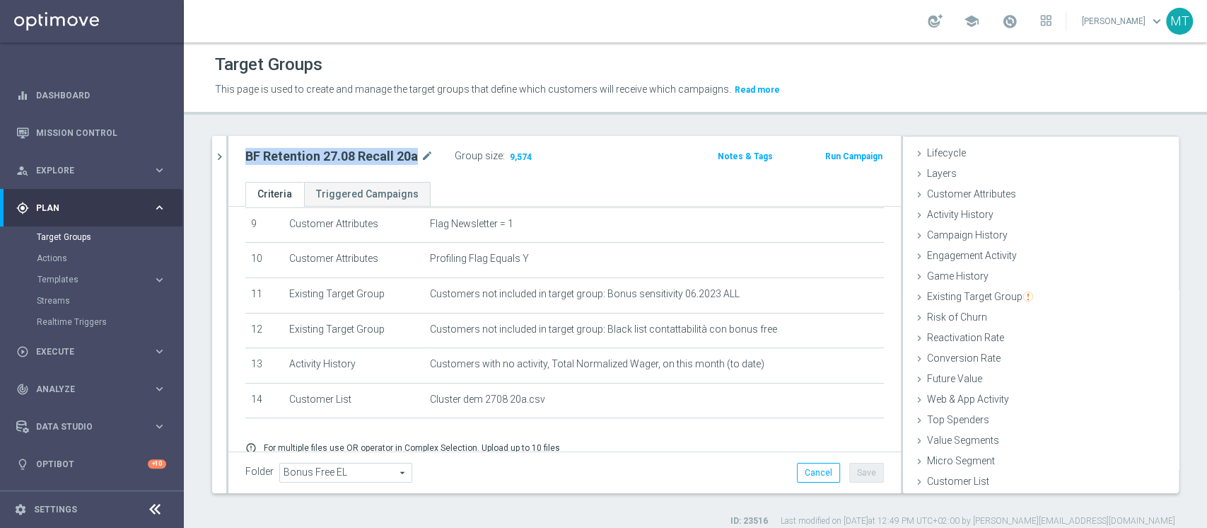
click at [388, 159] on h2 "BF Retention 27.08 Recall 20a" at bounding box center [331, 156] width 173 height 17
copy div "BF Retention 27.08 Recall 20a"
click at [51, 284] on button "Templates keyboard_arrow_right" at bounding box center [102, 279] width 130 height 11
click at [75, 295] on link "Optimail" at bounding box center [95, 300] width 103 height 11
